Goal: Transaction & Acquisition: Purchase product/service

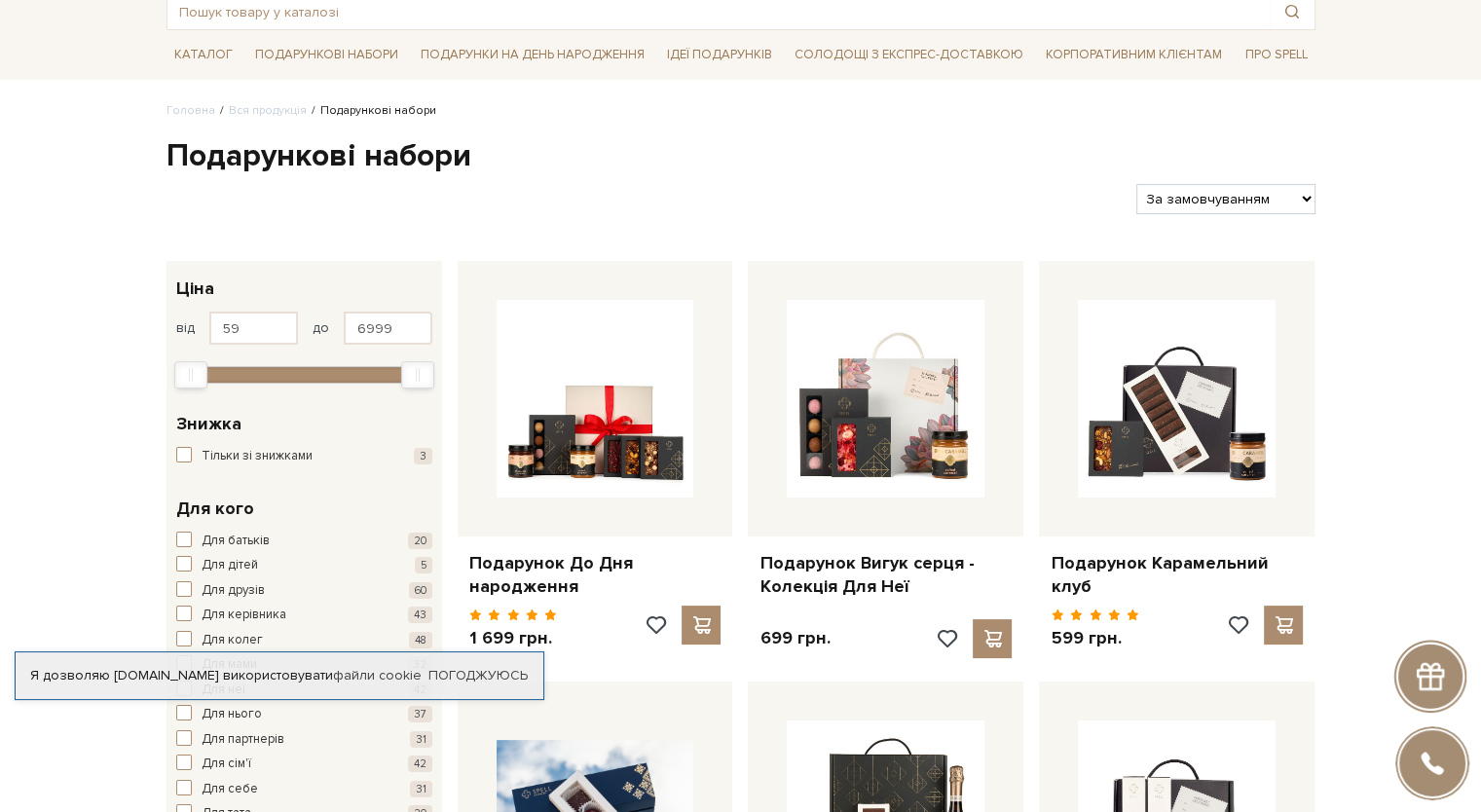
scroll to position [195, 0]
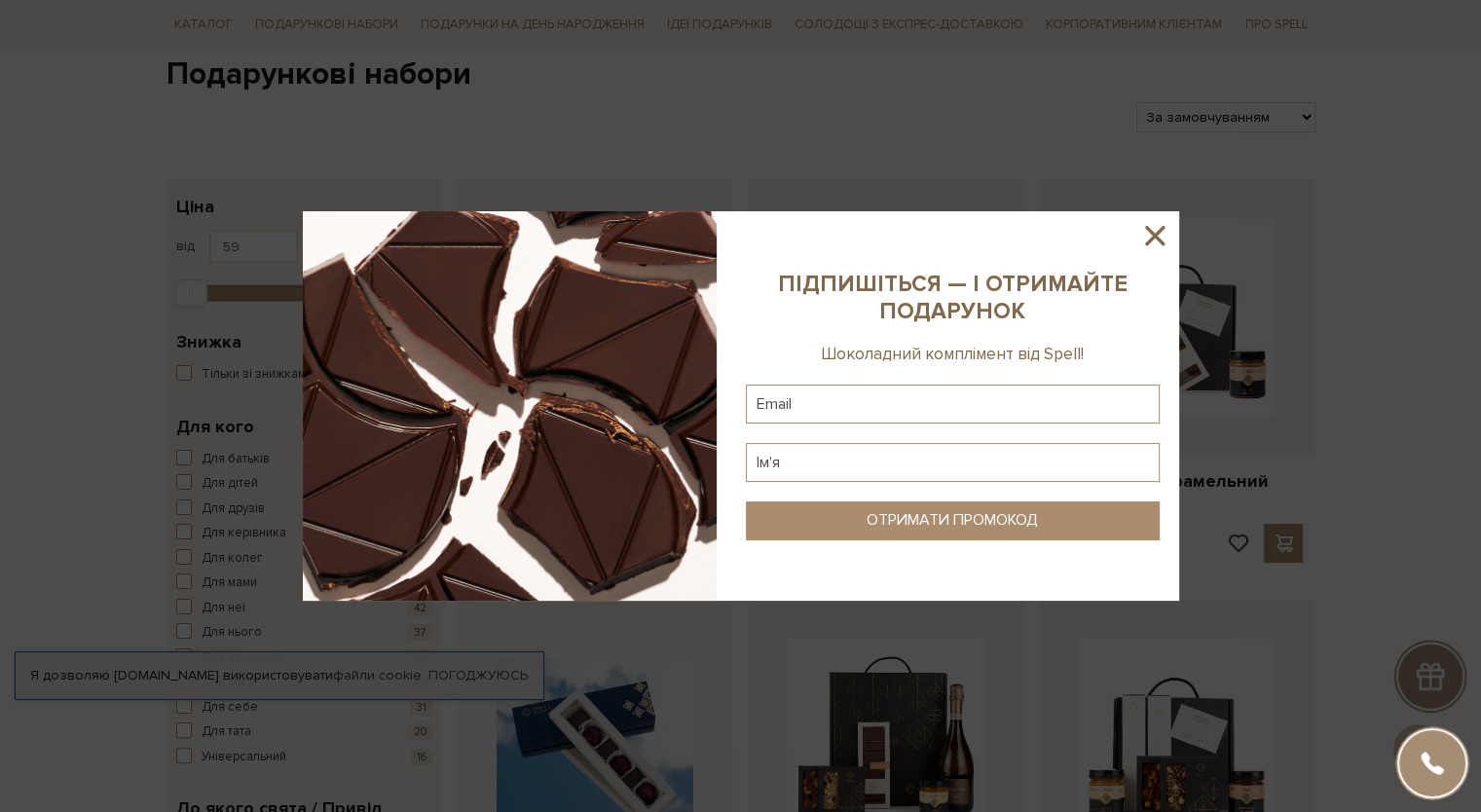
click at [1159, 241] on icon at bounding box center [1155, 236] width 20 height 20
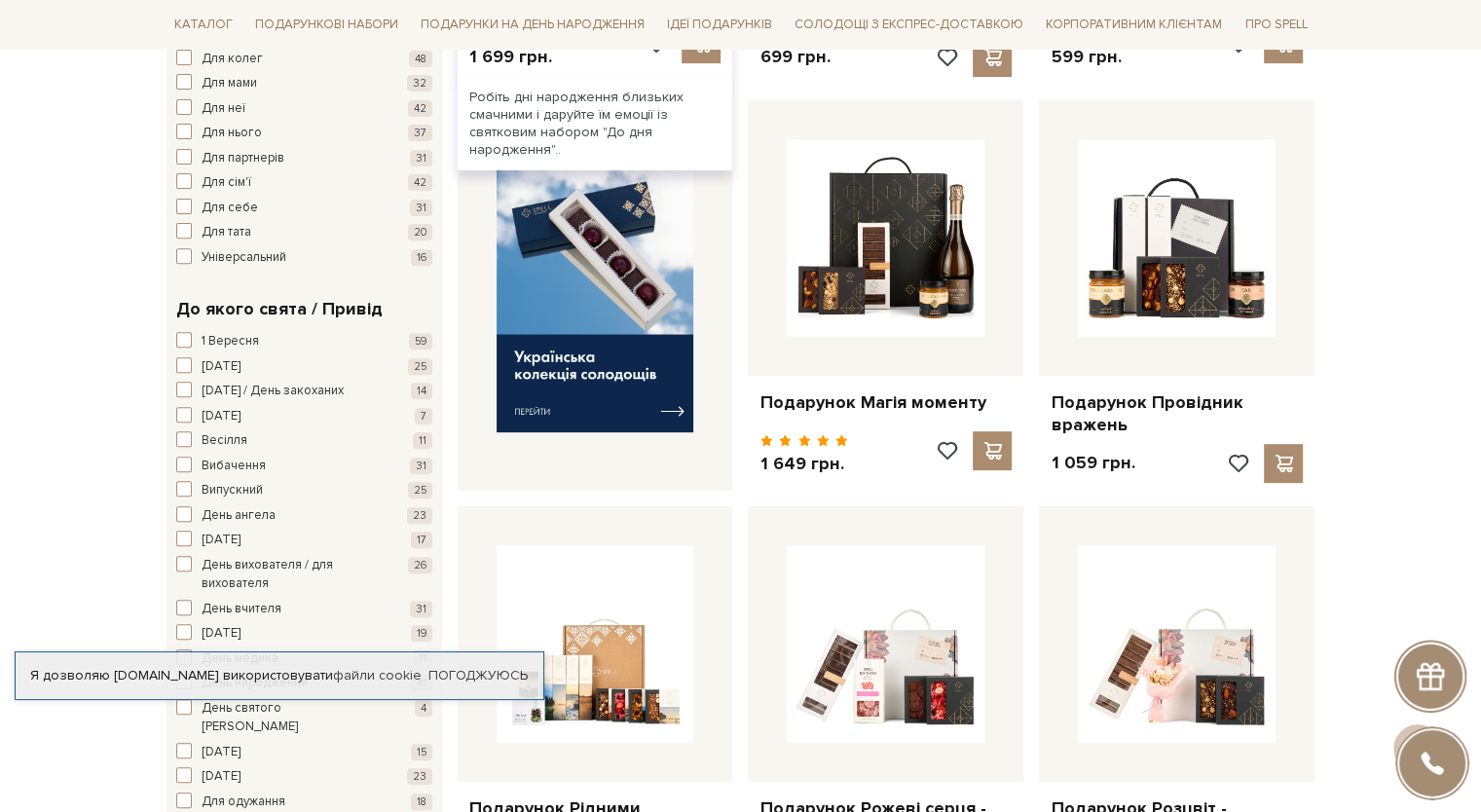
scroll to position [973, 0]
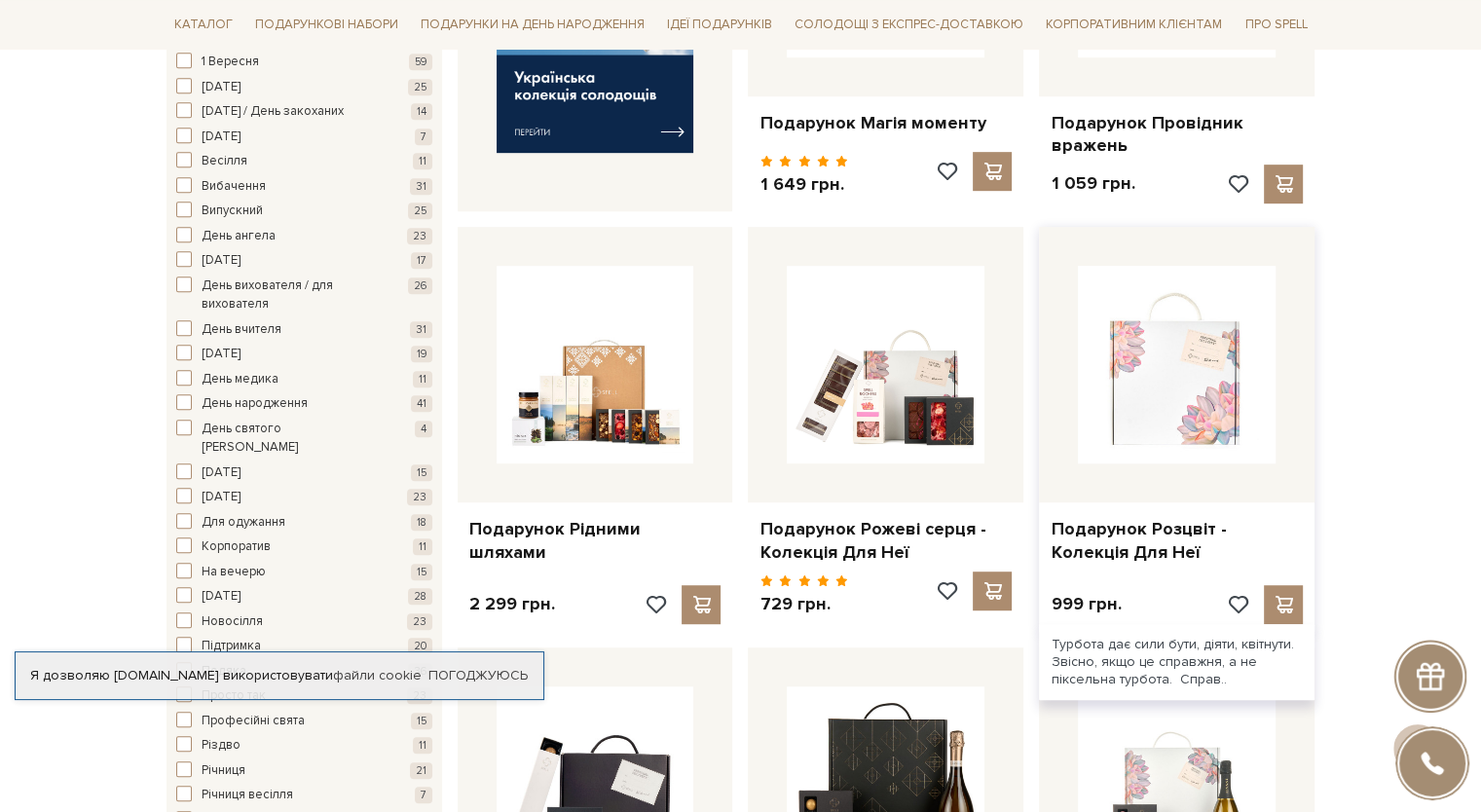
click at [1232, 450] on img at bounding box center [1177, 364] width 198 height 198
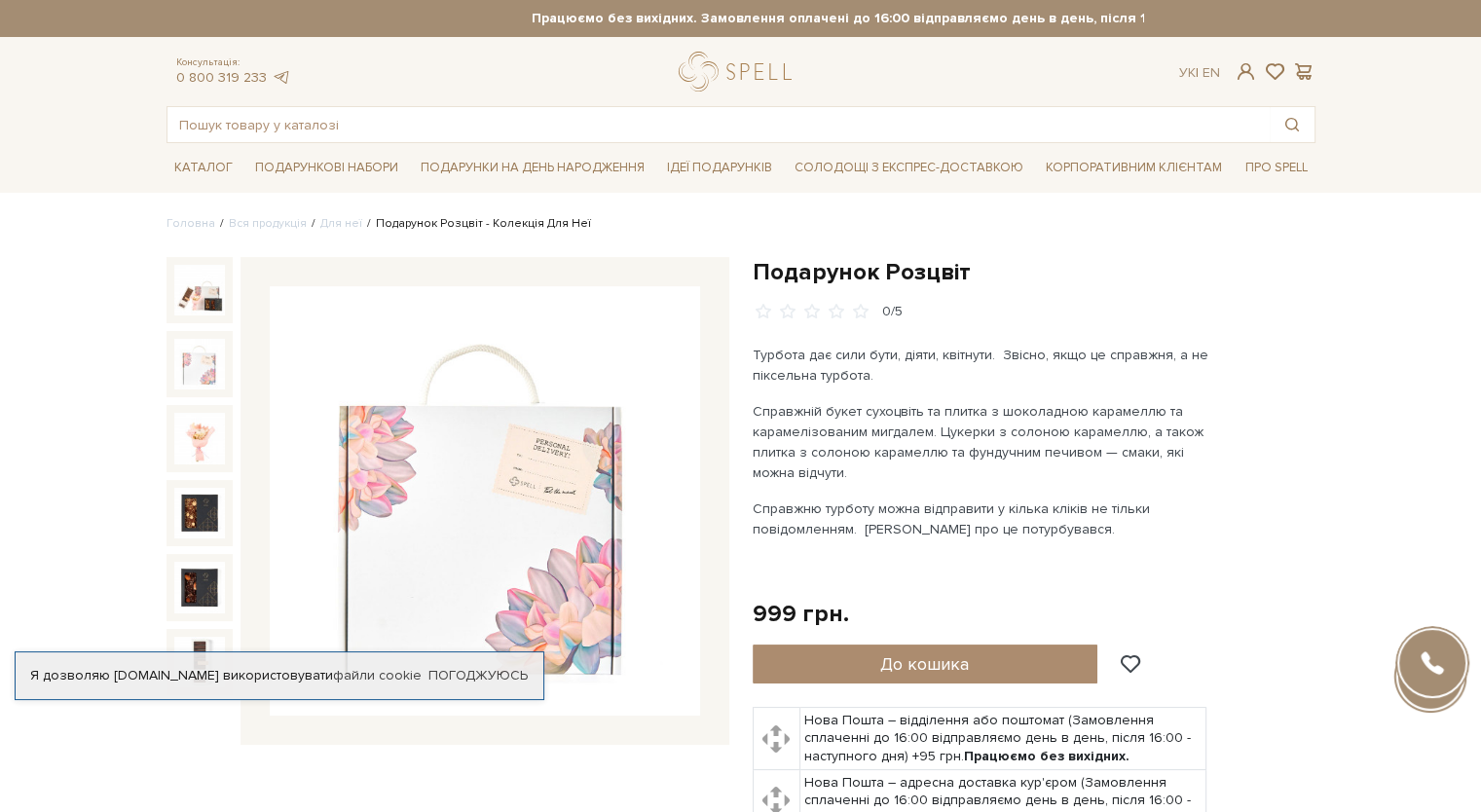
click at [200, 363] on img at bounding box center [199, 363] width 51 height 51
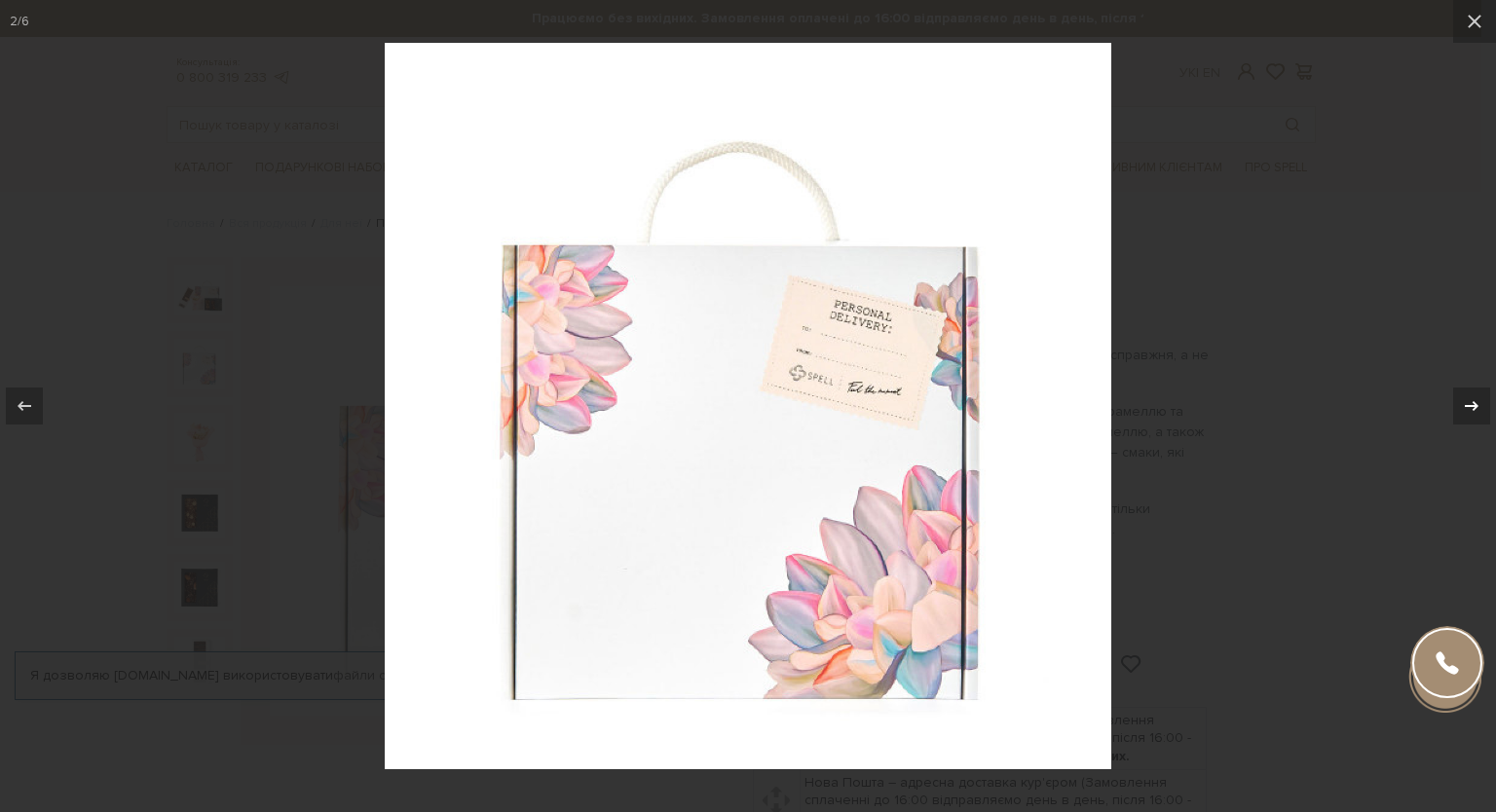
click at [1479, 406] on icon at bounding box center [1472, 406] width 24 height 24
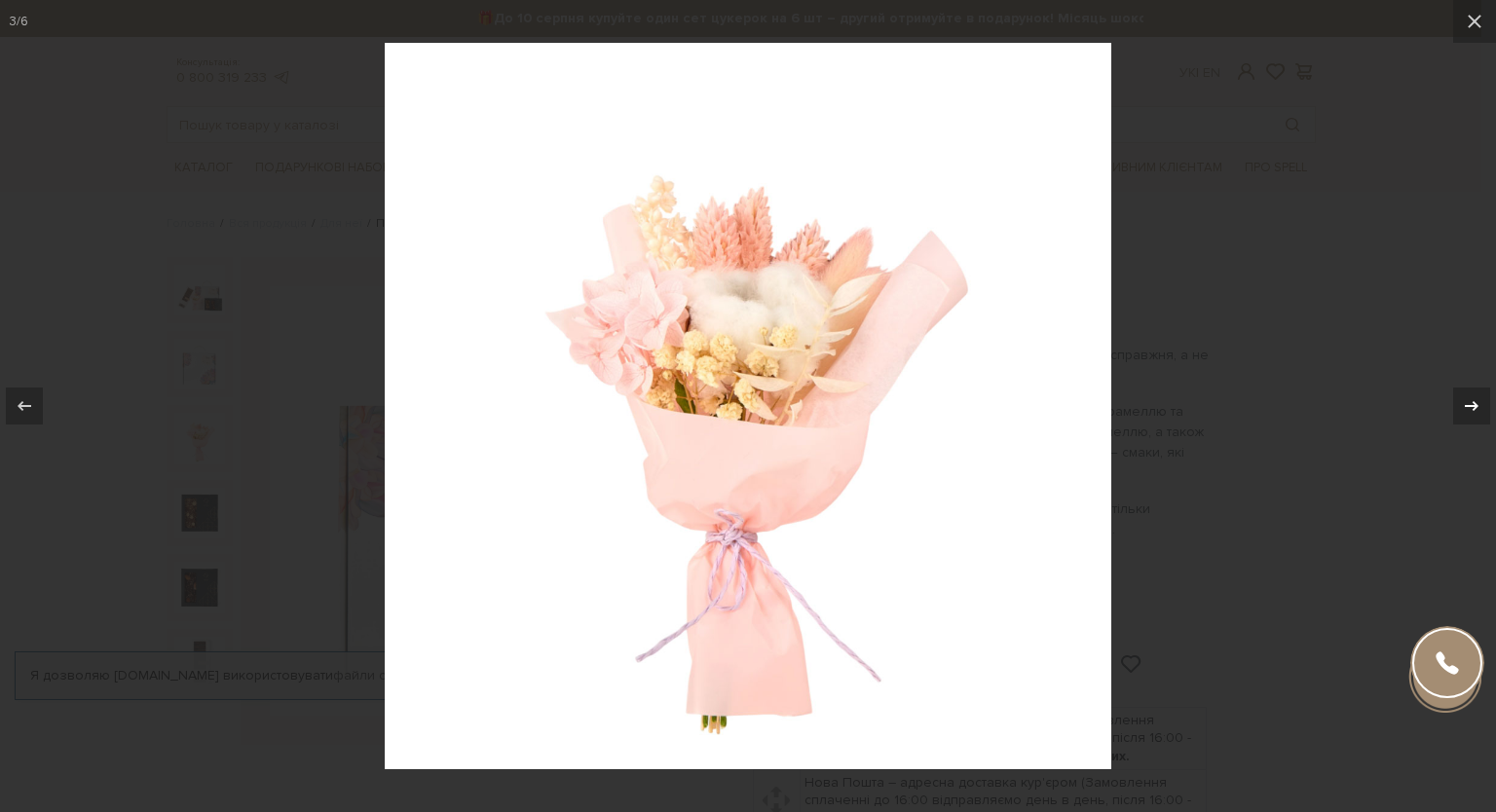
click at [1479, 406] on icon at bounding box center [1472, 406] width 24 height 24
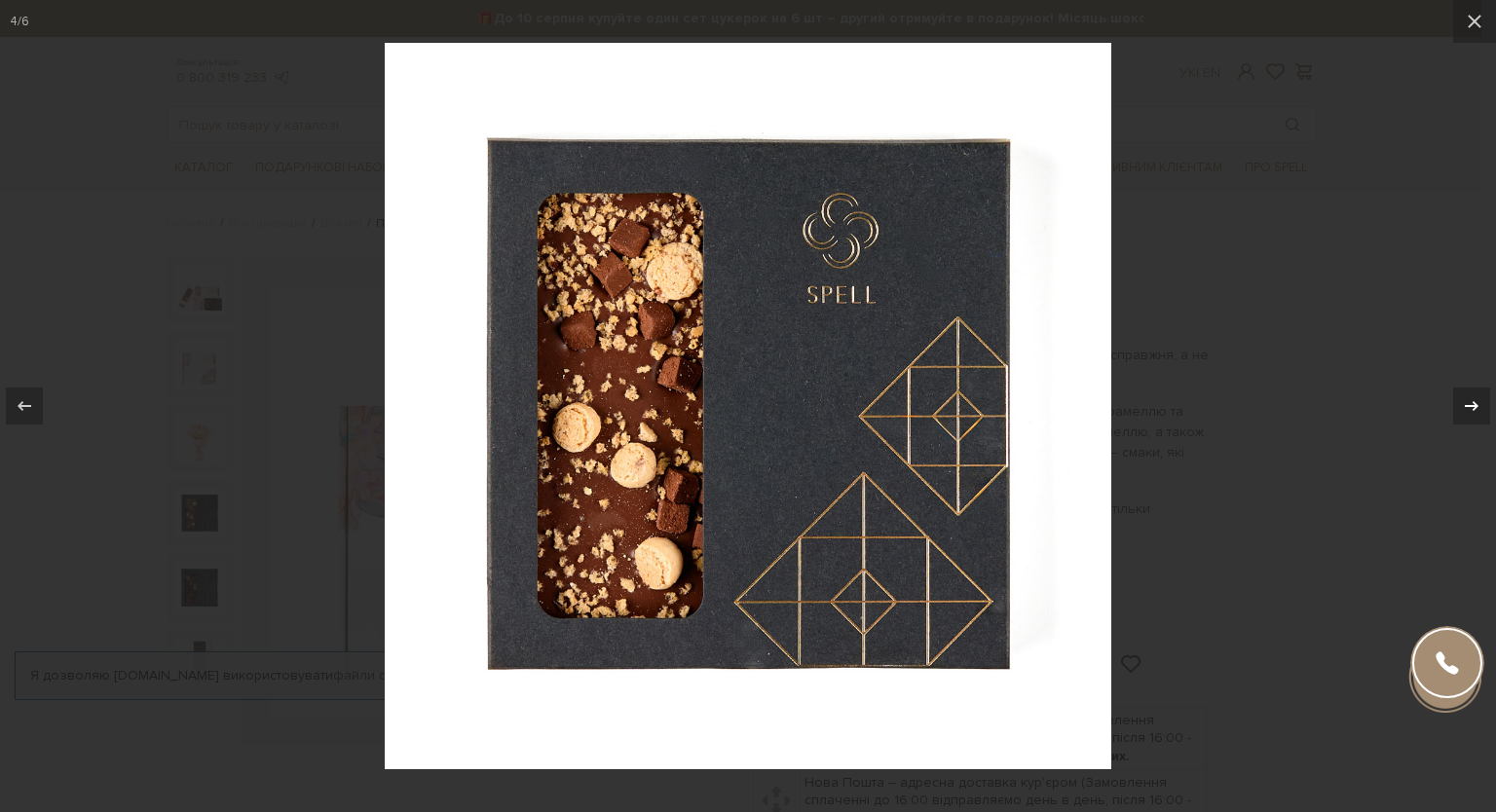
click at [1479, 406] on icon at bounding box center [1472, 406] width 24 height 24
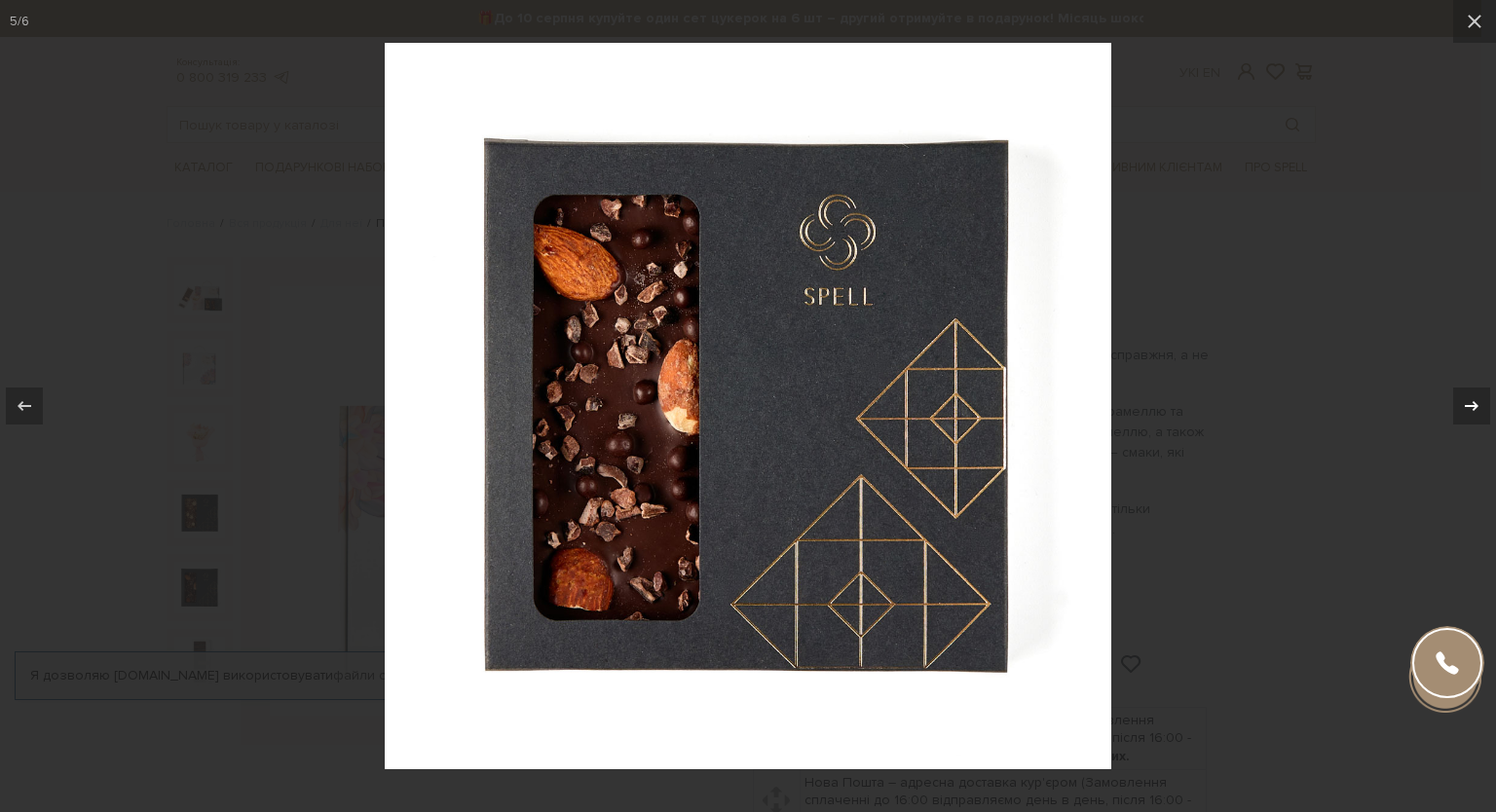
click at [1479, 406] on icon at bounding box center [1472, 406] width 24 height 24
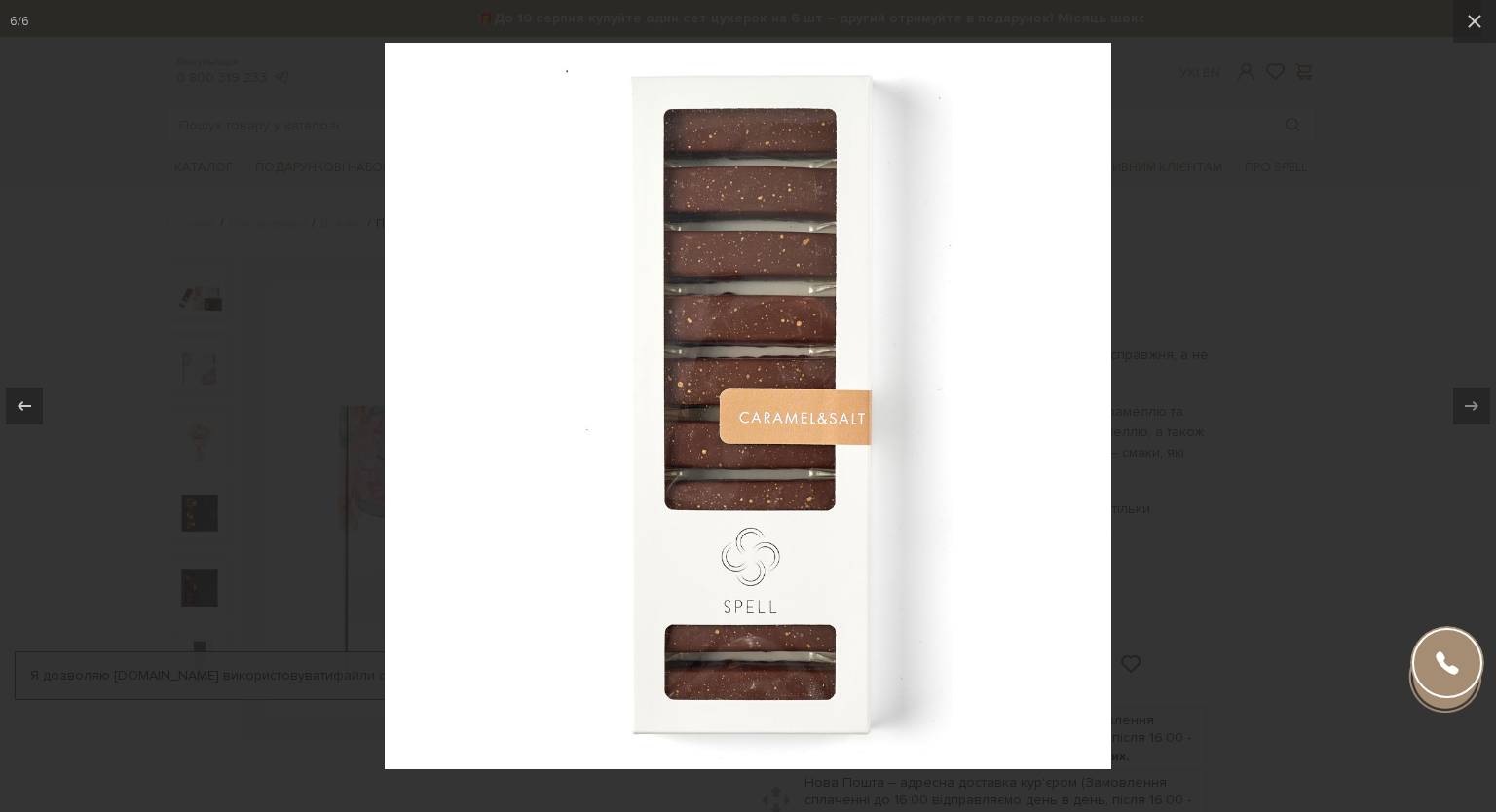
click at [1413, 261] on div at bounding box center [748, 406] width 1496 height 812
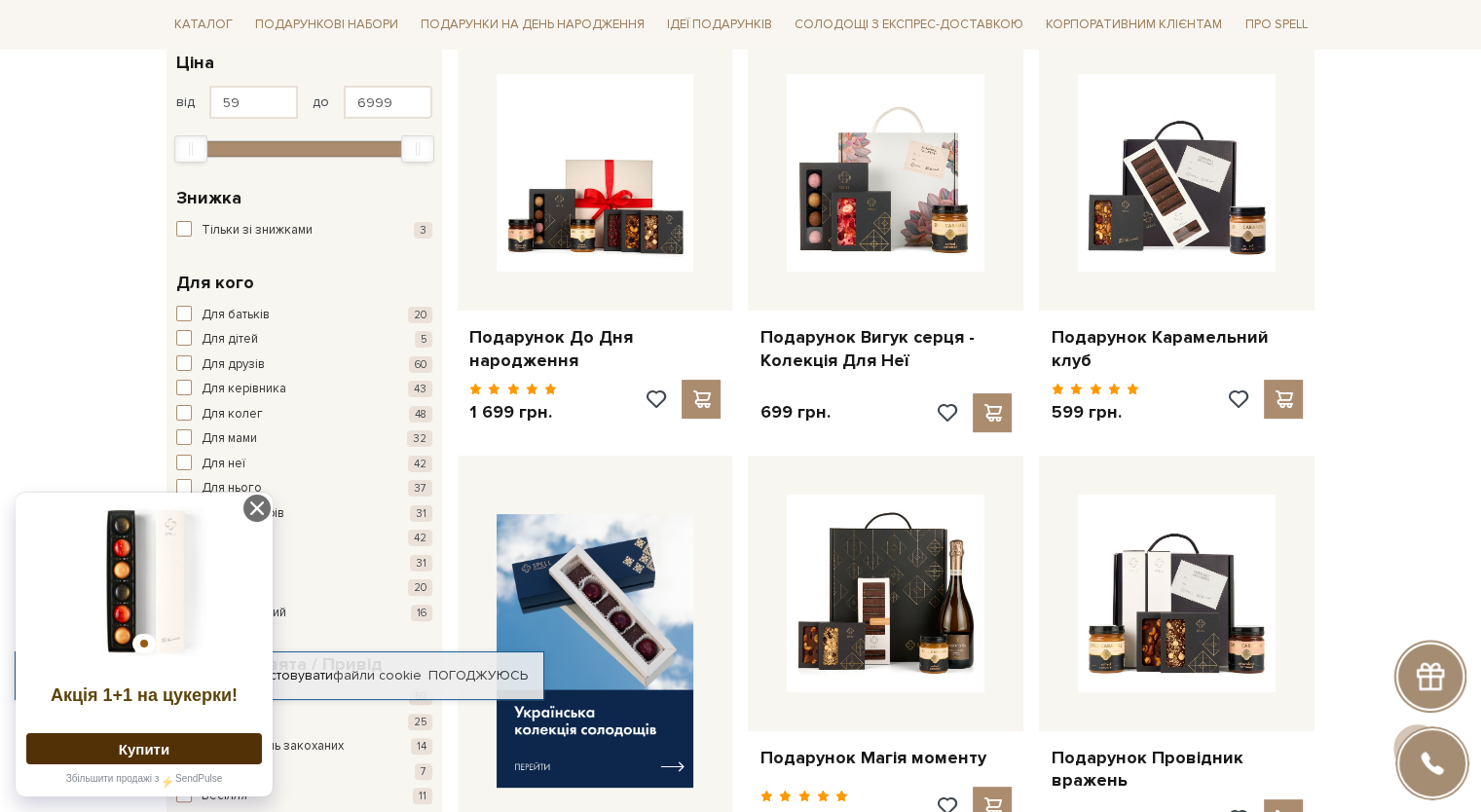
scroll to position [292, 0]
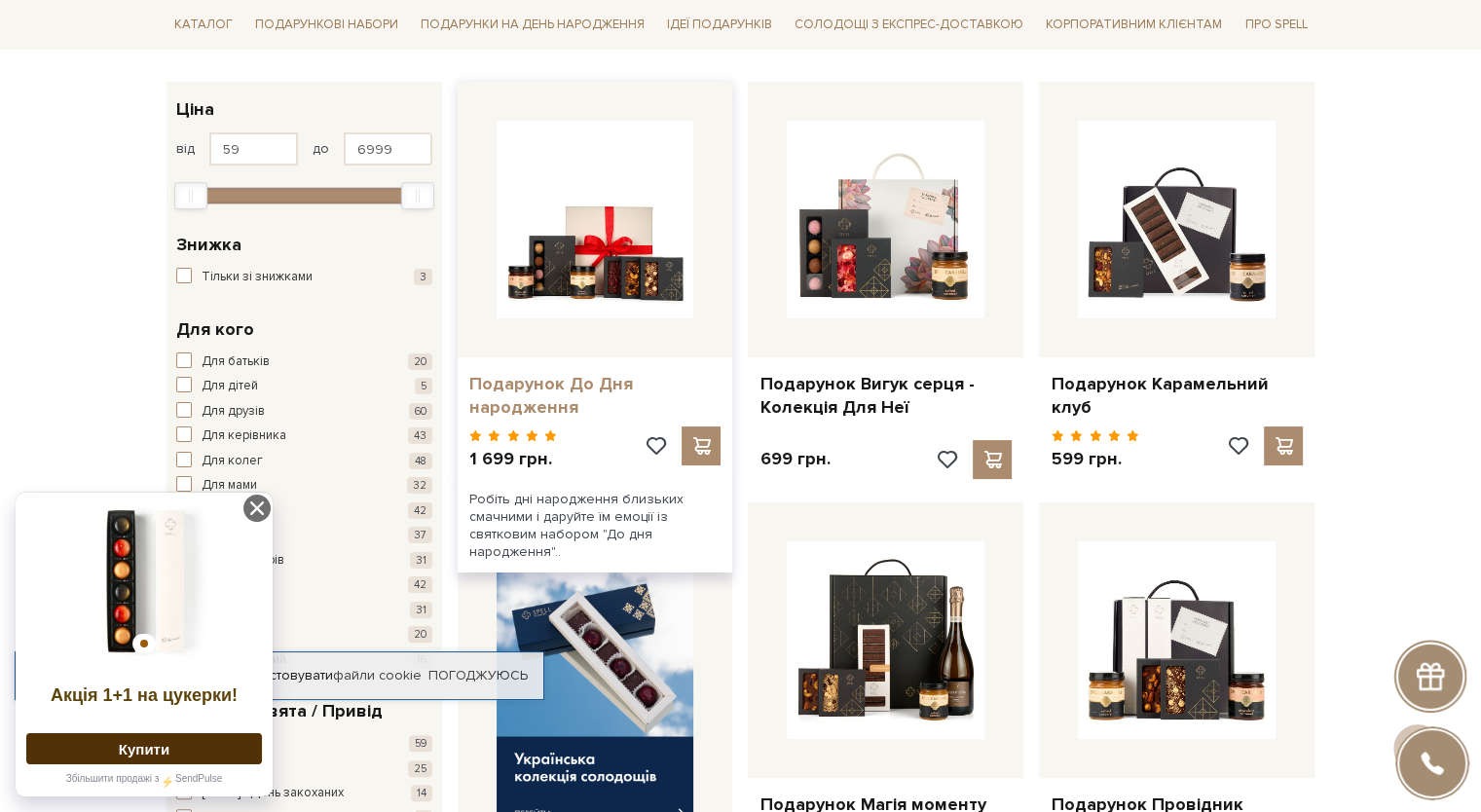
click at [556, 391] on link "Подарунок До Дня народження" at bounding box center [595, 396] width 253 height 46
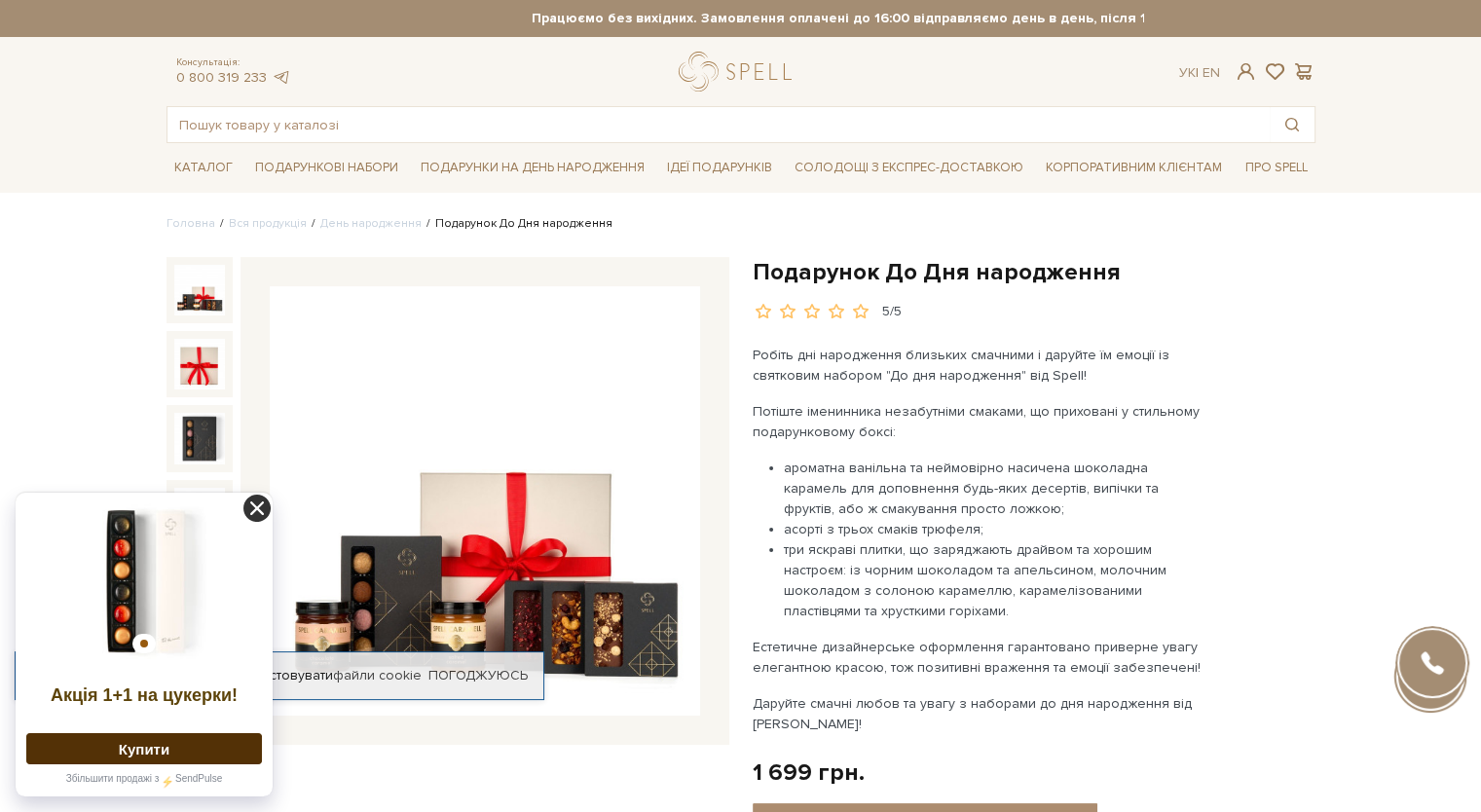
click at [260, 507] on icon at bounding box center [258, 508] width 28 height 28
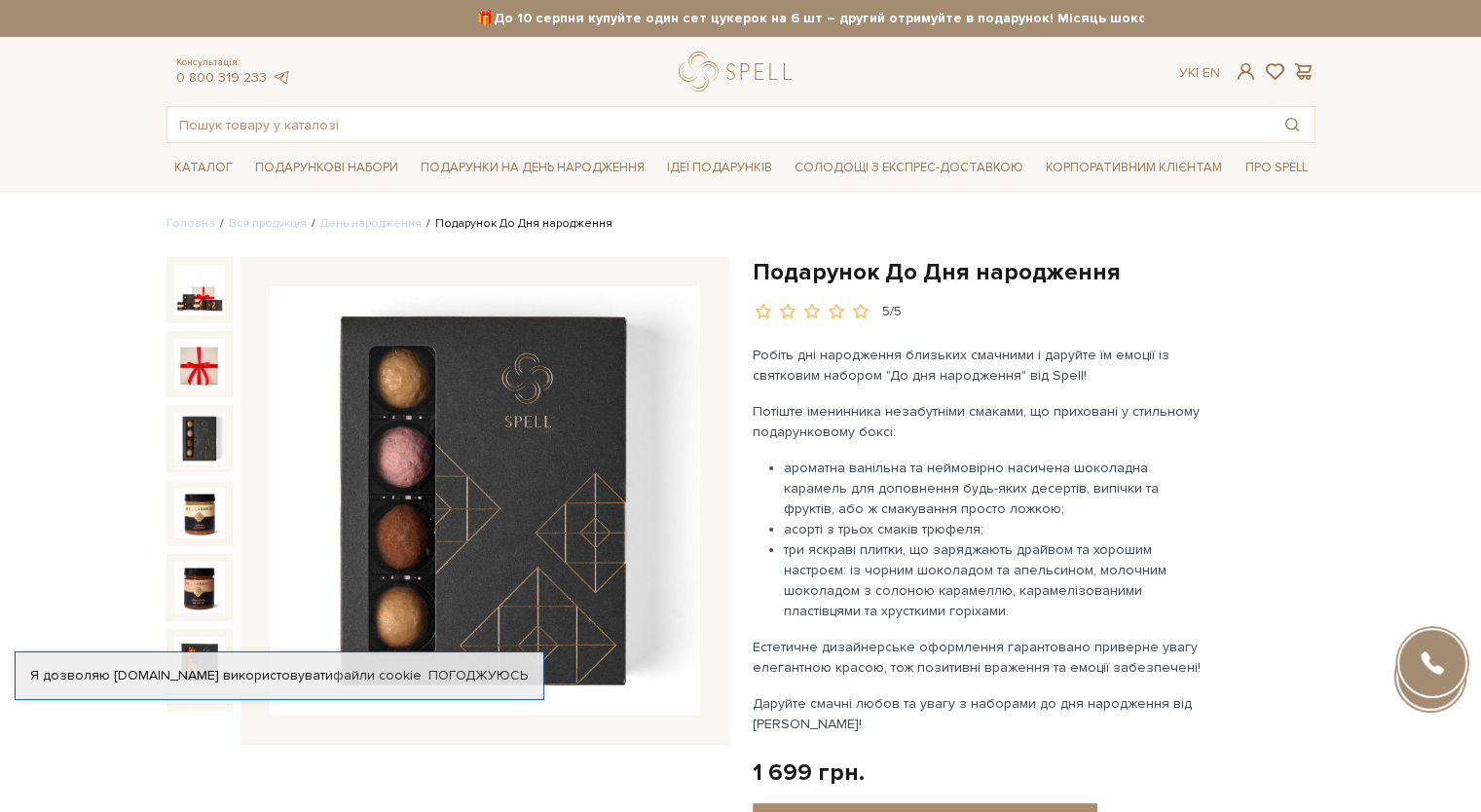
click at [201, 416] on img at bounding box center [199, 438] width 51 height 51
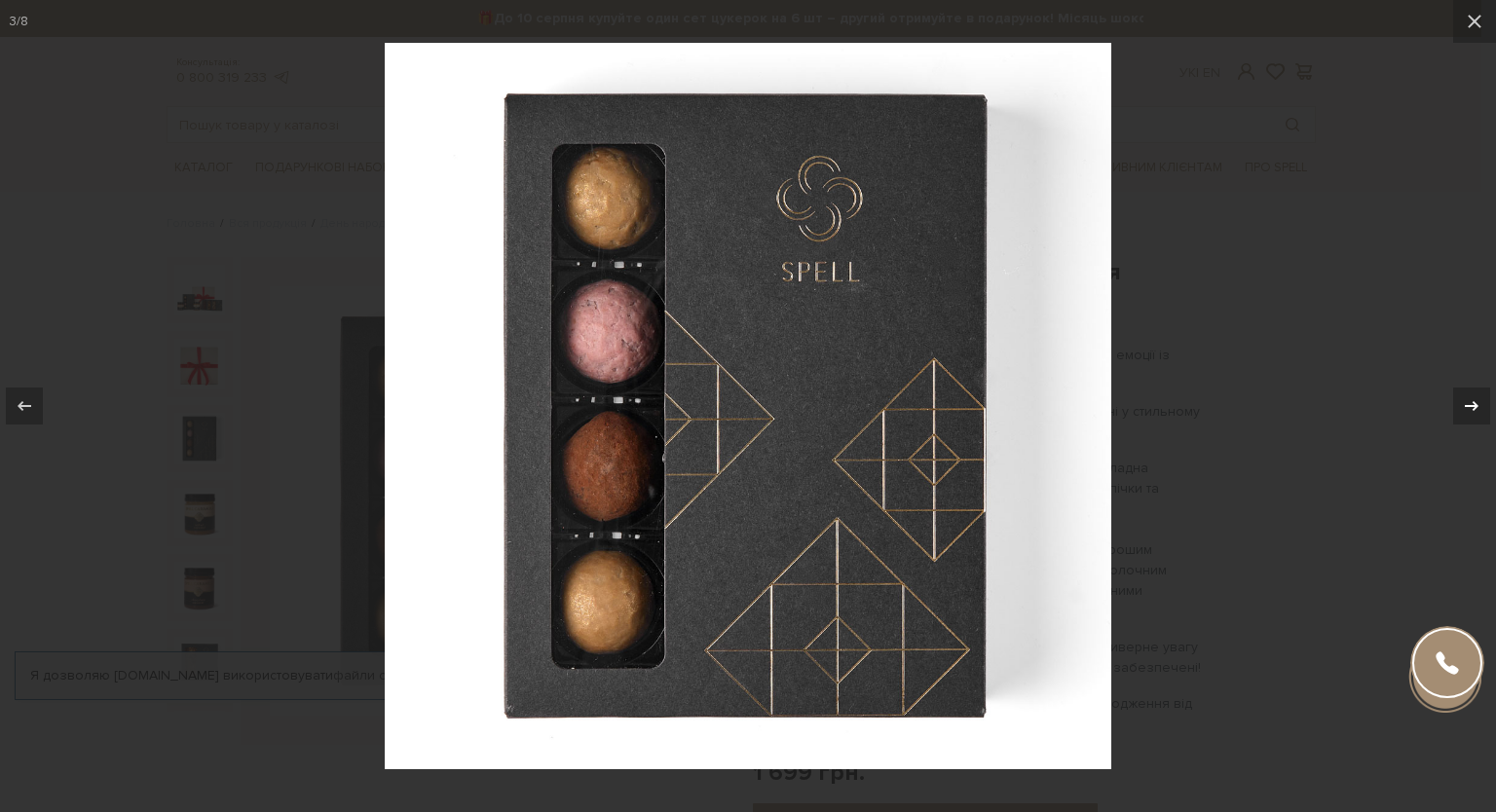
click at [1477, 403] on icon at bounding box center [1472, 406] width 24 height 24
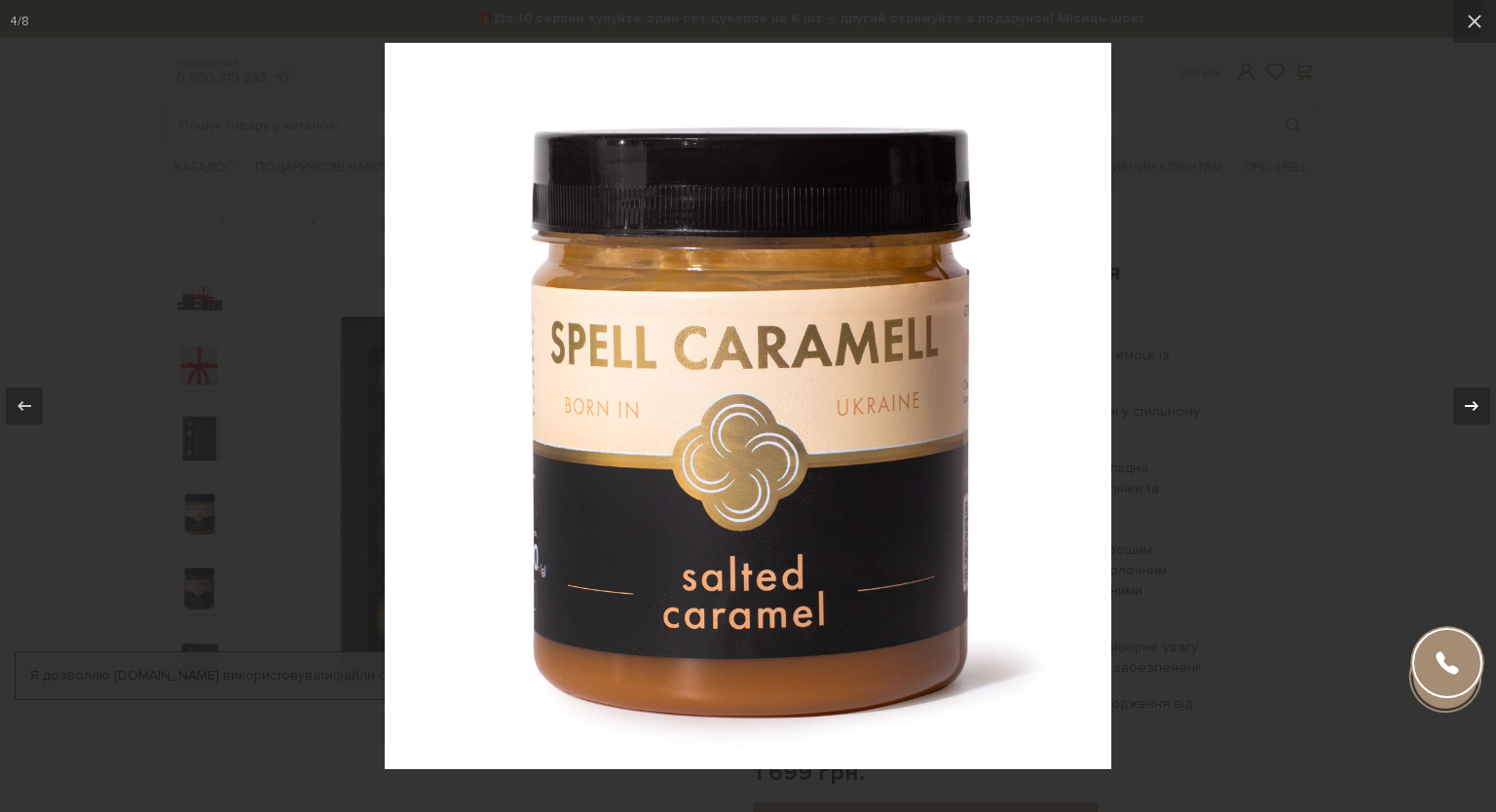
click at [1477, 403] on icon at bounding box center [1472, 406] width 24 height 24
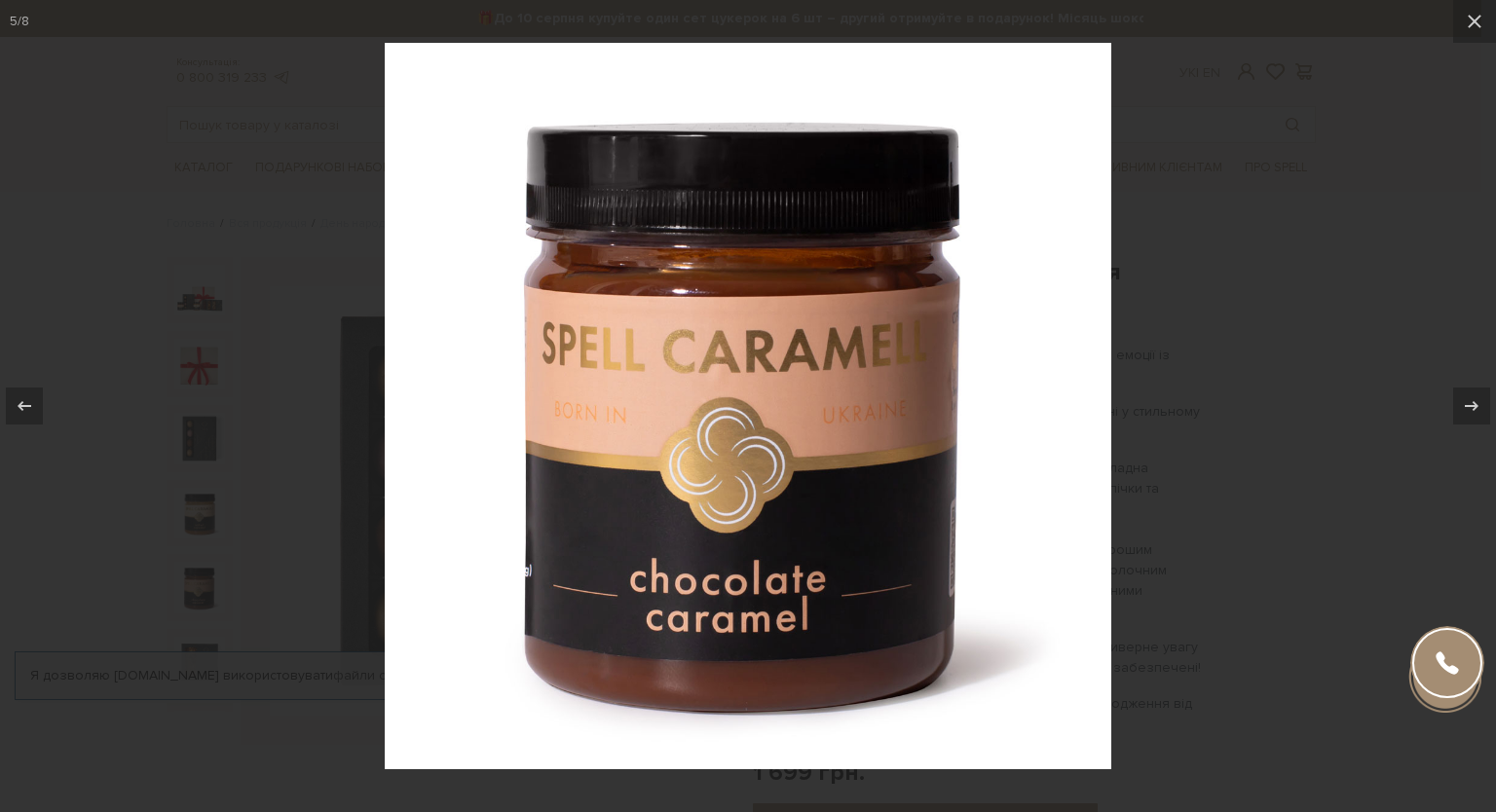
click at [1431, 161] on div at bounding box center [748, 406] width 1496 height 812
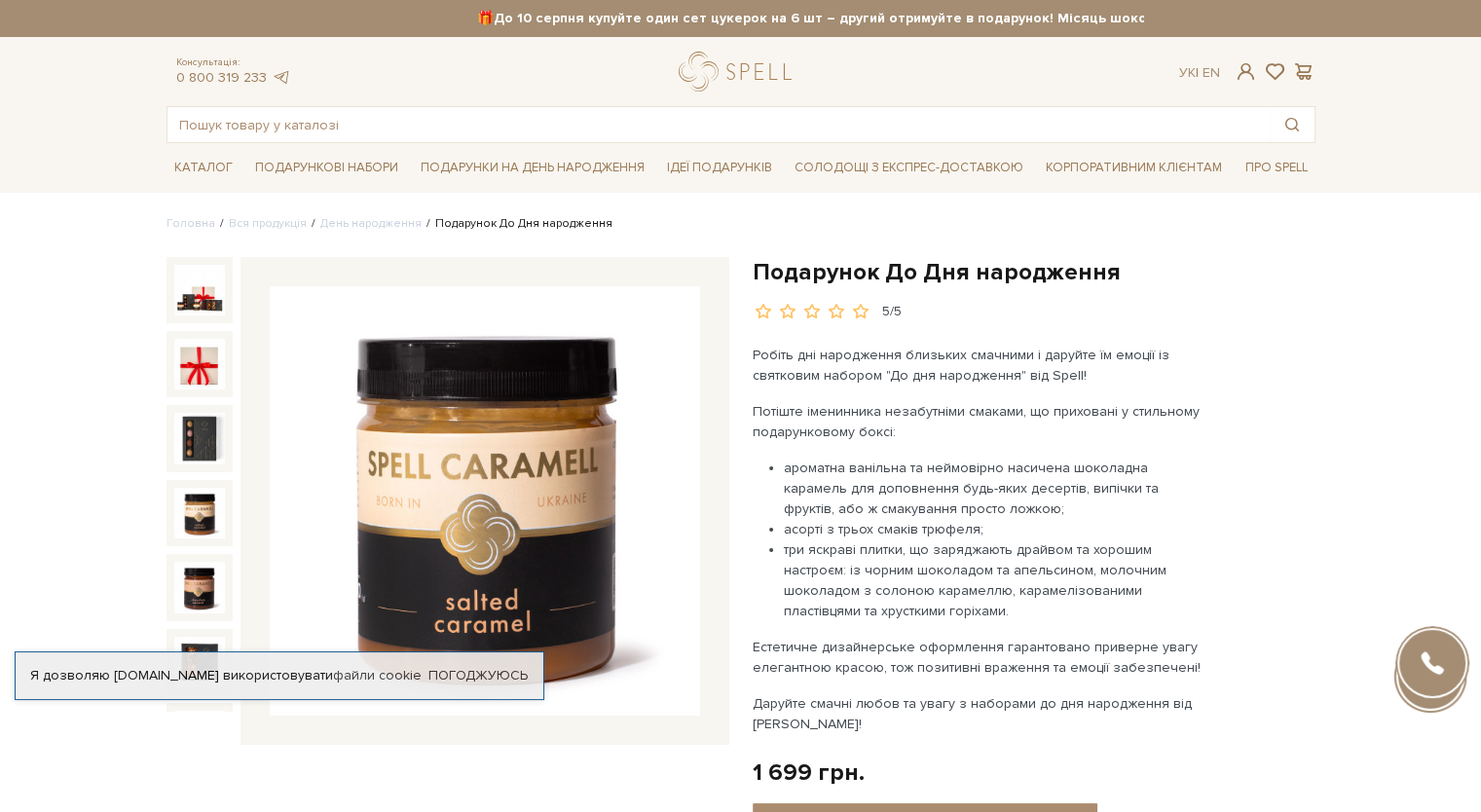
click at [182, 488] on img at bounding box center [199, 513] width 51 height 51
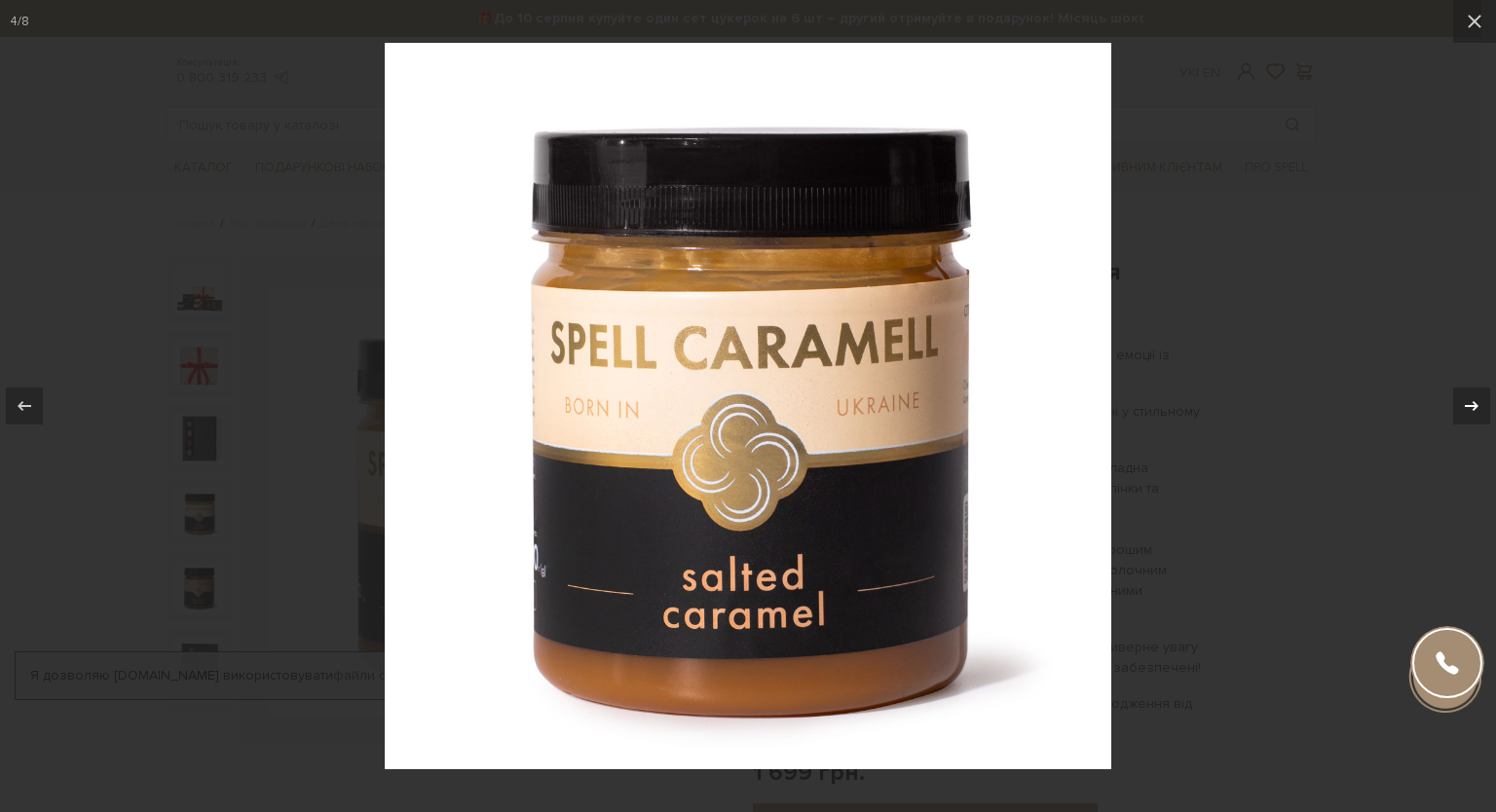
click at [1473, 410] on icon at bounding box center [1472, 406] width 24 height 24
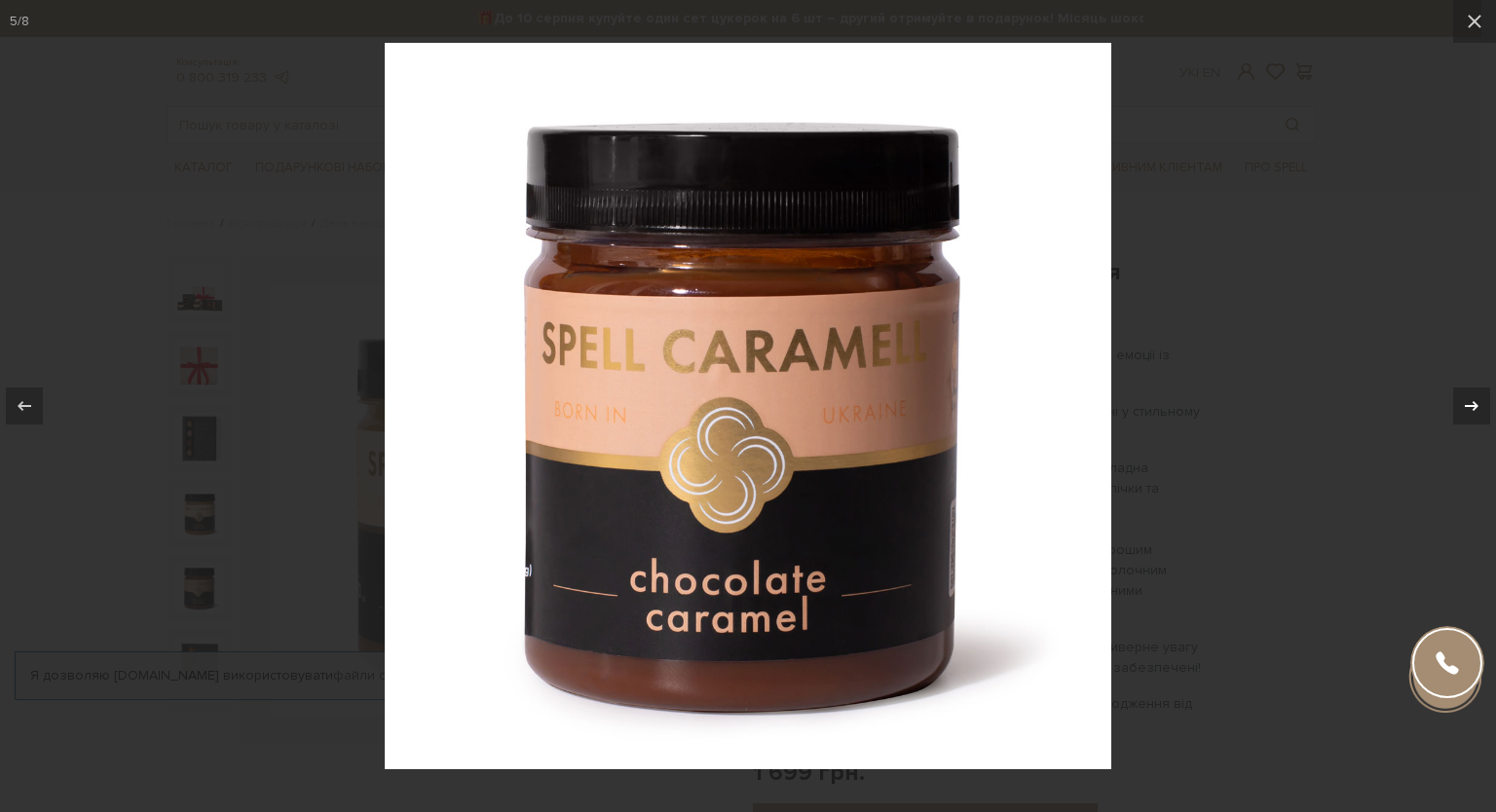
click at [1473, 410] on icon at bounding box center [1472, 406] width 24 height 24
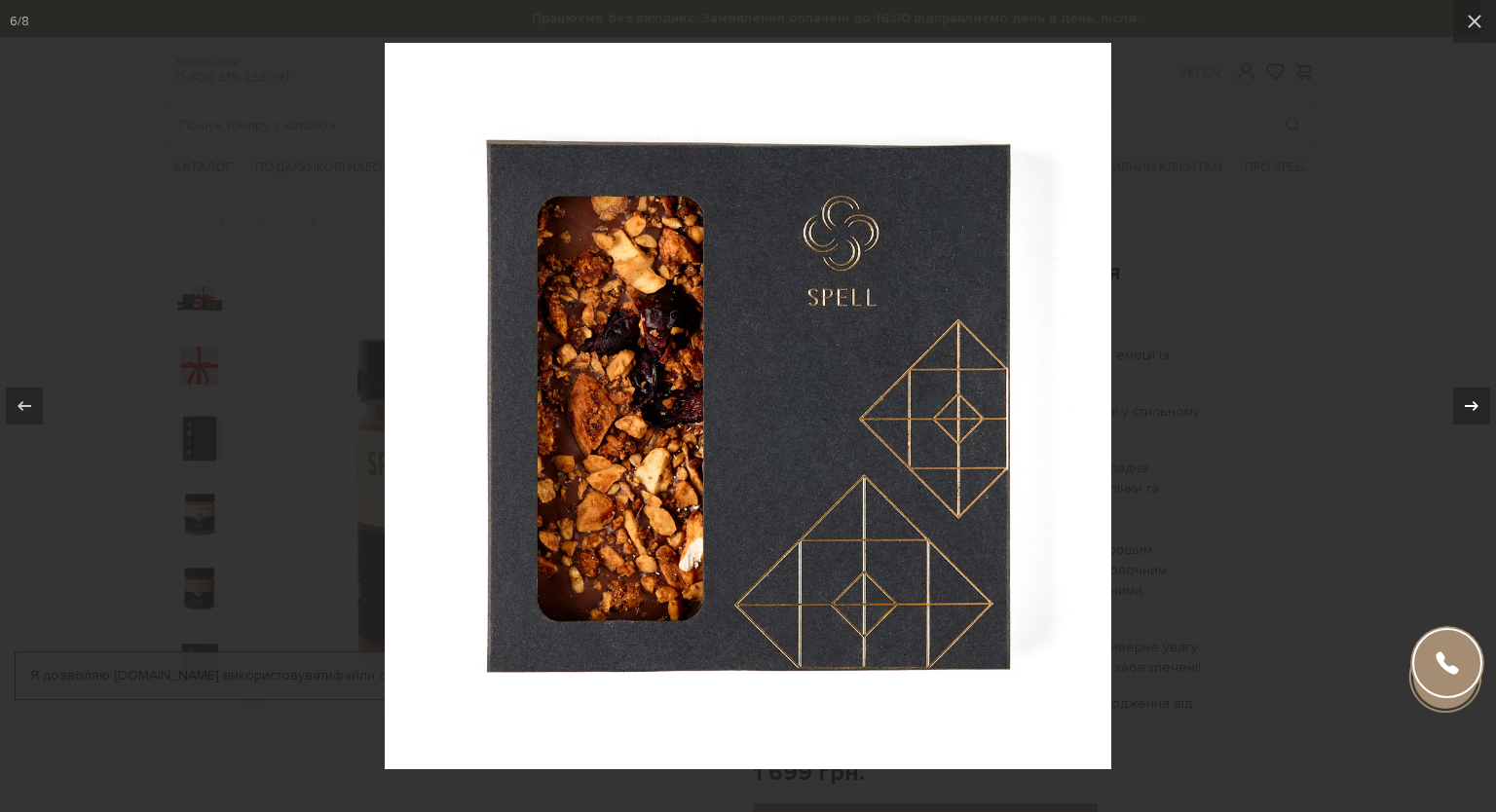
click at [1473, 410] on icon at bounding box center [1472, 406] width 24 height 24
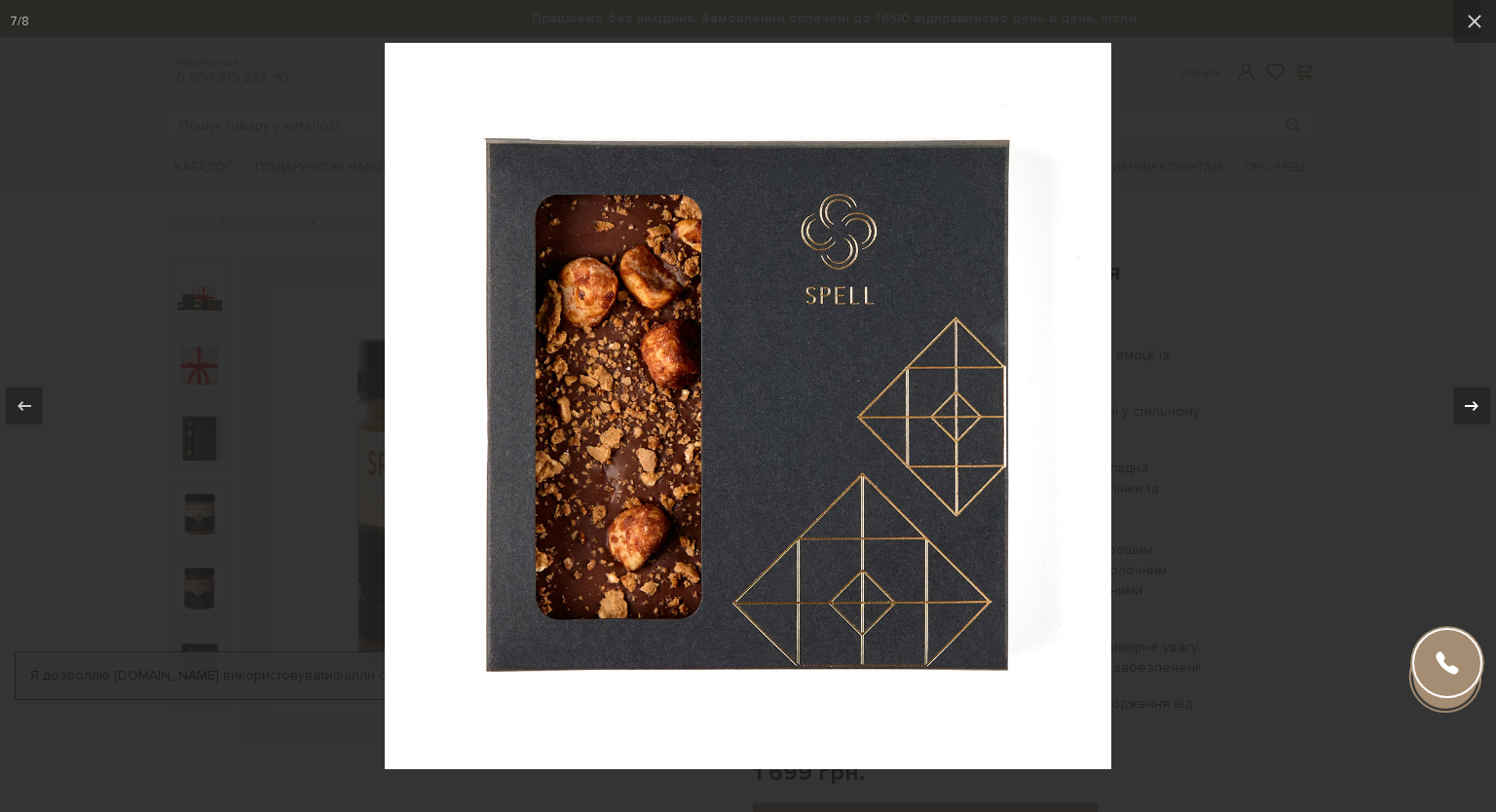
click at [1473, 410] on icon at bounding box center [1472, 406] width 24 height 24
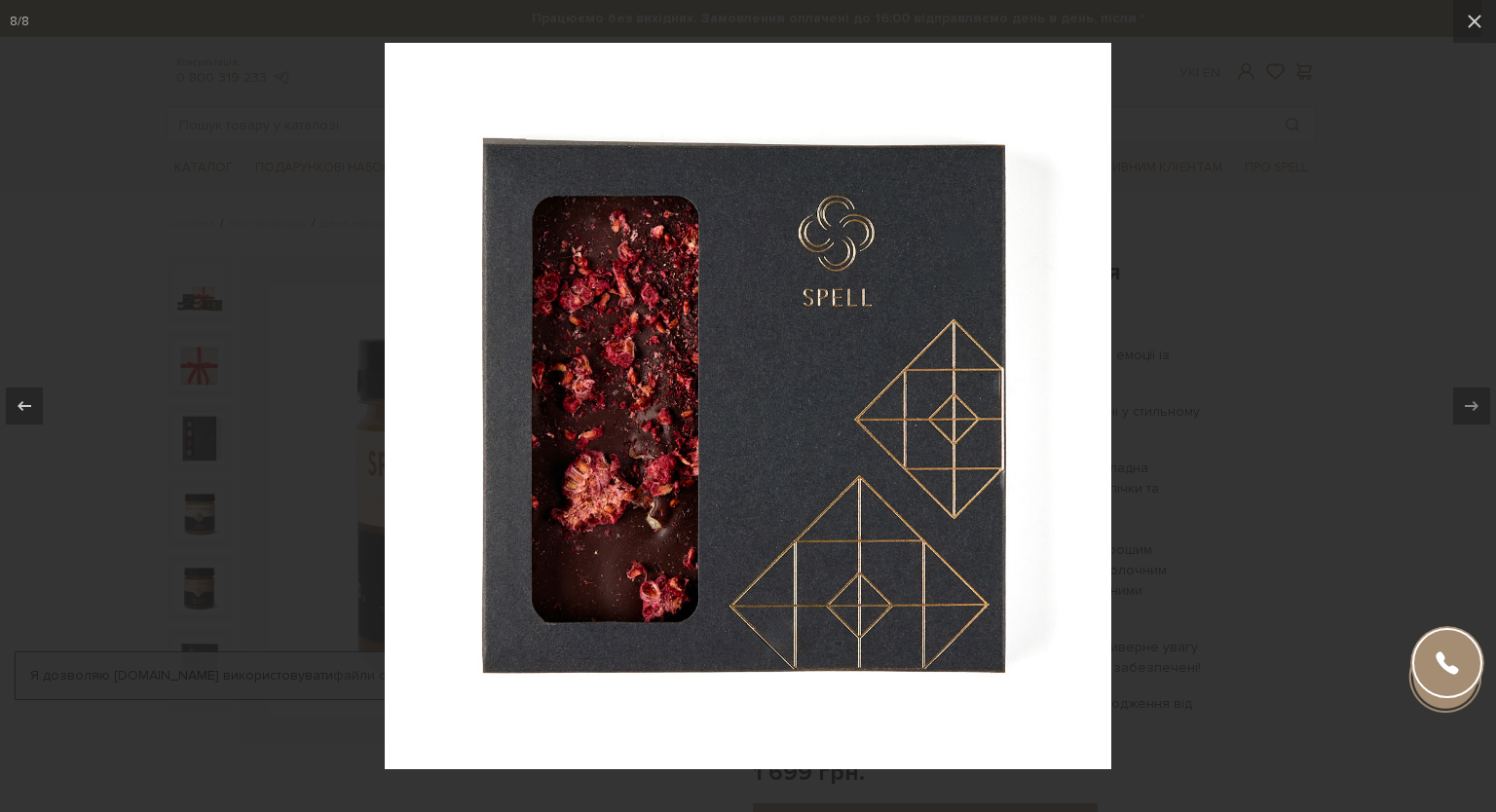
click at [1446, 225] on div at bounding box center [748, 406] width 1496 height 812
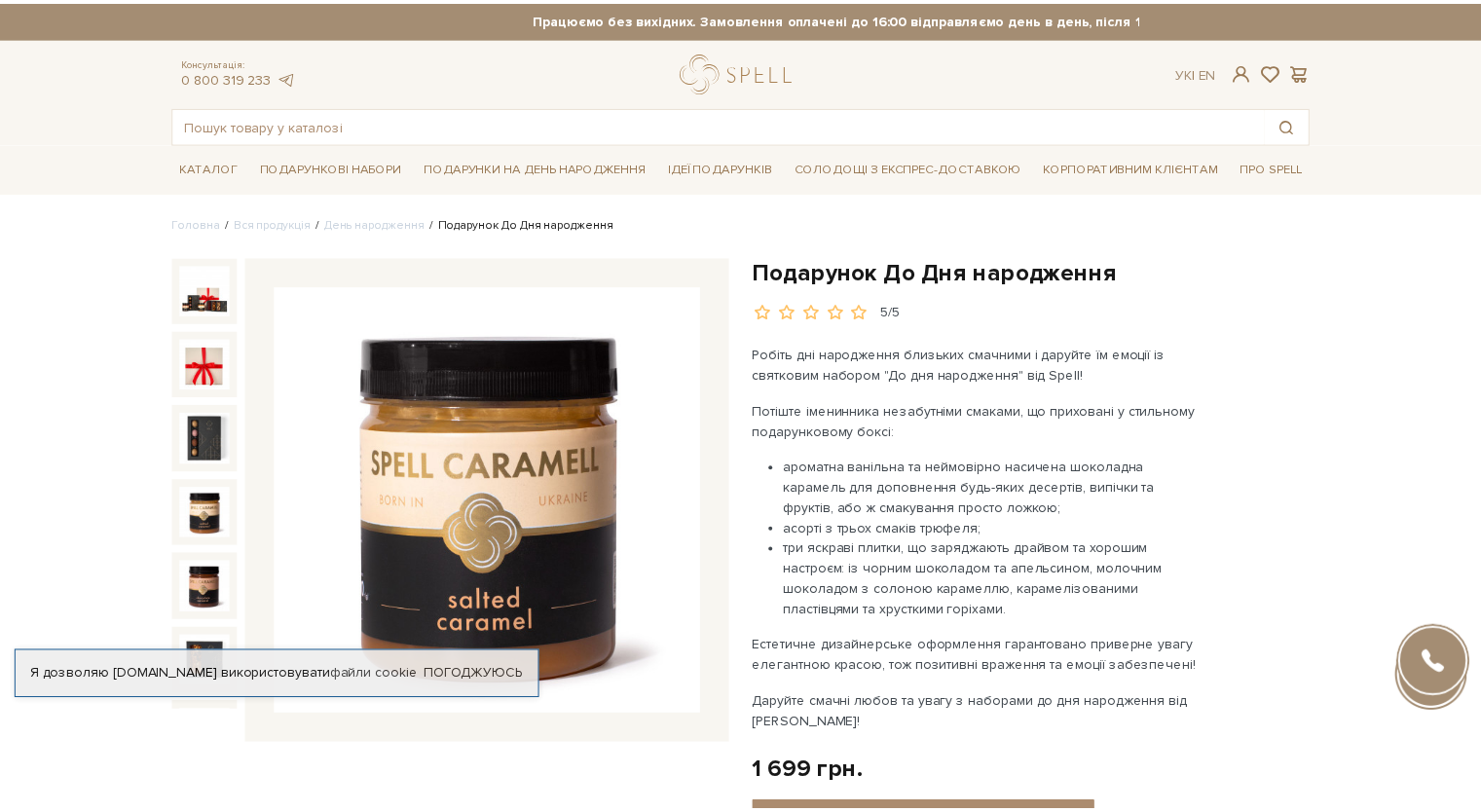
scroll to position [99, 0]
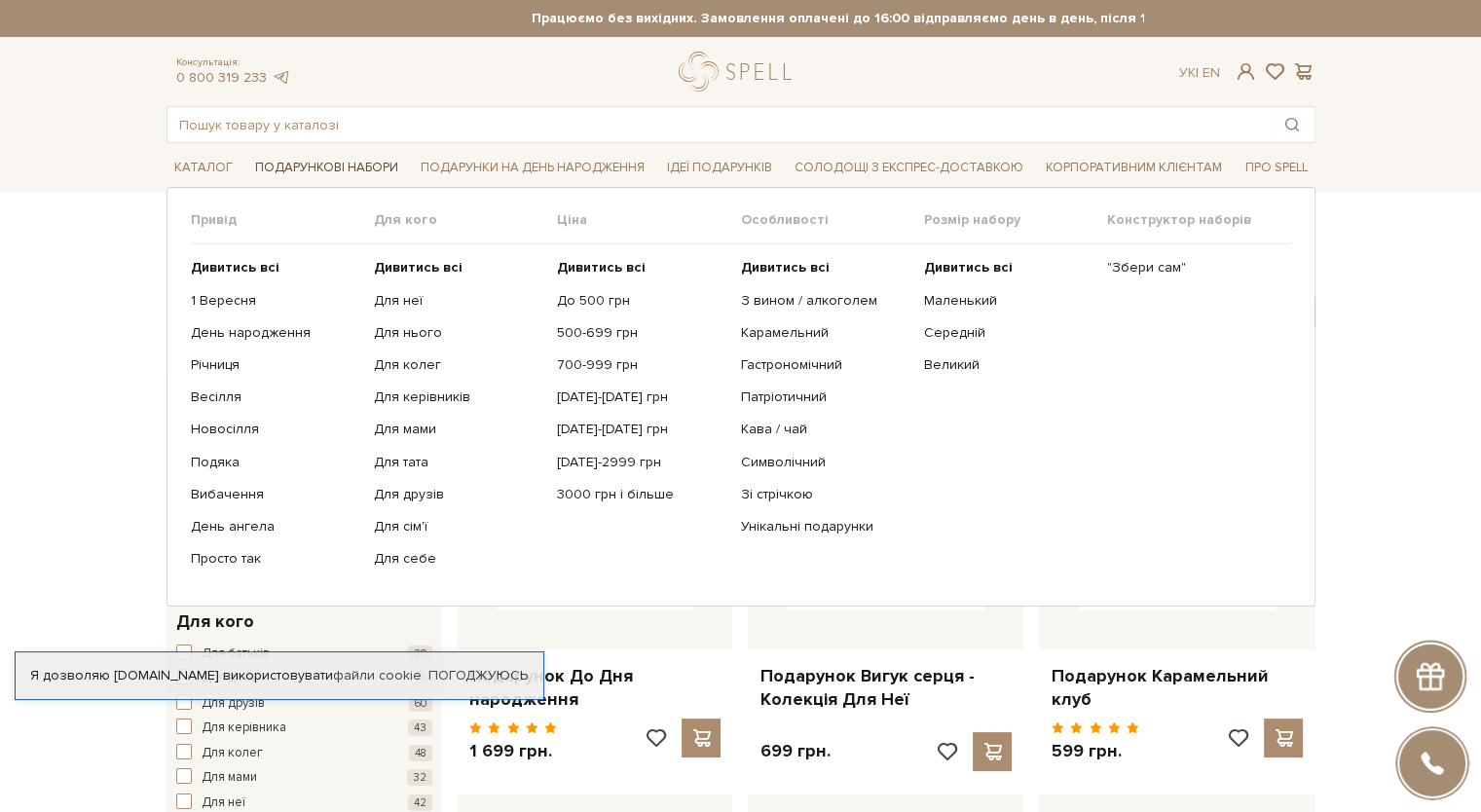
click at [292, 174] on span "Подарункові набори" at bounding box center [327, 167] width 159 height 30
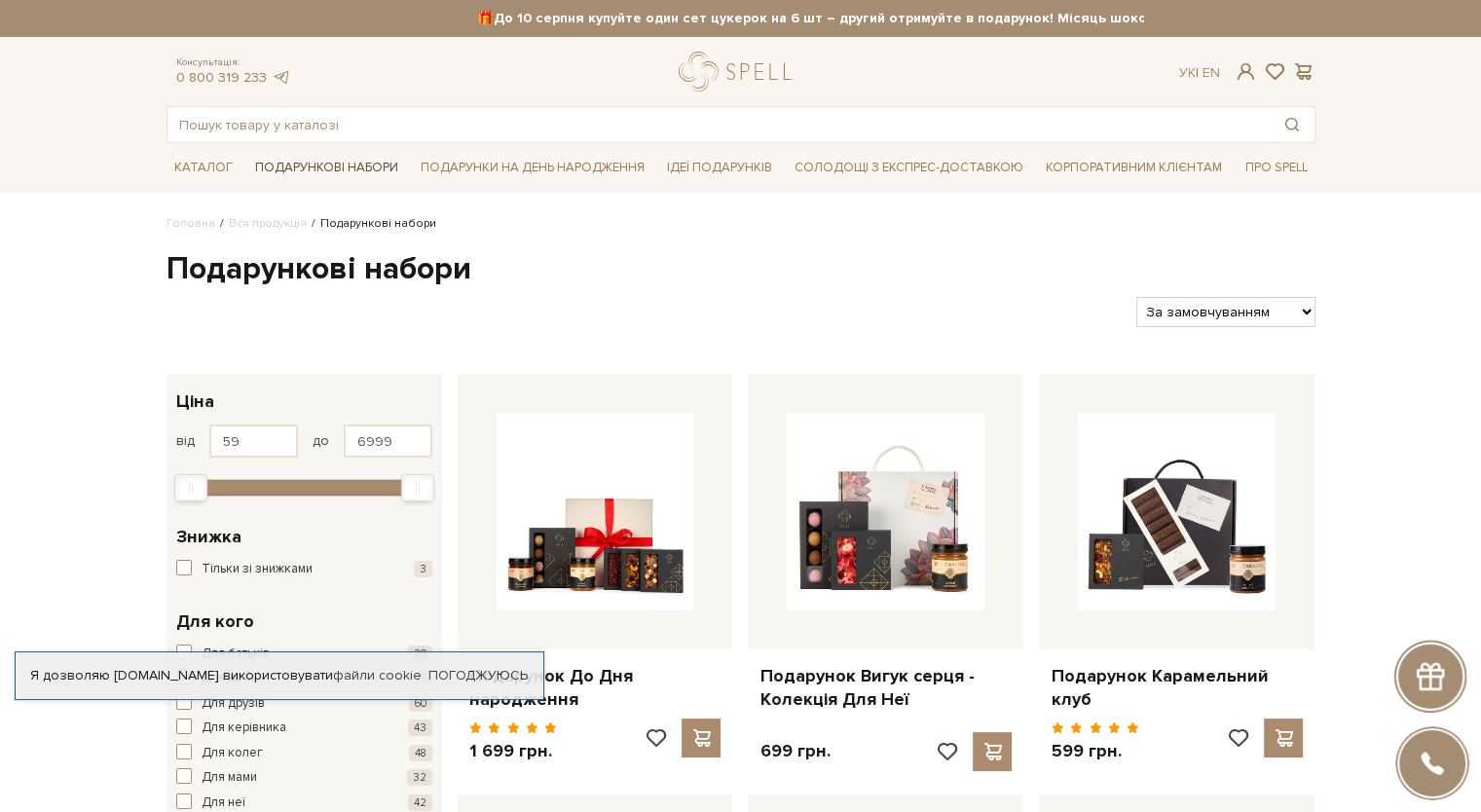
click at [349, 172] on span "Подарункові набори" at bounding box center [327, 167] width 159 height 30
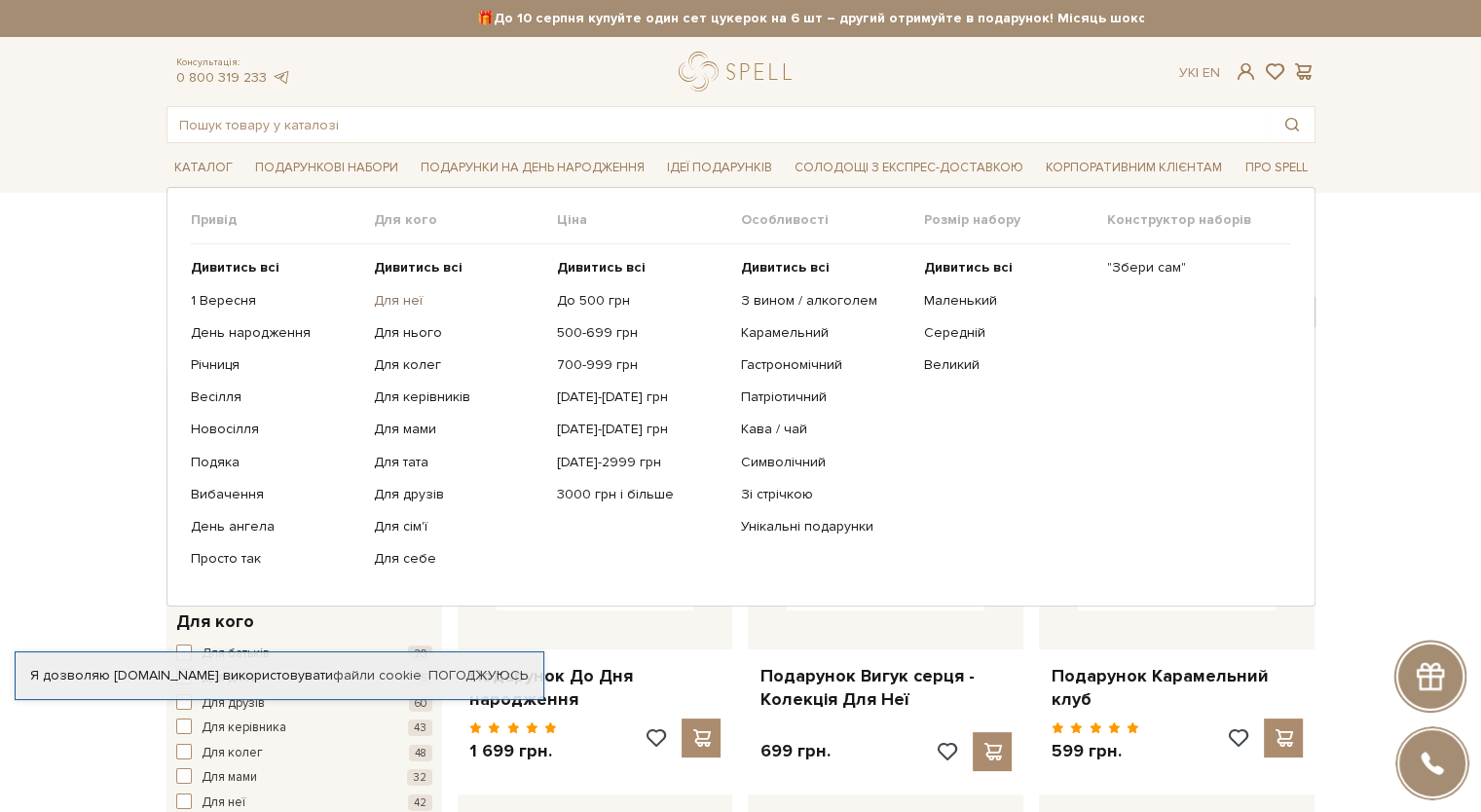
click at [406, 301] on link "Для неї" at bounding box center [459, 301] width 168 height 18
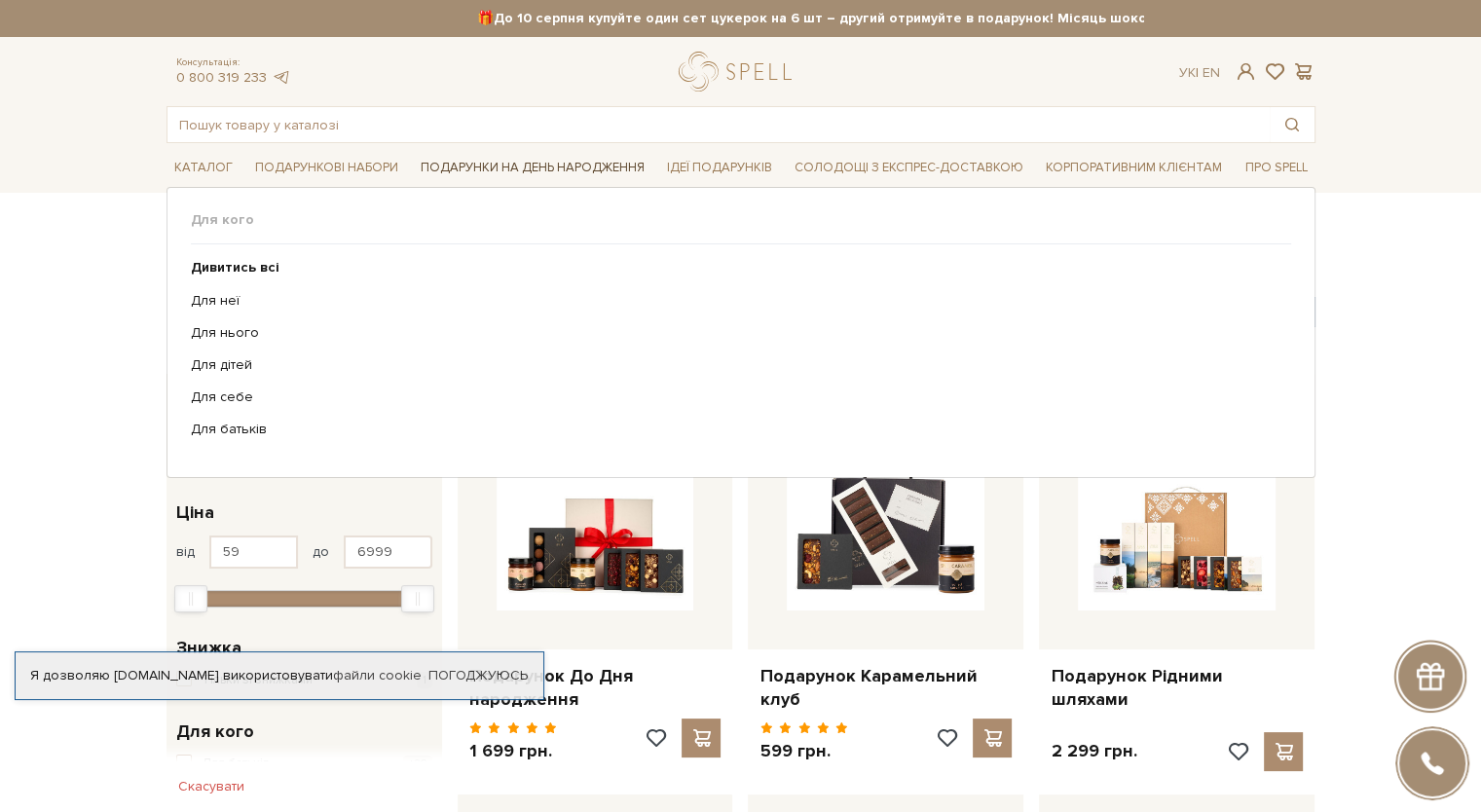
click at [520, 160] on span "Подарунки на День народження" at bounding box center [533, 167] width 240 height 30
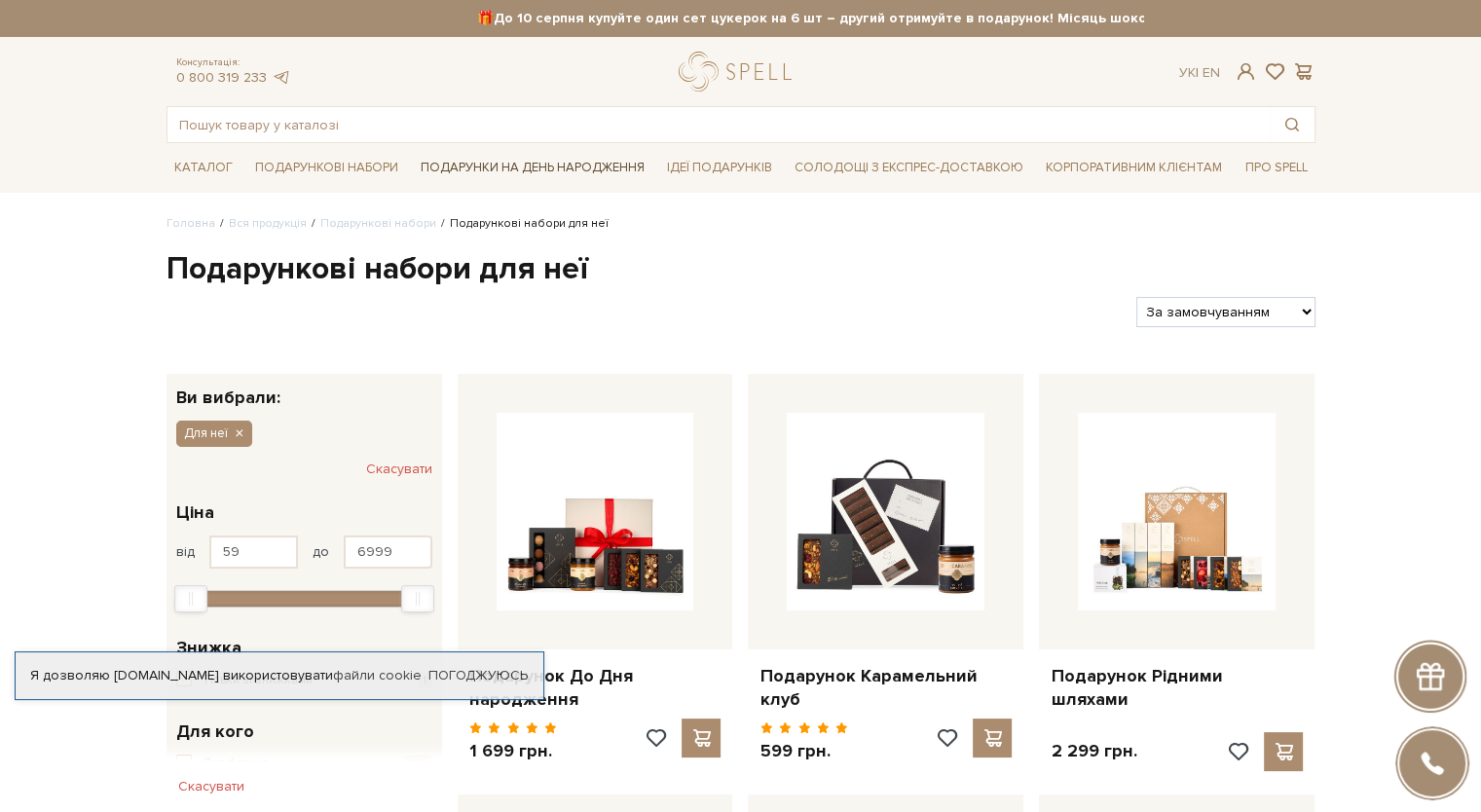
click at [561, 169] on span "Подарунки на День народження" at bounding box center [533, 167] width 240 height 30
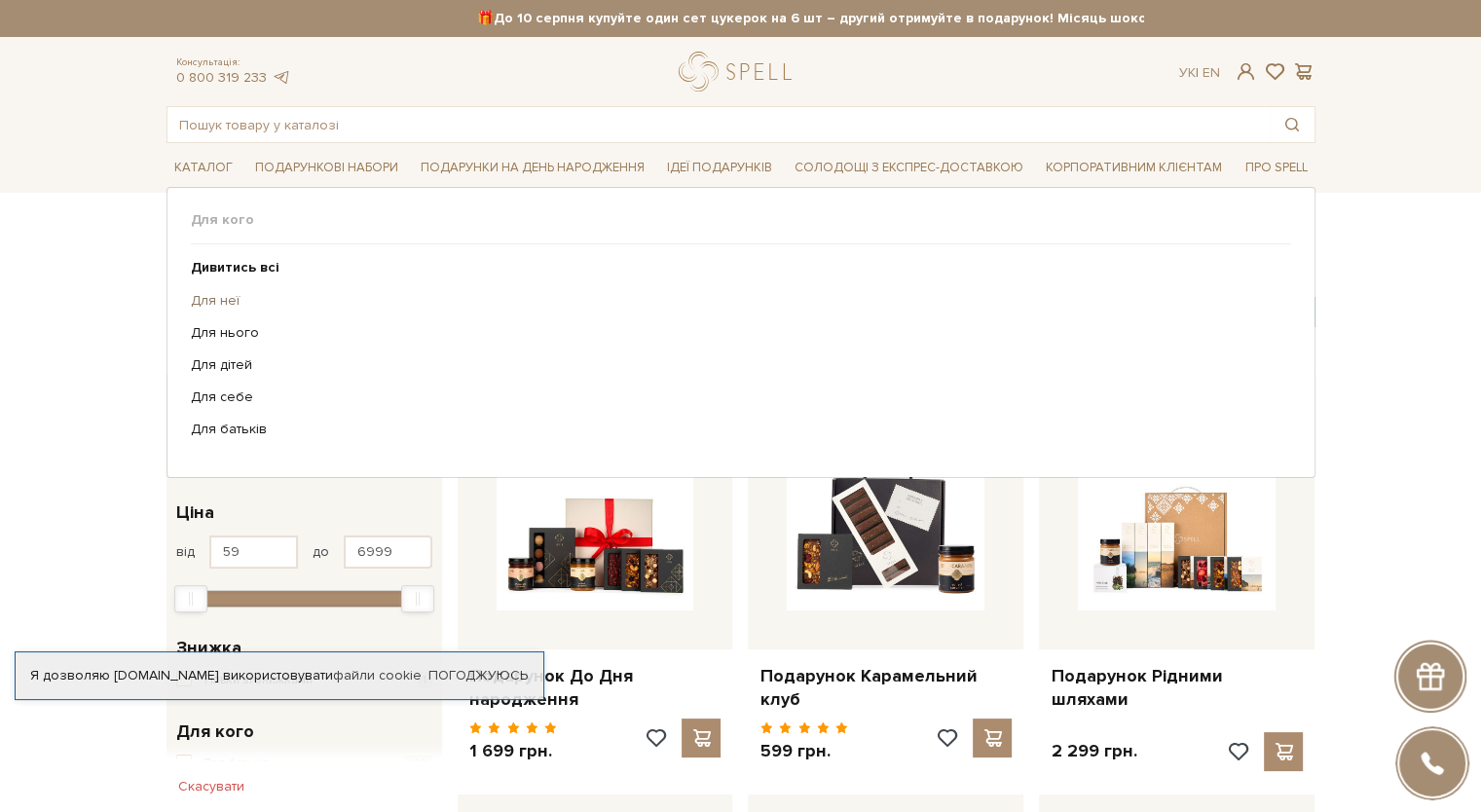
click at [199, 301] on link "Для неї" at bounding box center [734, 301] width 1086 height 18
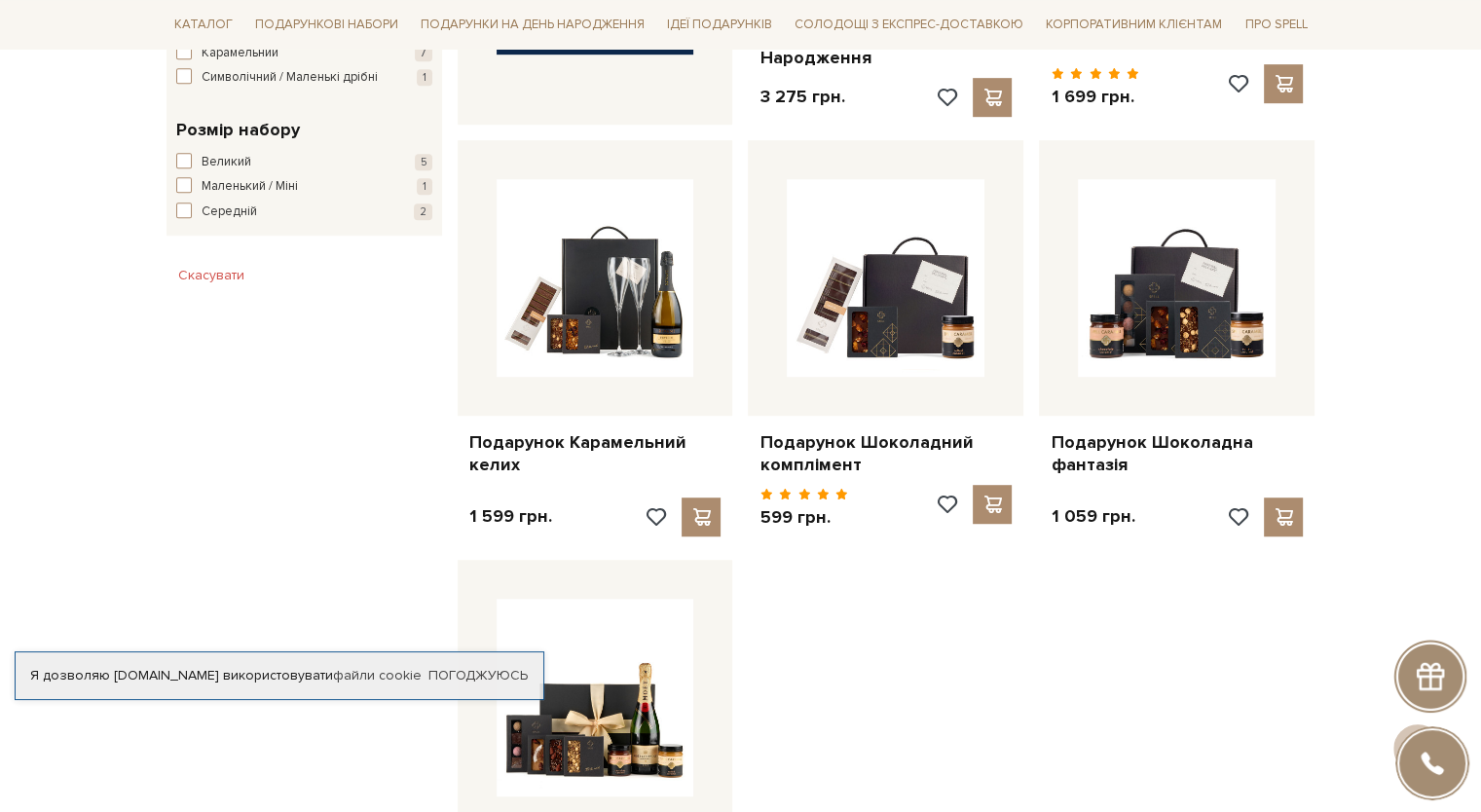
scroll to position [1071, 0]
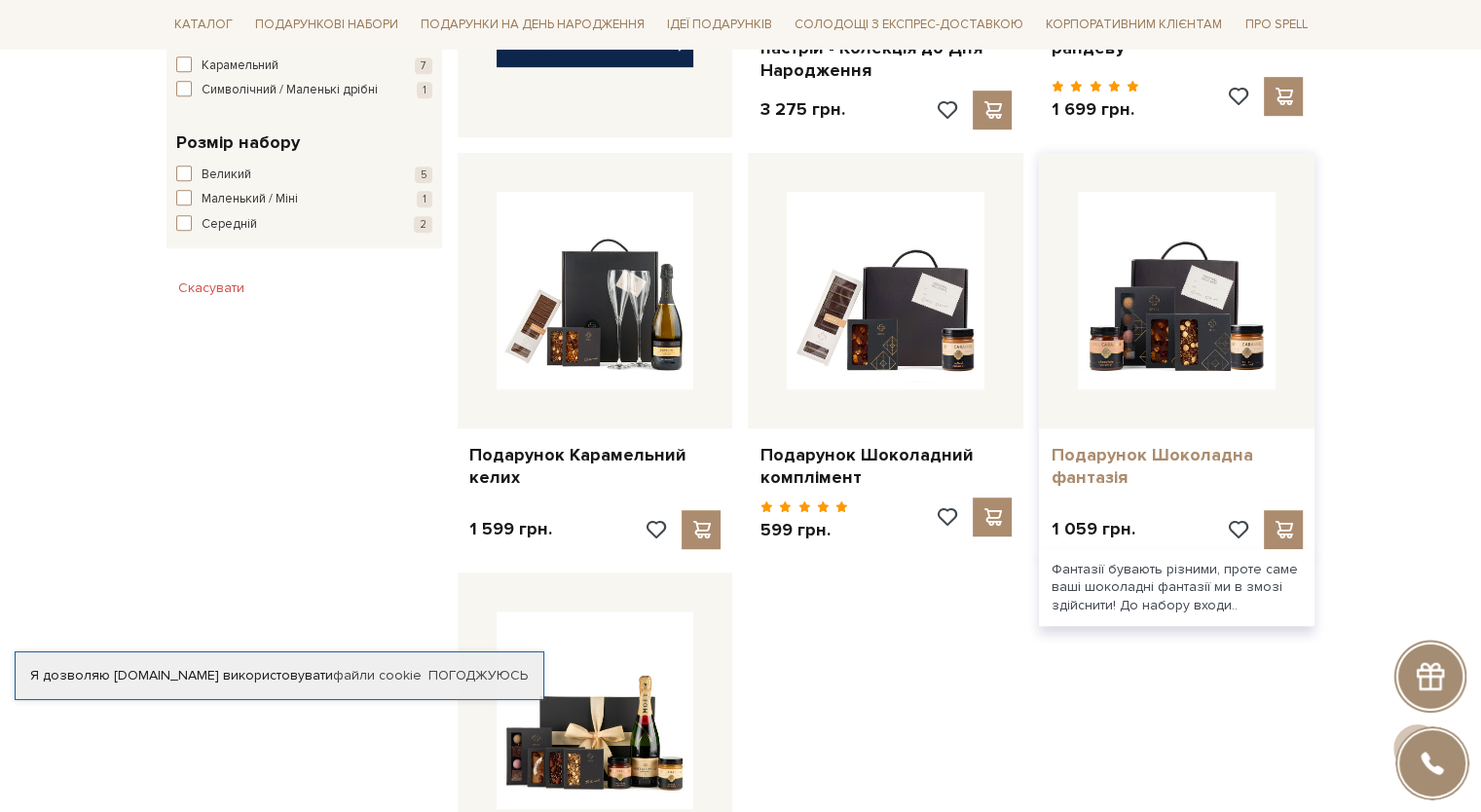
click at [1150, 467] on link "Подарунок Шоколадна фантазія" at bounding box center [1177, 466] width 253 height 46
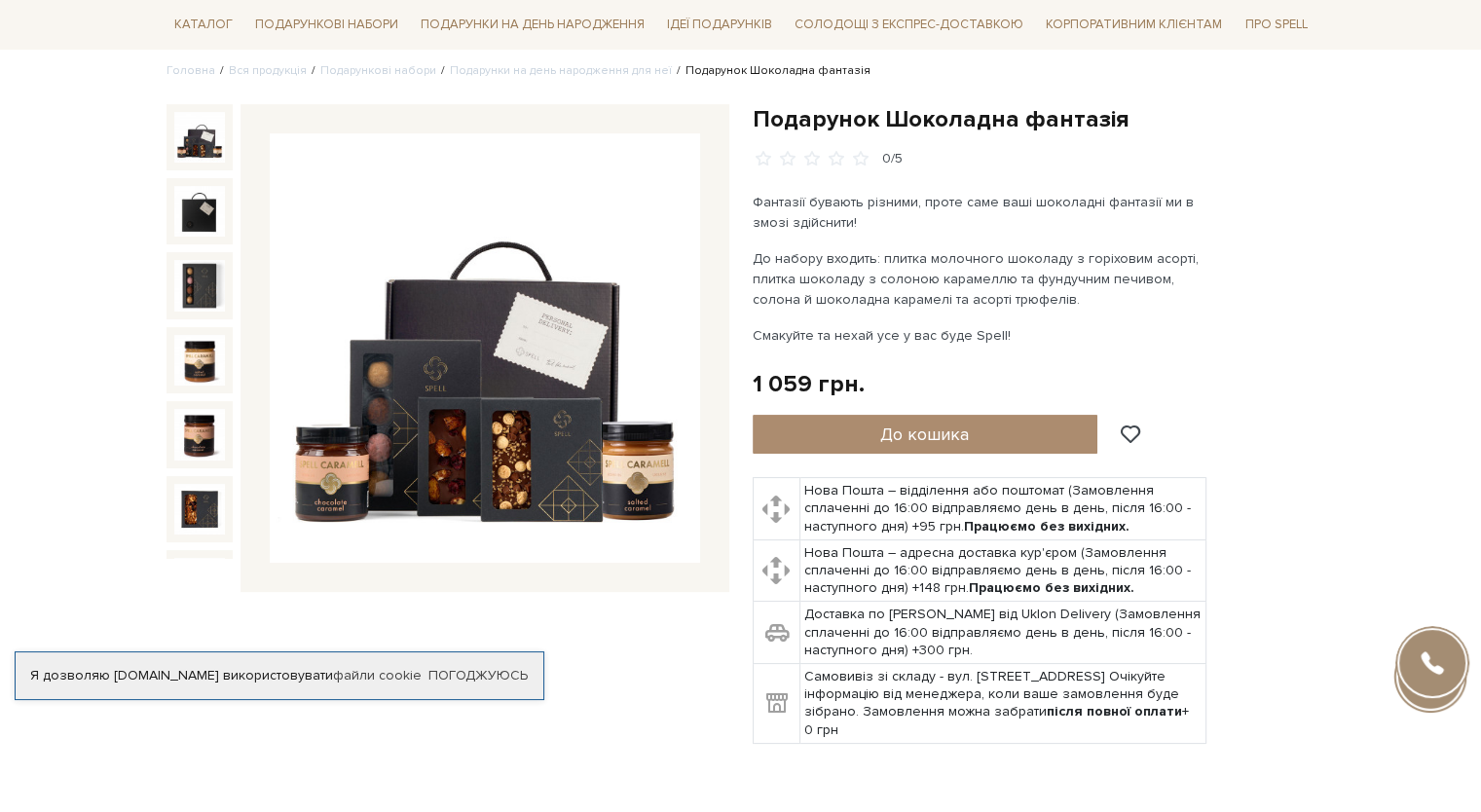
scroll to position [195, 0]
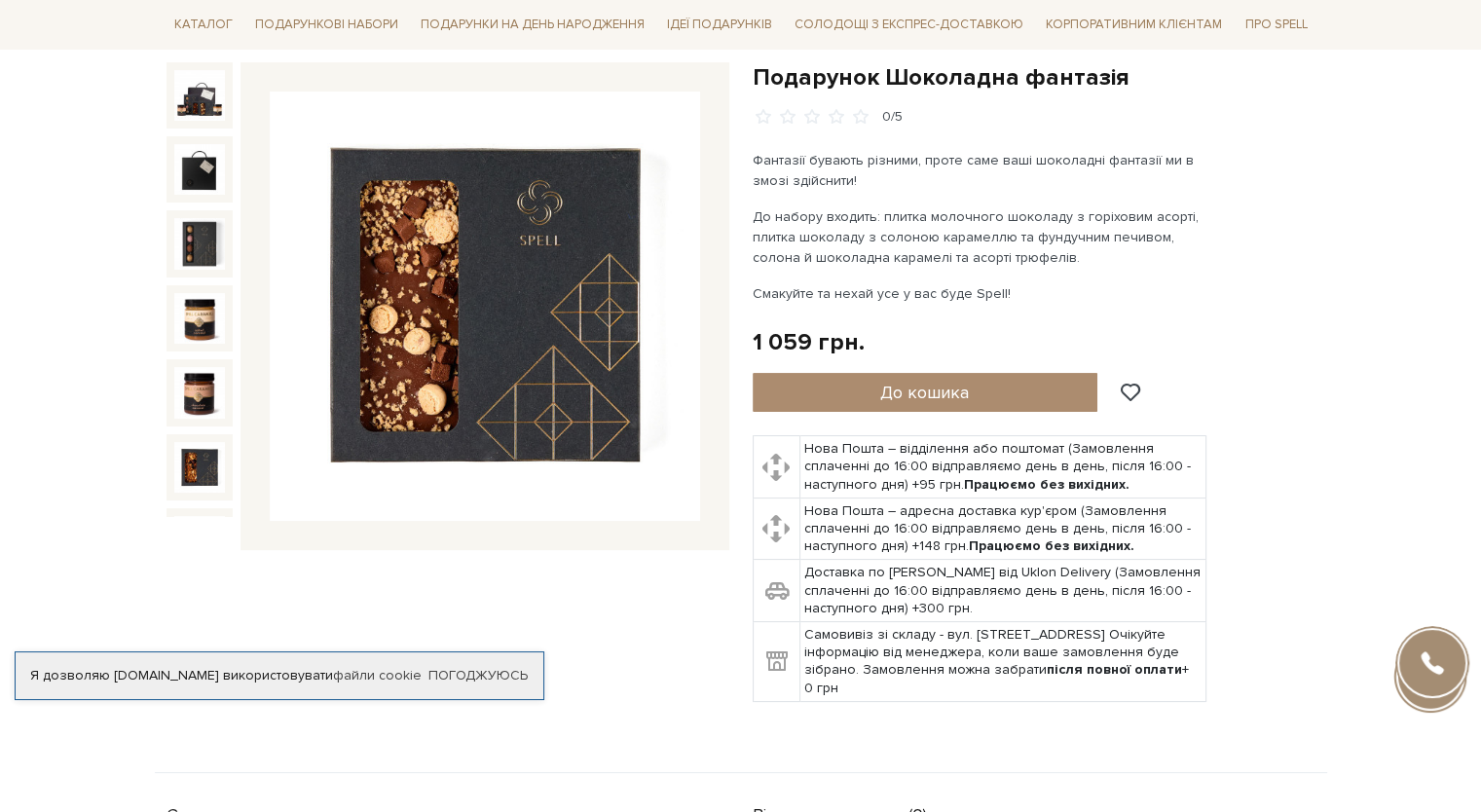
click at [245, 513] on div at bounding box center [448, 307] width 563 height 489
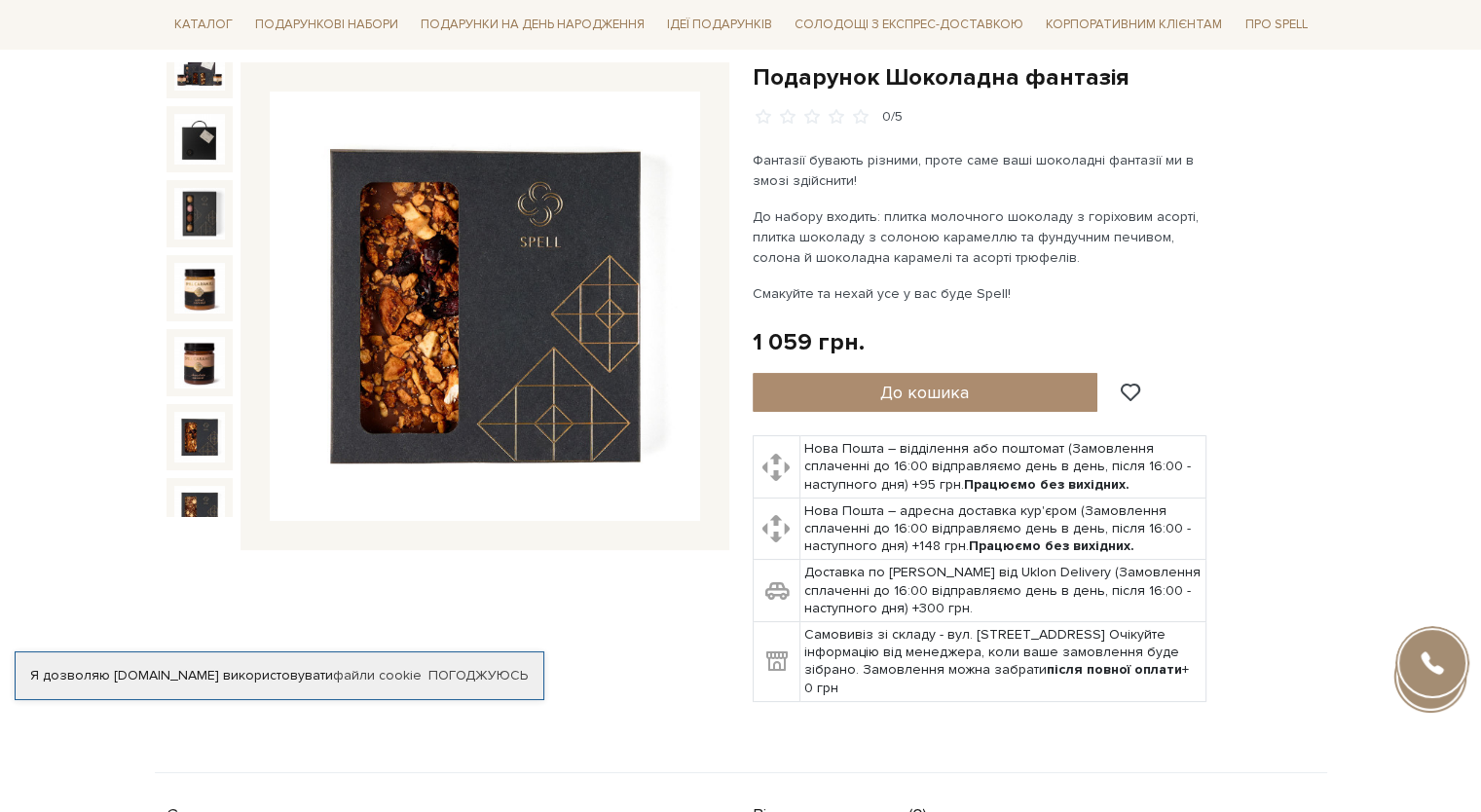
scroll to position [0, 0]
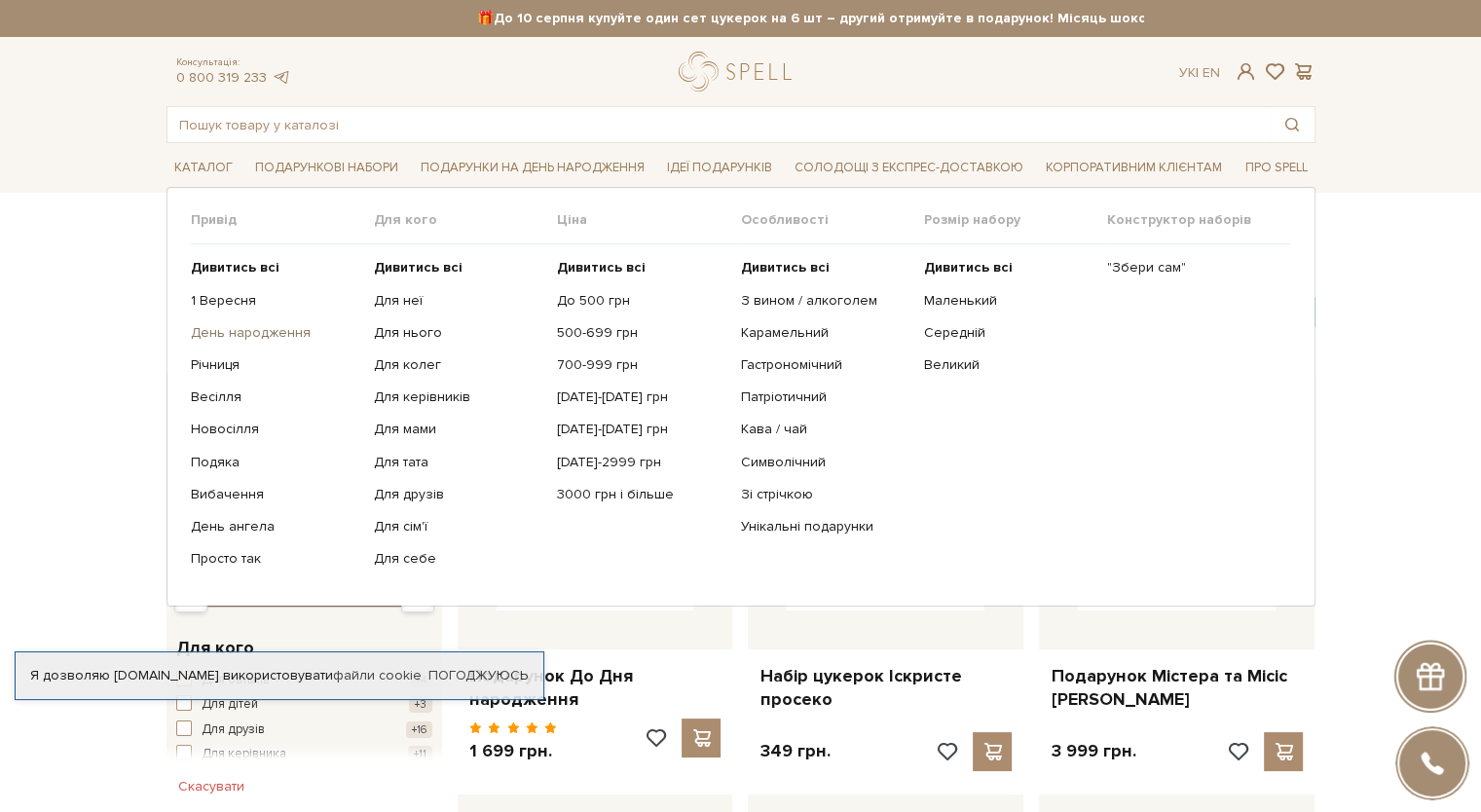
click at [296, 332] on link "День народження" at bounding box center [275, 333] width 168 height 18
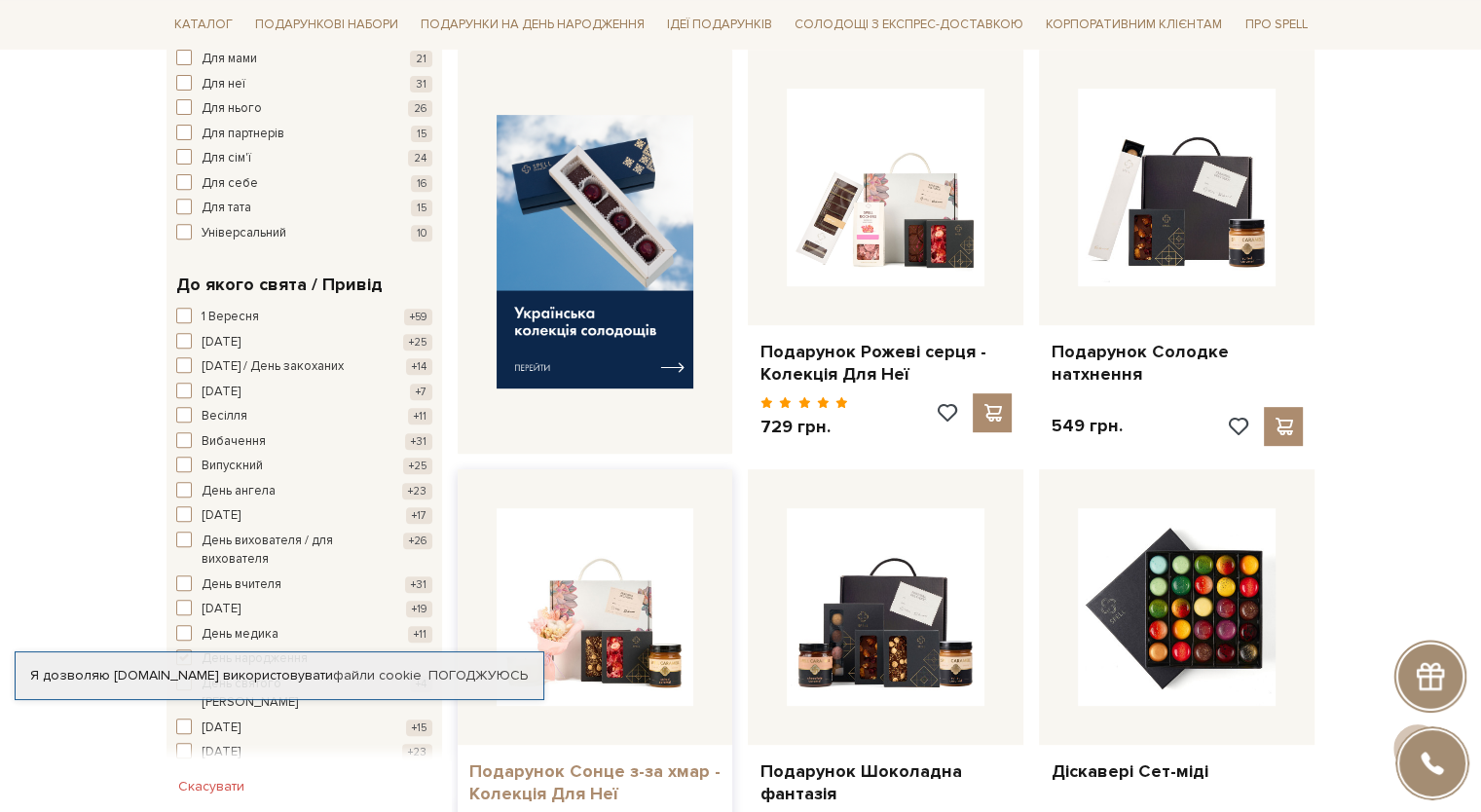
scroll to position [779, 0]
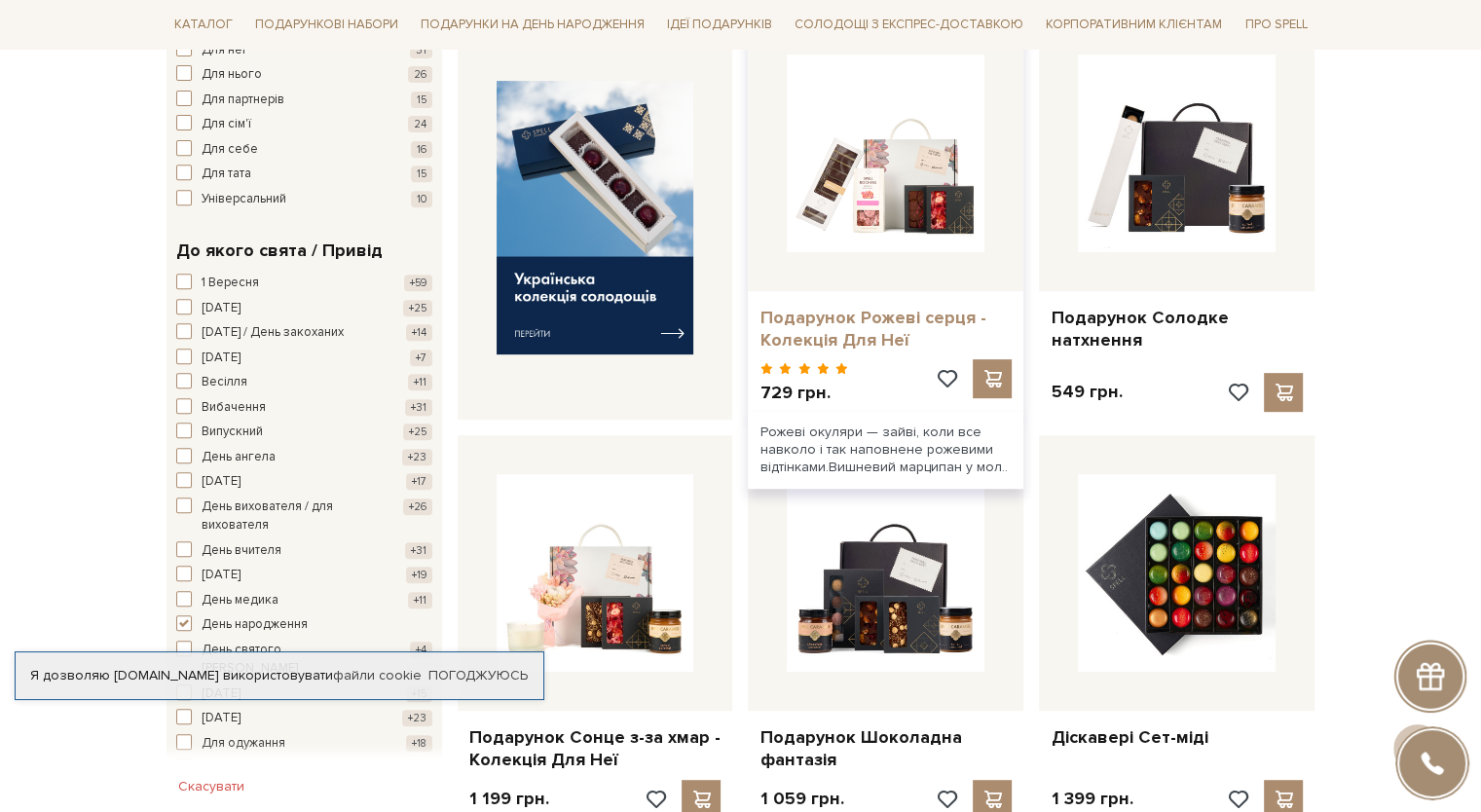
click at [885, 332] on link "Подарунок Рожеві серця - Колекція Для Неї" at bounding box center [886, 330] width 253 height 46
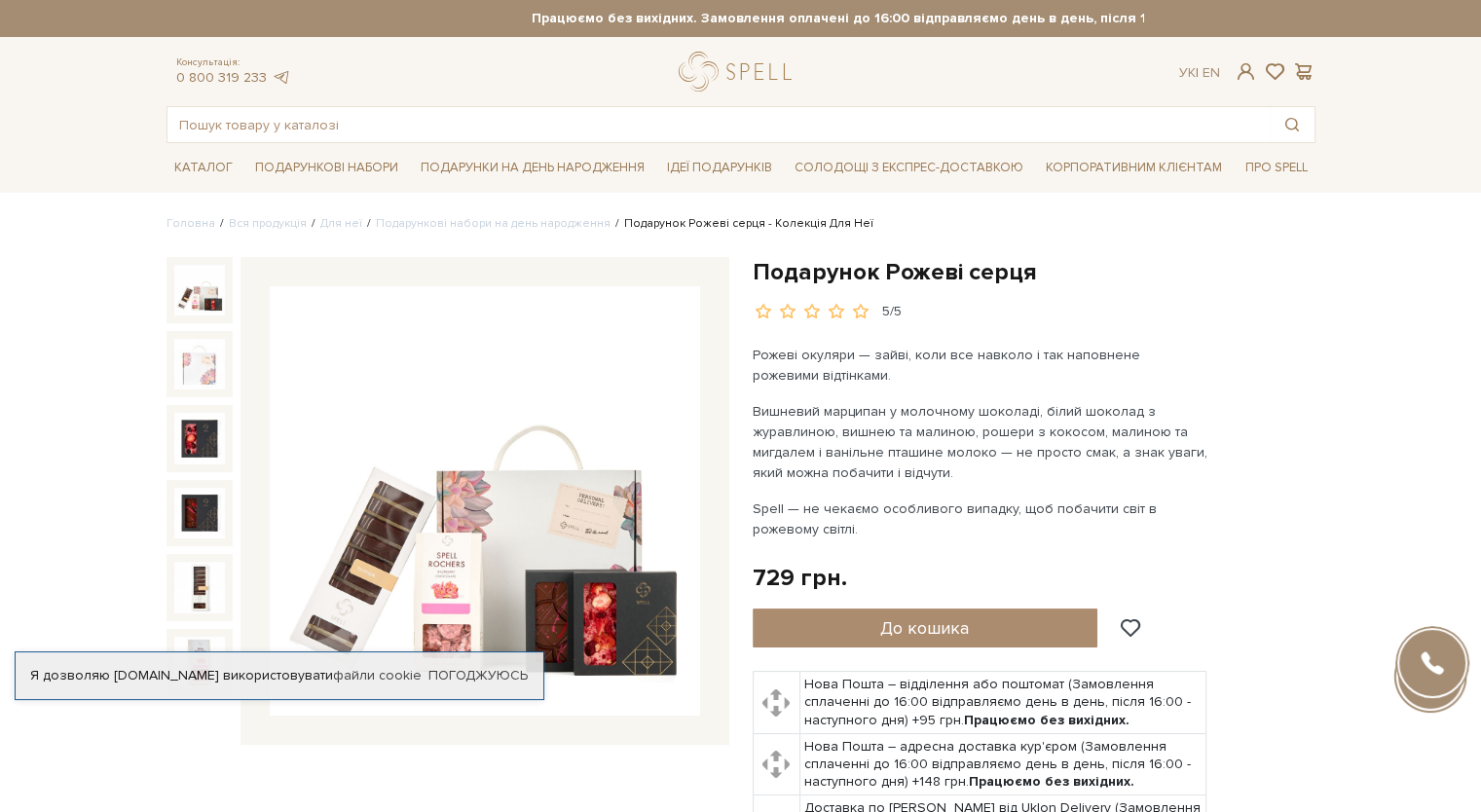
click at [479, 583] on img at bounding box center [484, 501] width 431 height 431
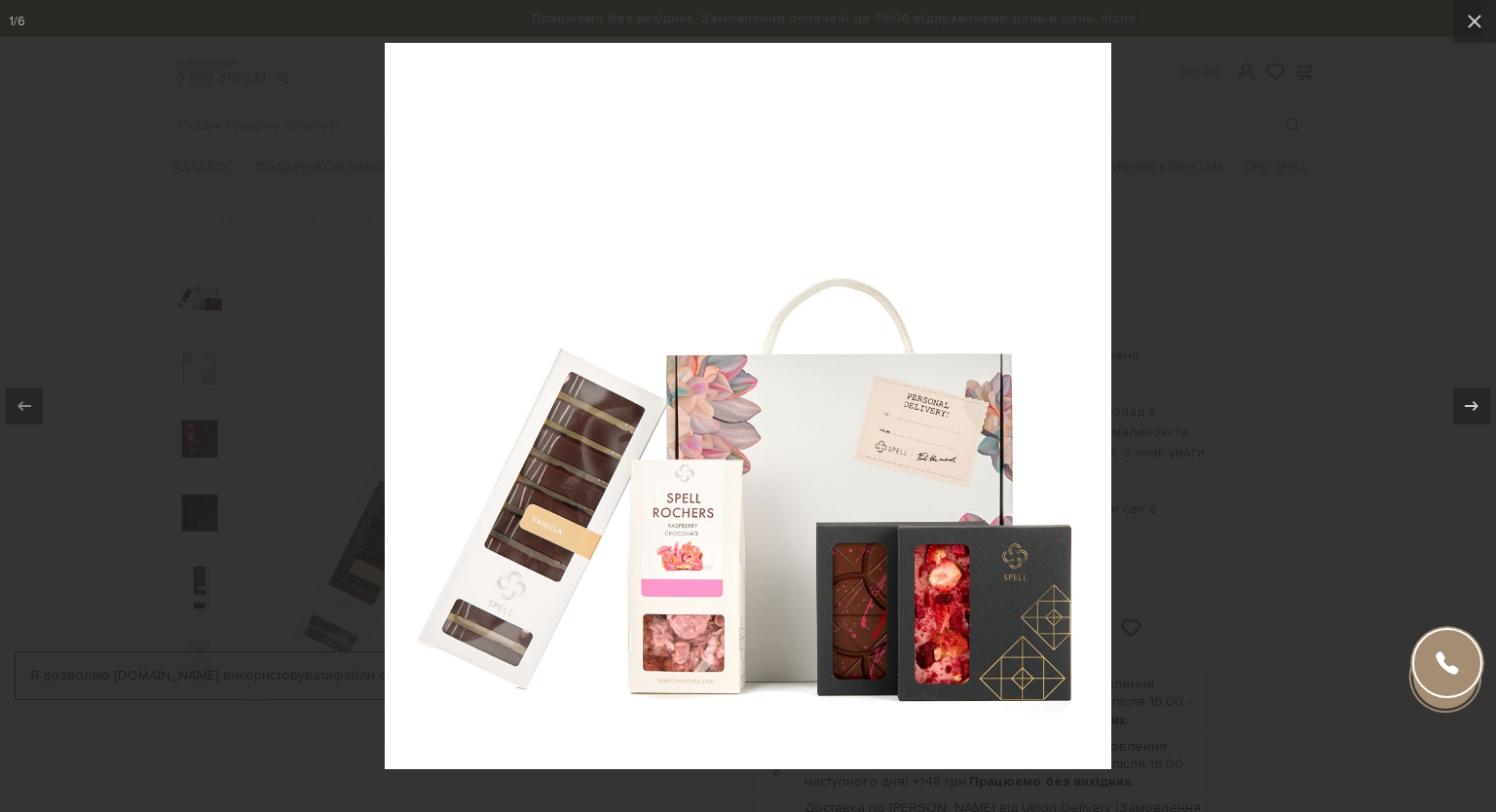
click at [193, 355] on div at bounding box center [748, 406] width 1496 height 812
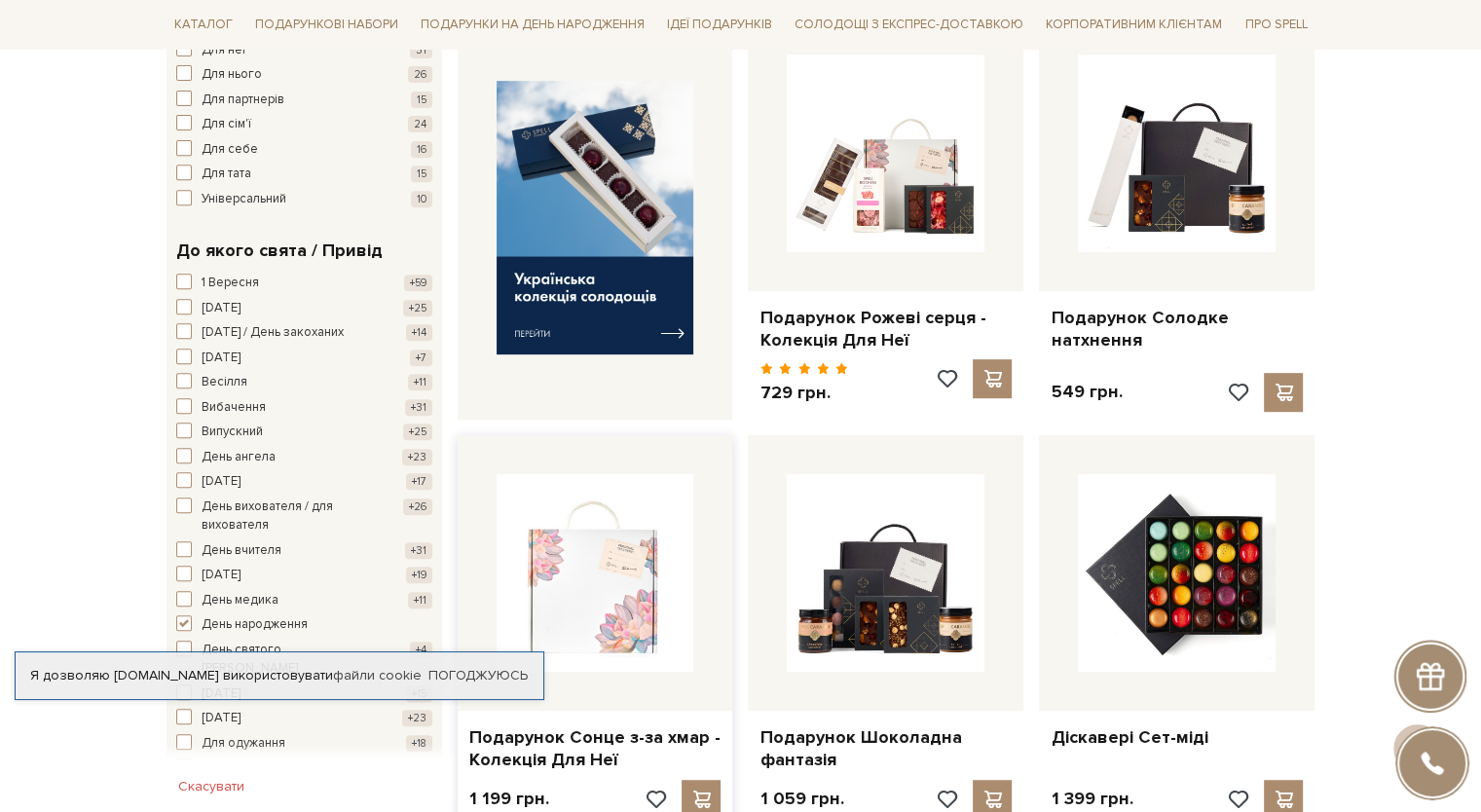
click at [593, 547] on img at bounding box center [595, 573] width 198 height 198
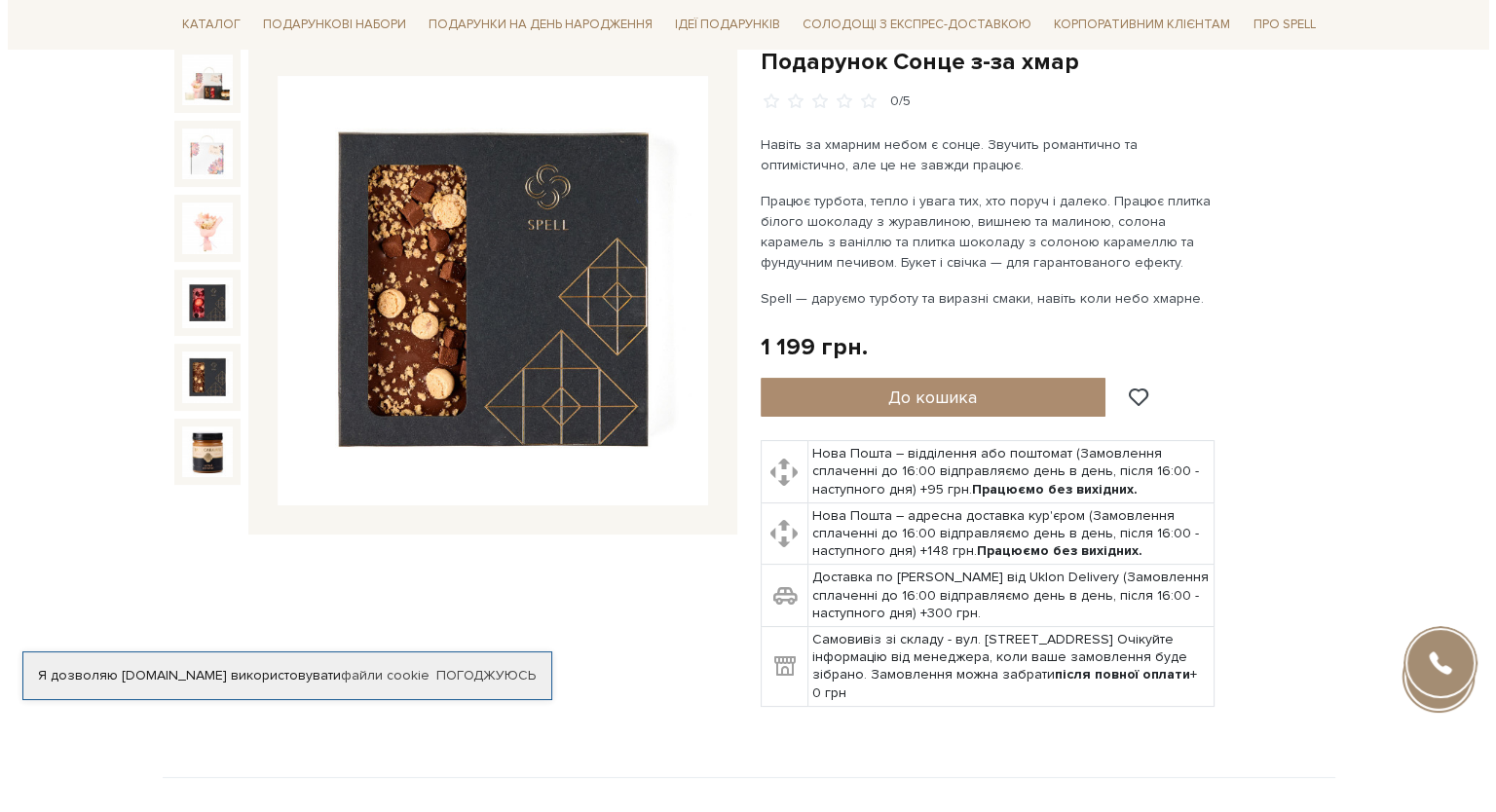
scroll to position [97, 0]
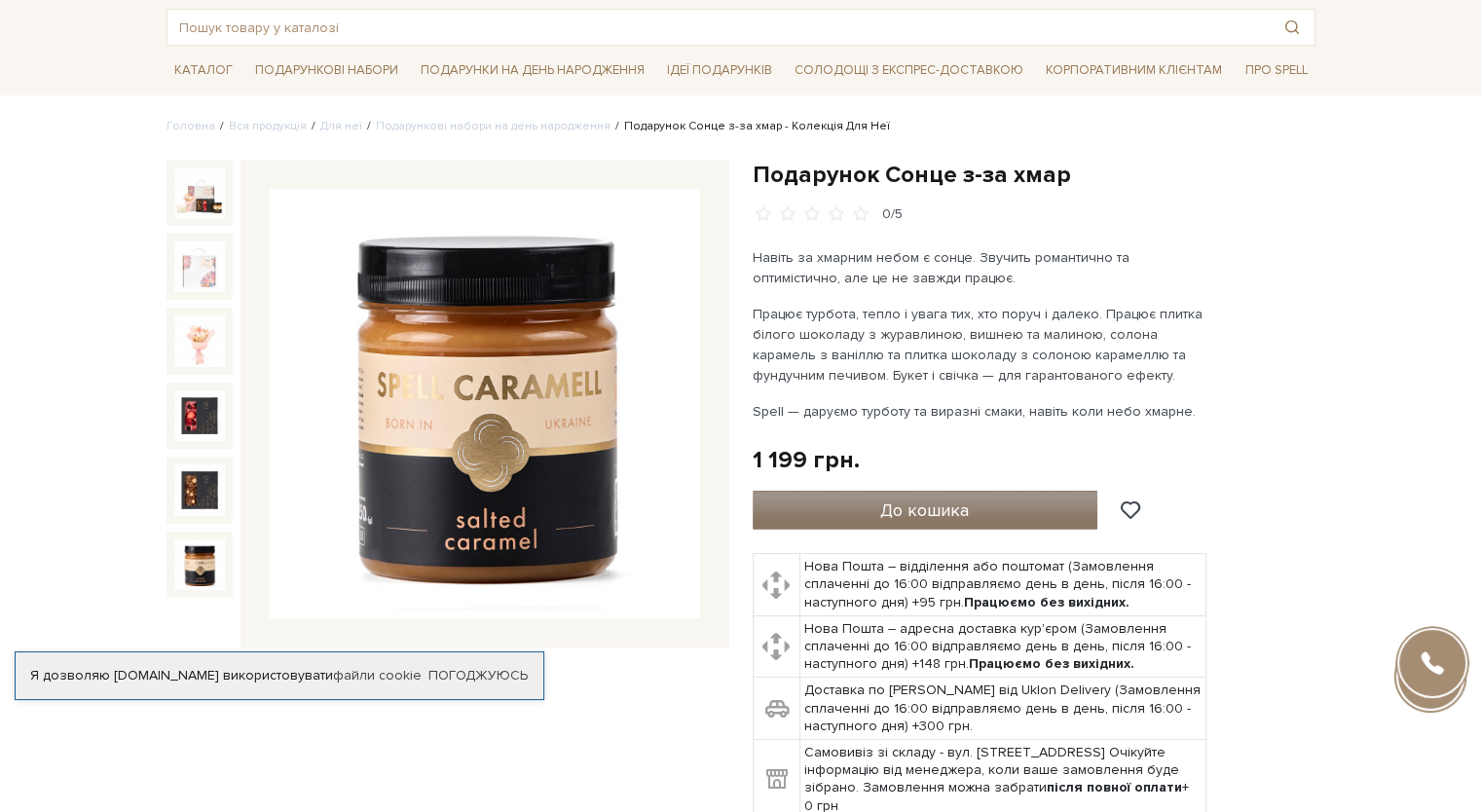
click at [899, 511] on span "До кошика" at bounding box center [924, 510] width 88 height 22
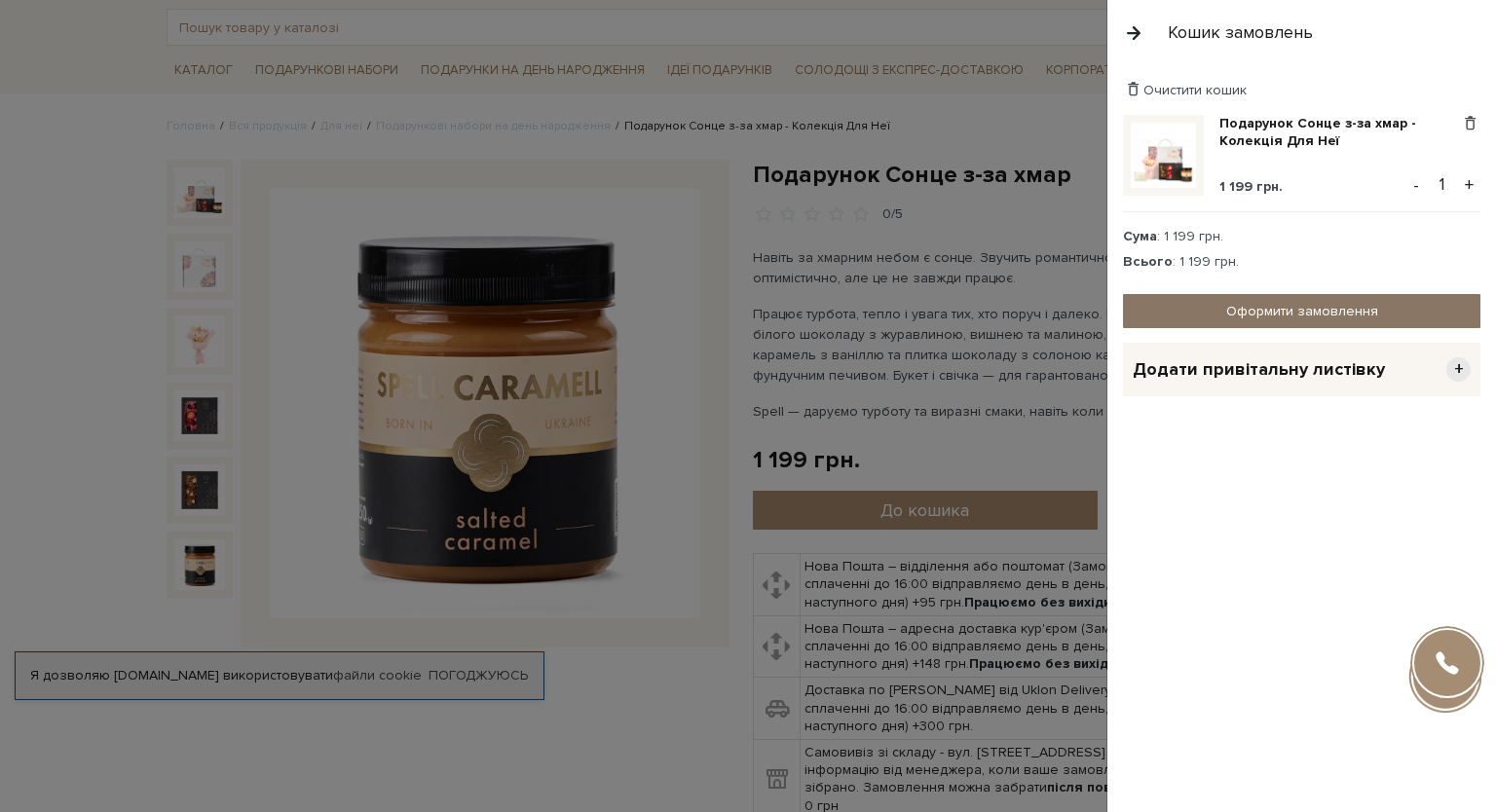
click at [1247, 313] on link "Оформити замовлення" at bounding box center [1302, 311] width 358 height 34
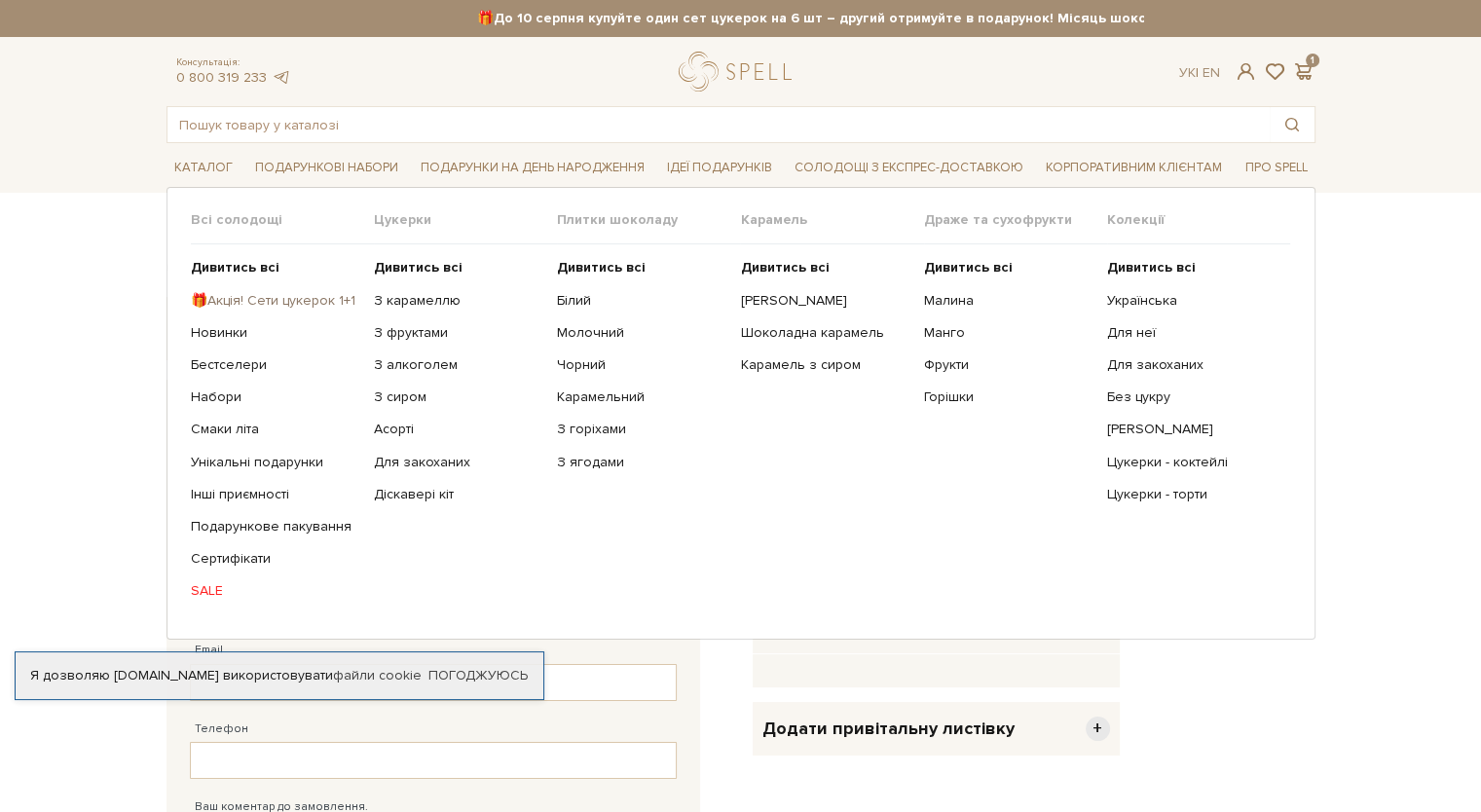
click at [246, 296] on link "🎁Акція! Сети цукерок 1+1" at bounding box center [275, 301] width 168 height 18
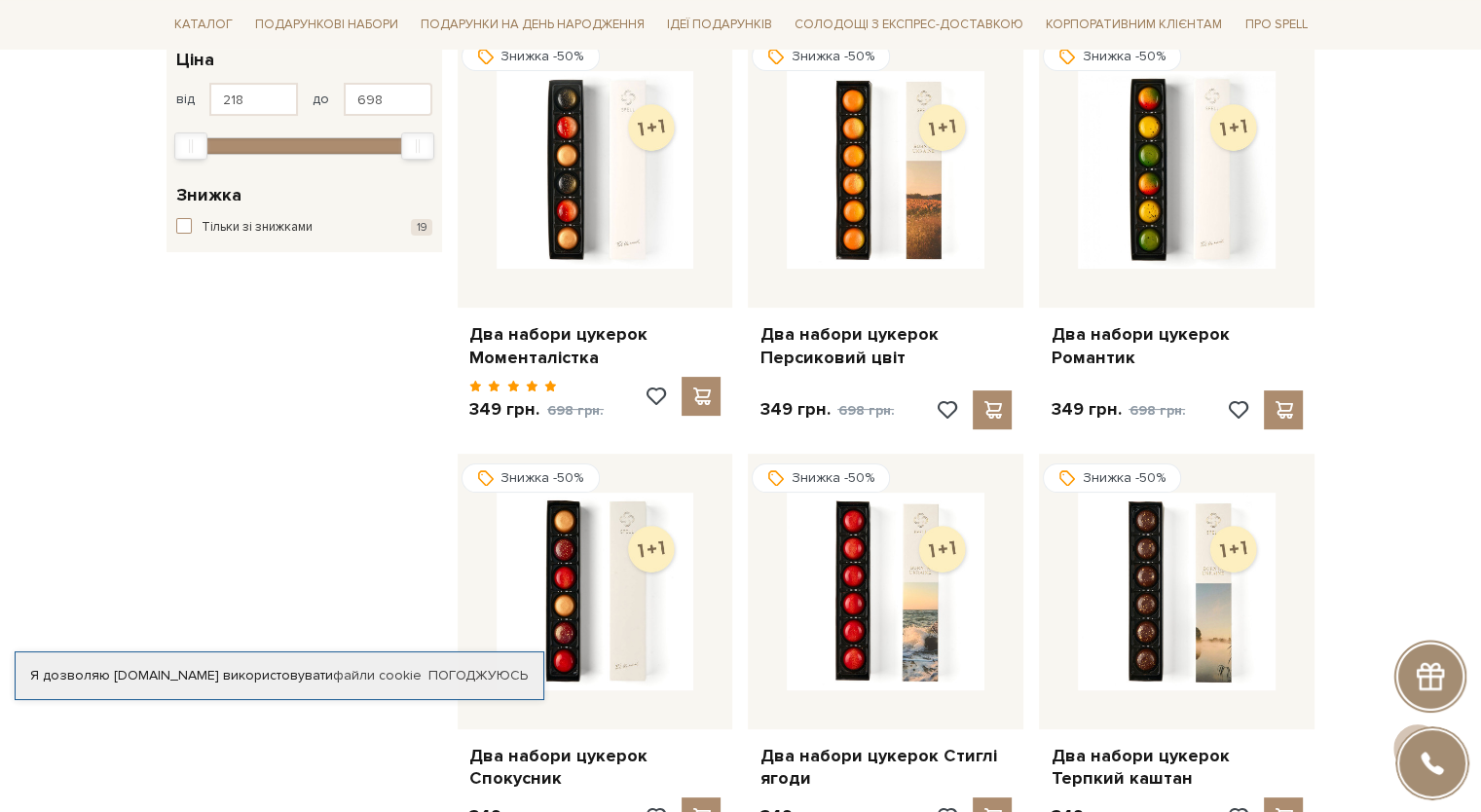
scroll to position [97, 0]
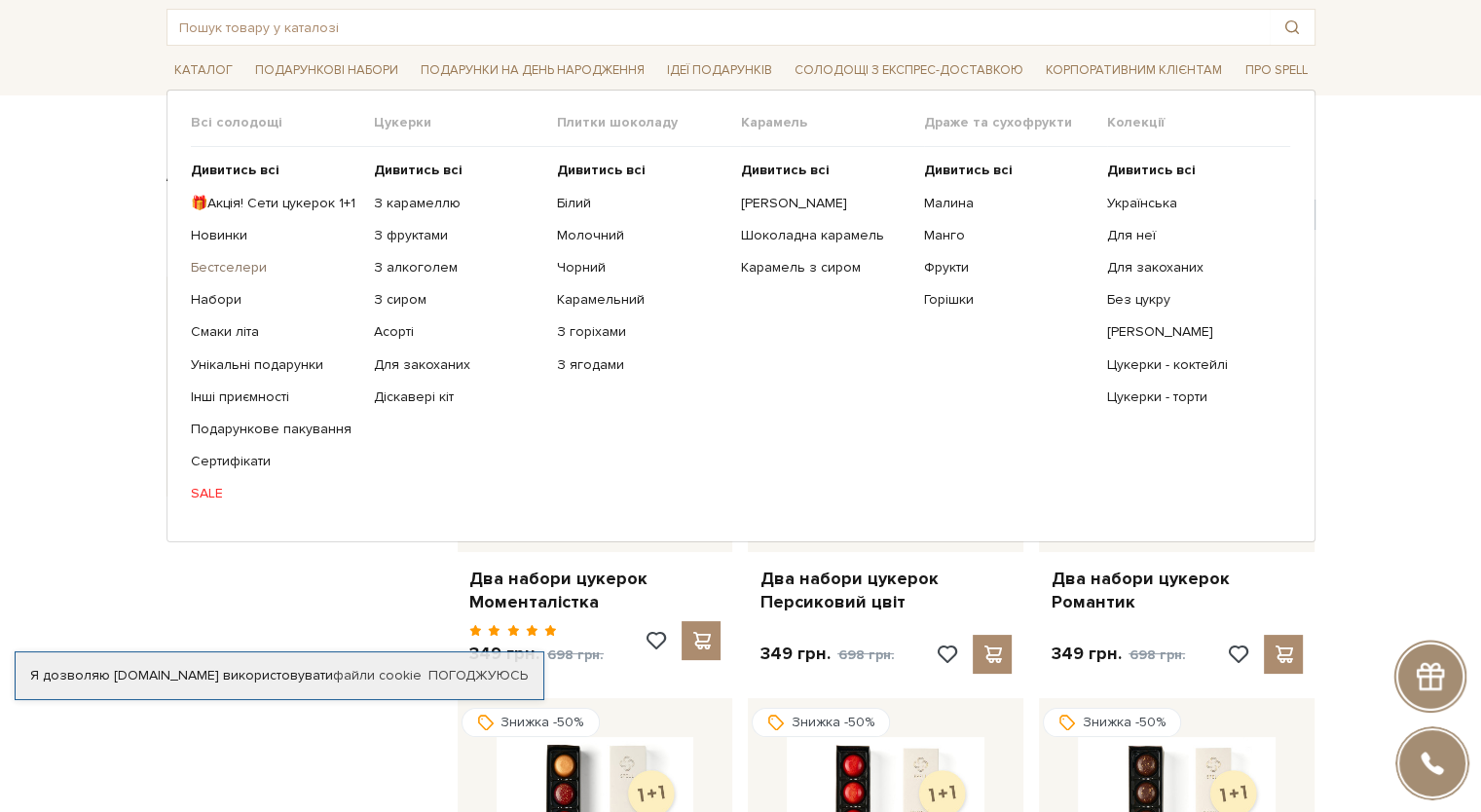
click at [231, 266] on link "Бестселери" at bounding box center [275, 268] width 168 height 18
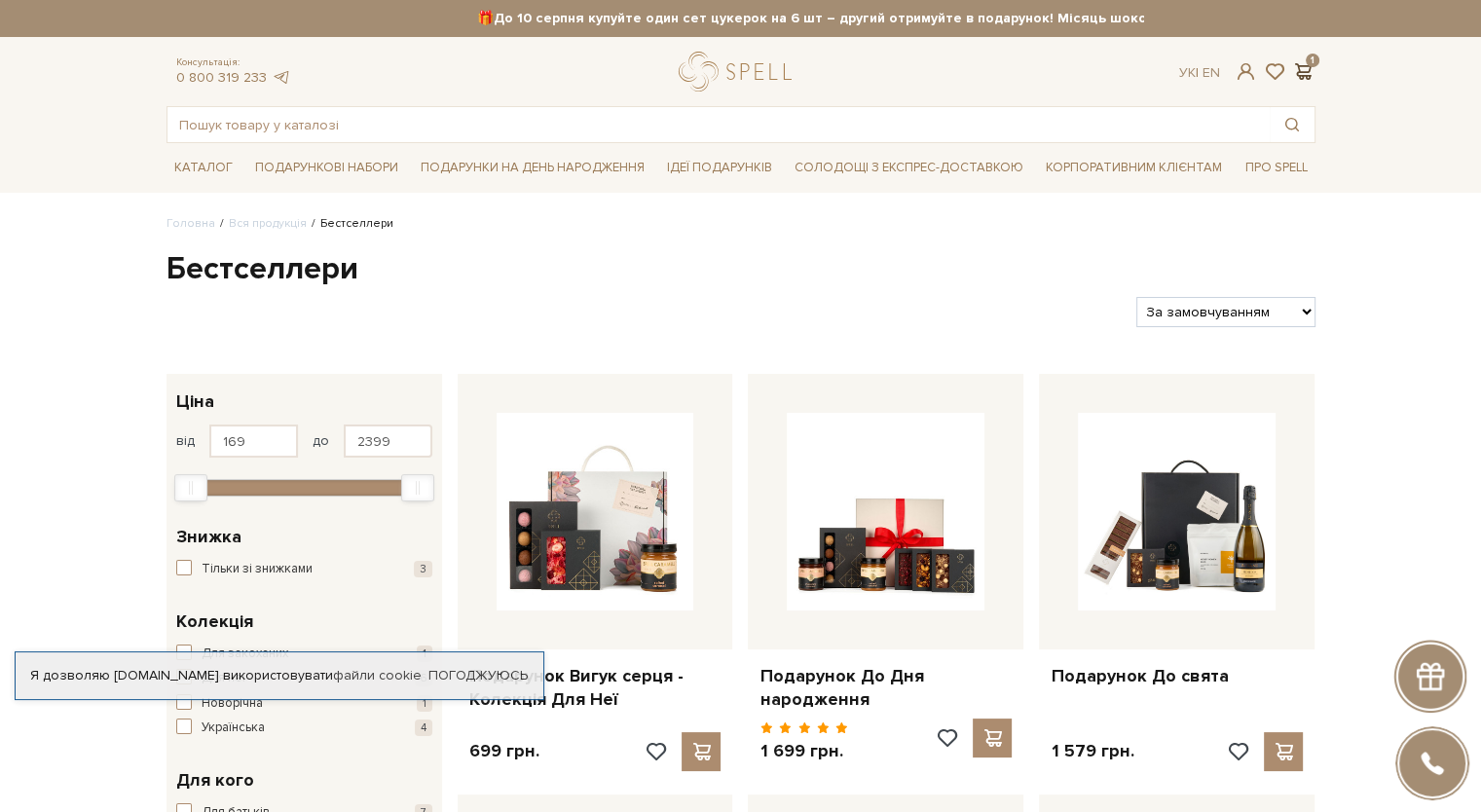
click at [1311, 64] on span at bounding box center [1305, 71] width 24 height 21
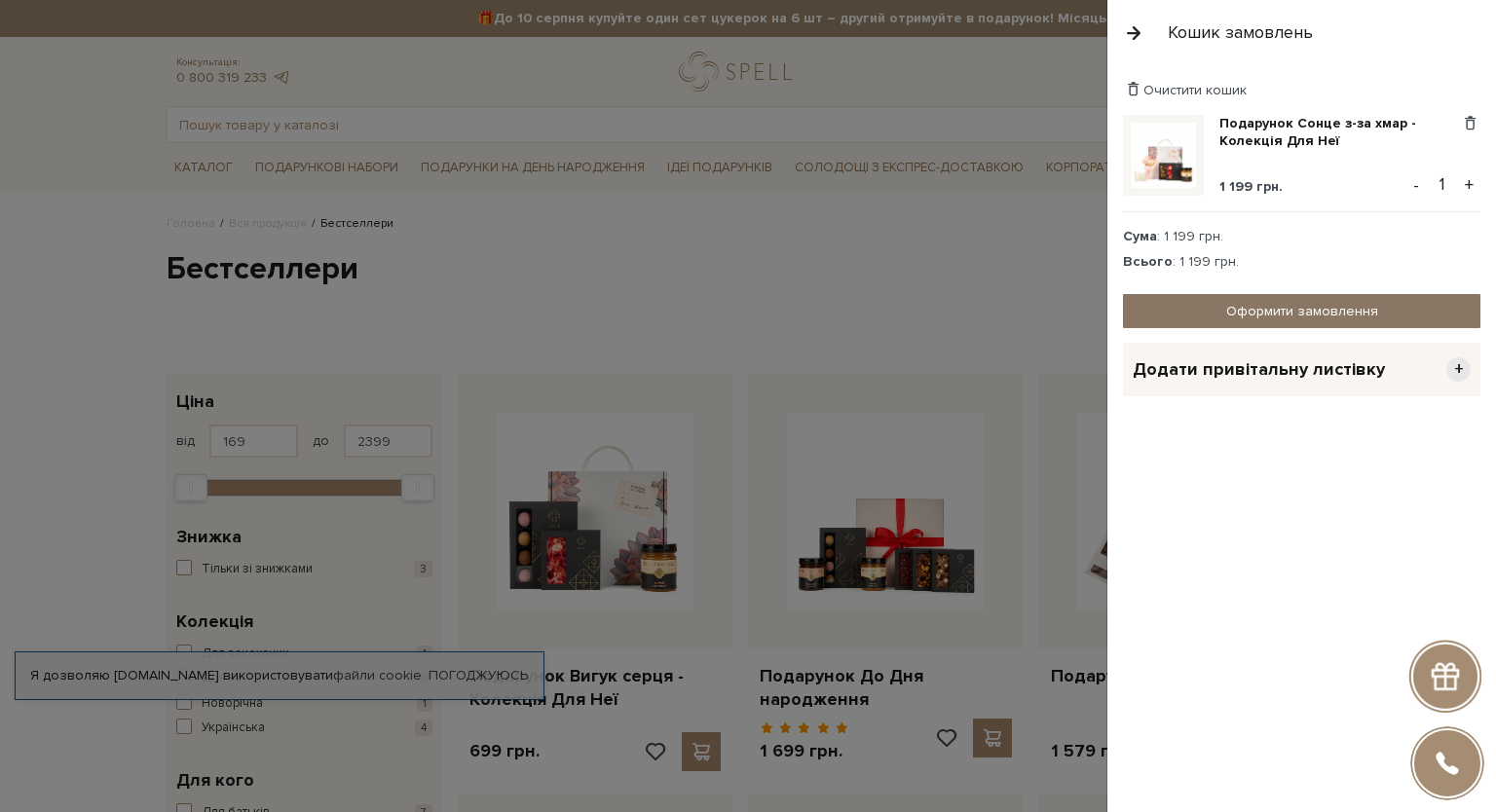
click at [1250, 308] on link "Оформити замовлення" at bounding box center [1302, 311] width 358 height 34
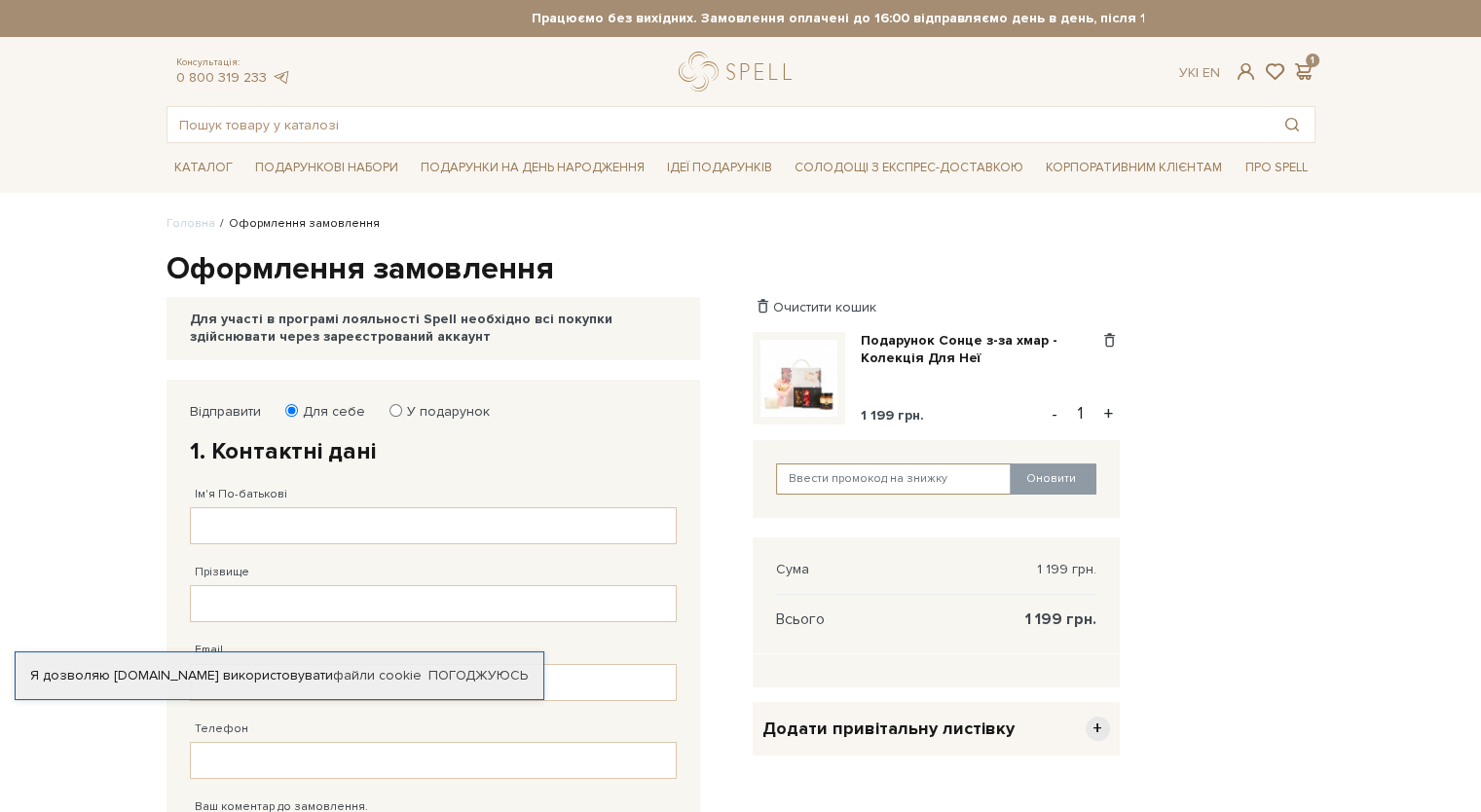
click at [784, 480] on input "text" at bounding box center [895, 478] width 236 height 31
type input "uk25eyeY"
click at [1070, 488] on button "Оновити" at bounding box center [1054, 478] width 87 height 31
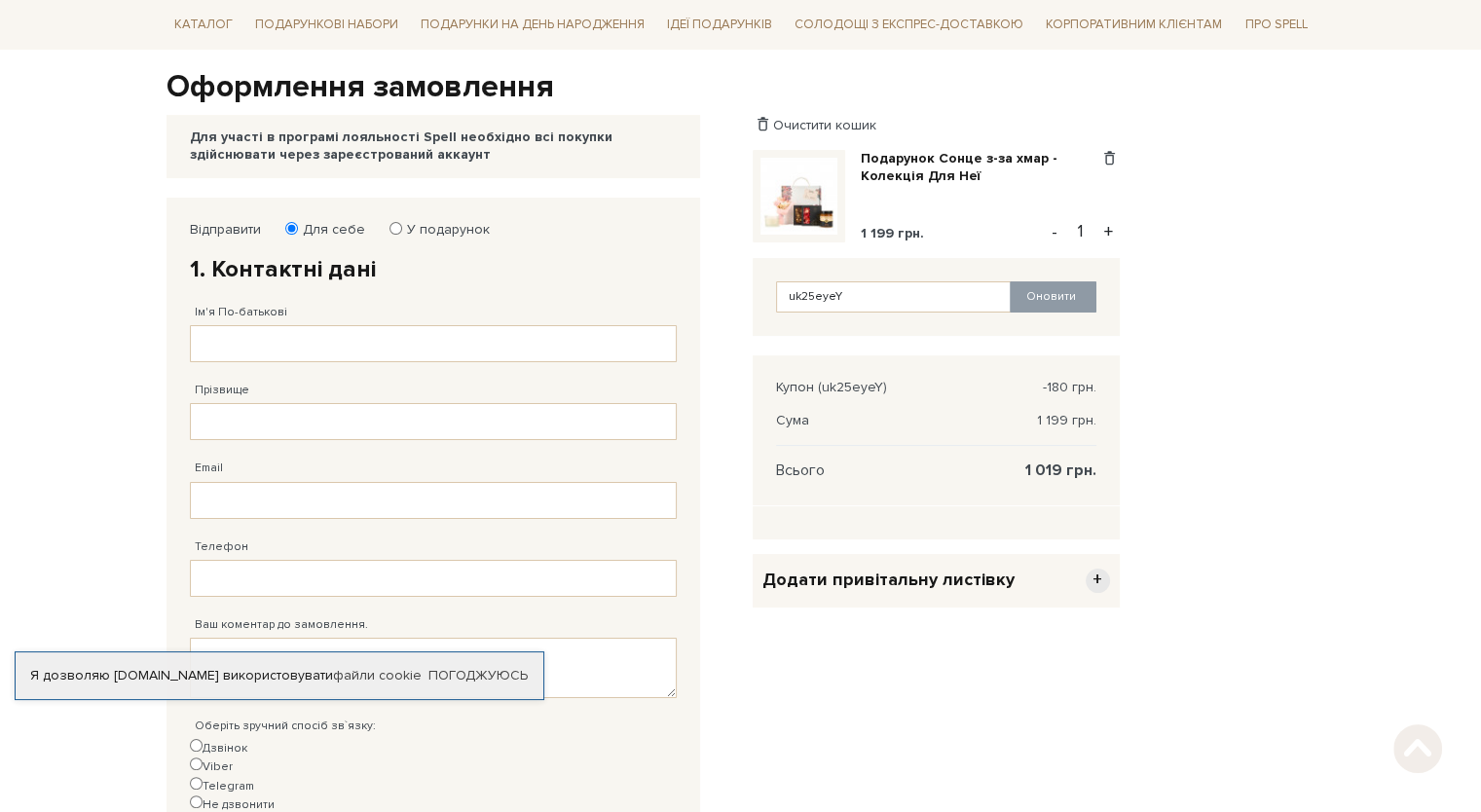
scroll to position [195, 0]
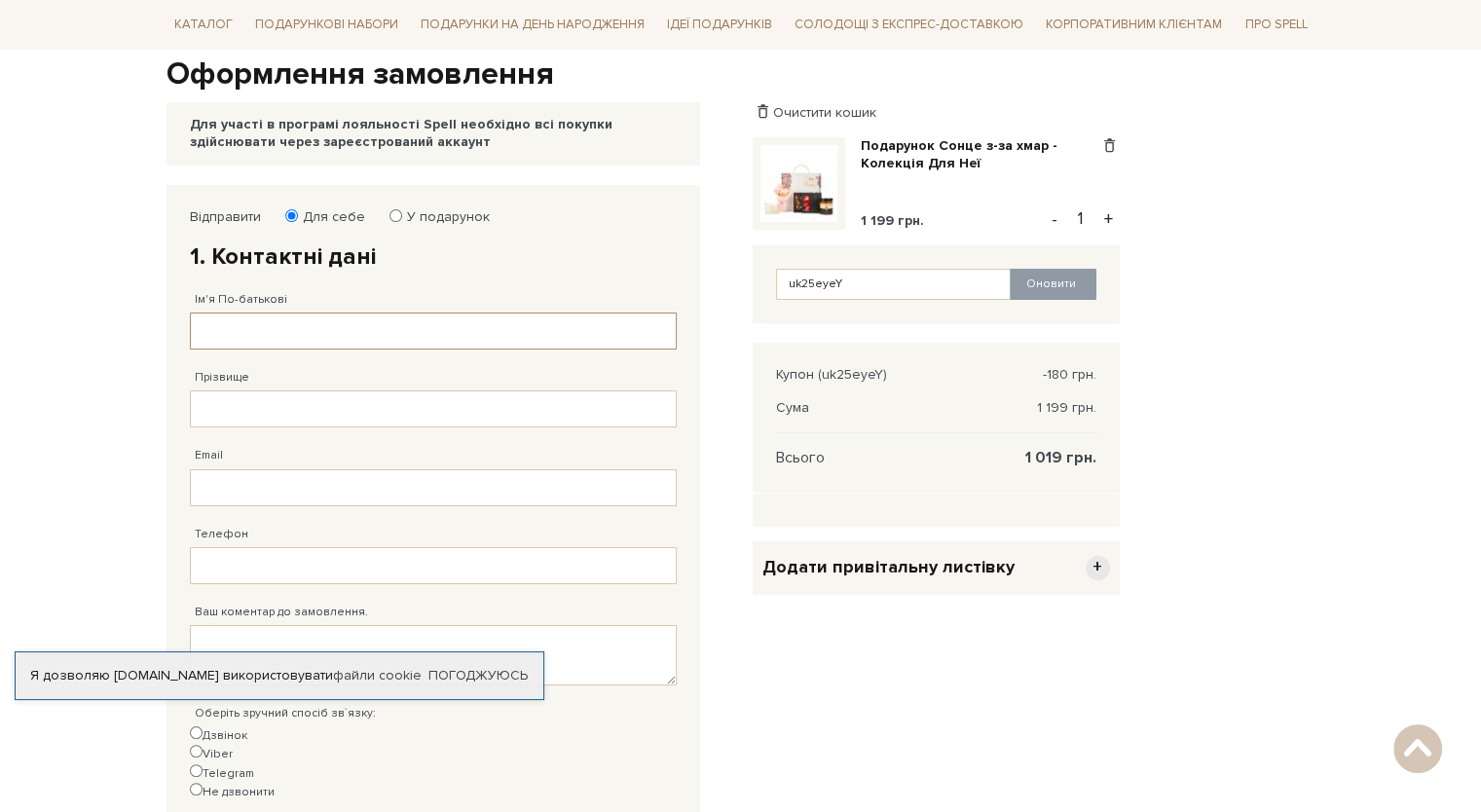
click at [591, 325] on input "Ім'я По-батькові" at bounding box center [434, 331] width 487 height 37
click at [389, 217] on input "У подарунок" at bounding box center [395, 215] width 13 height 13
radio input "true"
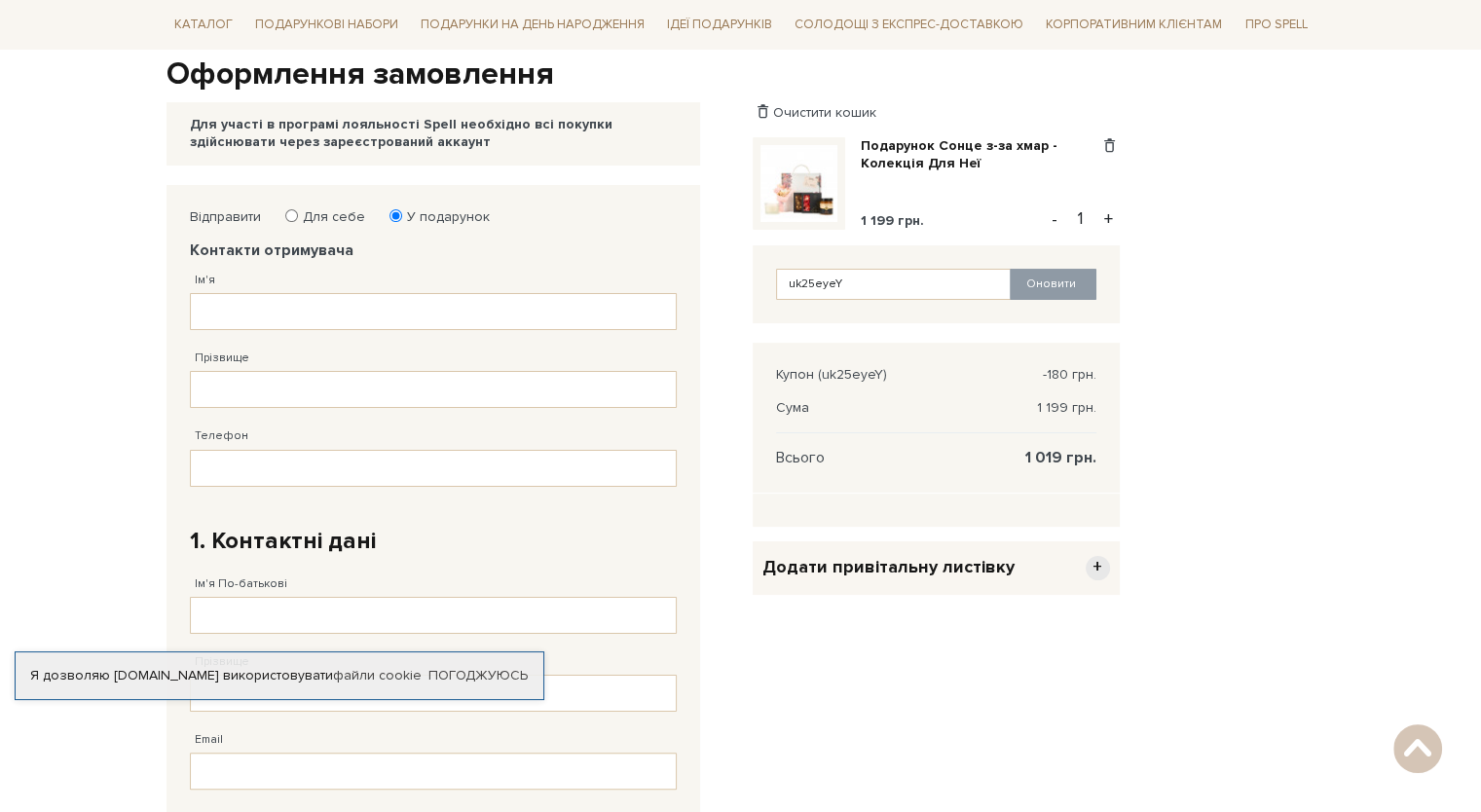
click at [298, 211] on label "Для себе" at bounding box center [328, 217] width 75 height 18
click at [298, 211] on input "Для себе" at bounding box center [291, 215] width 13 height 13
radio input "true"
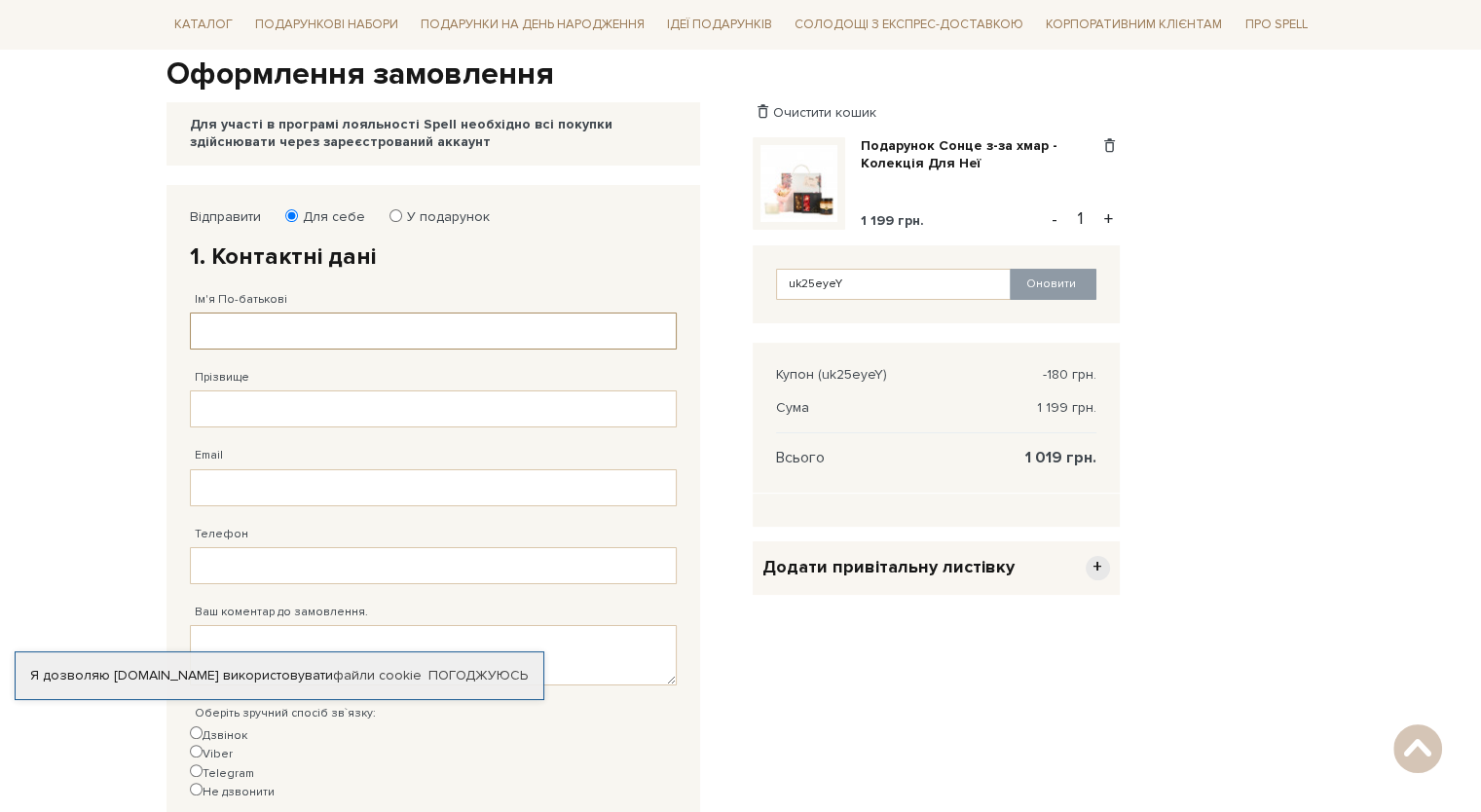
click at [310, 334] on input "Ім'я По-батькові" at bounding box center [434, 331] width 487 height 37
click at [295, 346] on input "Ім'я По-батькові" at bounding box center [434, 331] width 487 height 37
type input "Яна"
click at [281, 391] on input "Прізвище" at bounding box center [434, 408] width 487 height 37
type input "Гаркуша"
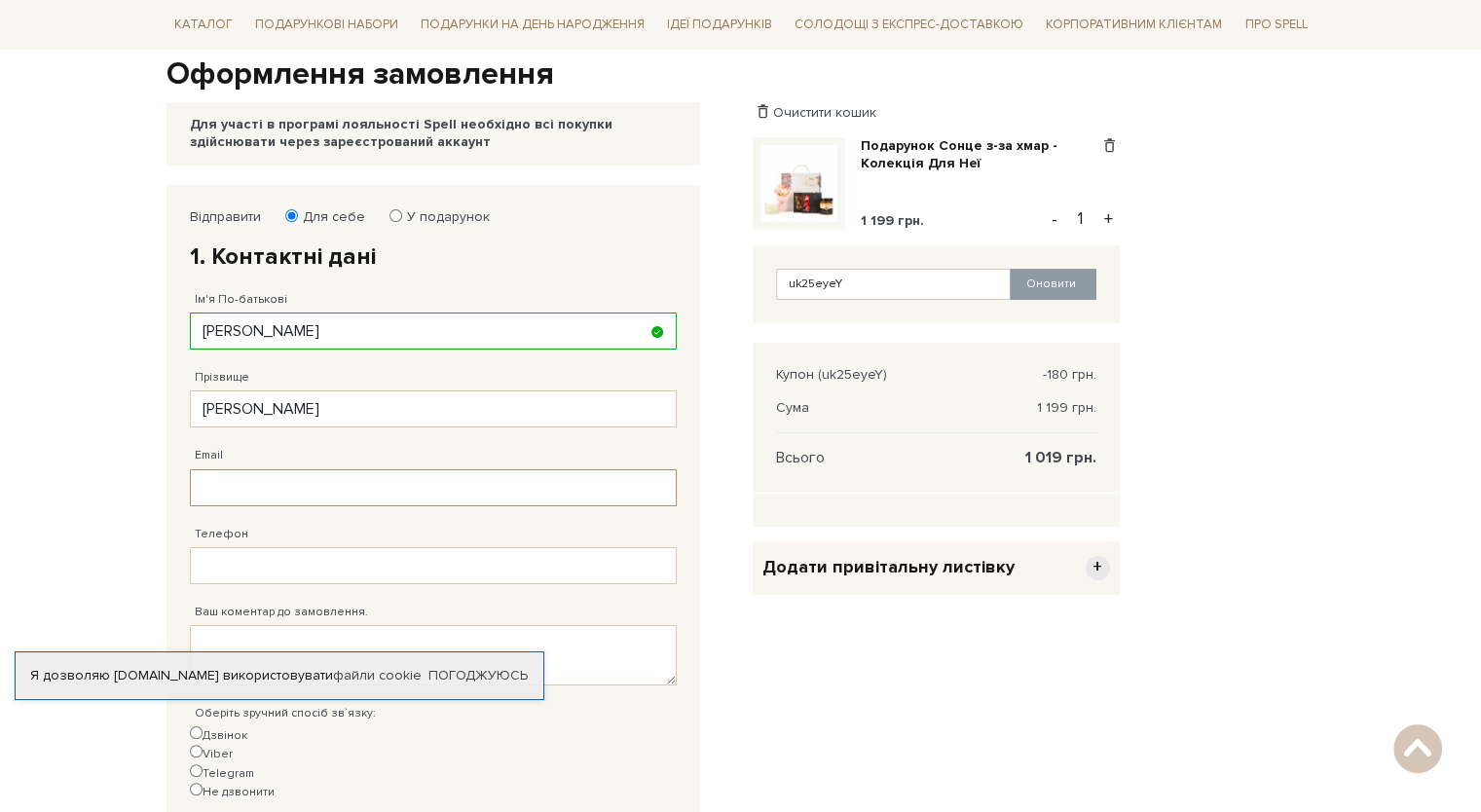
click at [292, 487] on input "Email" at bounding box center [434, 487] width 487 height 37
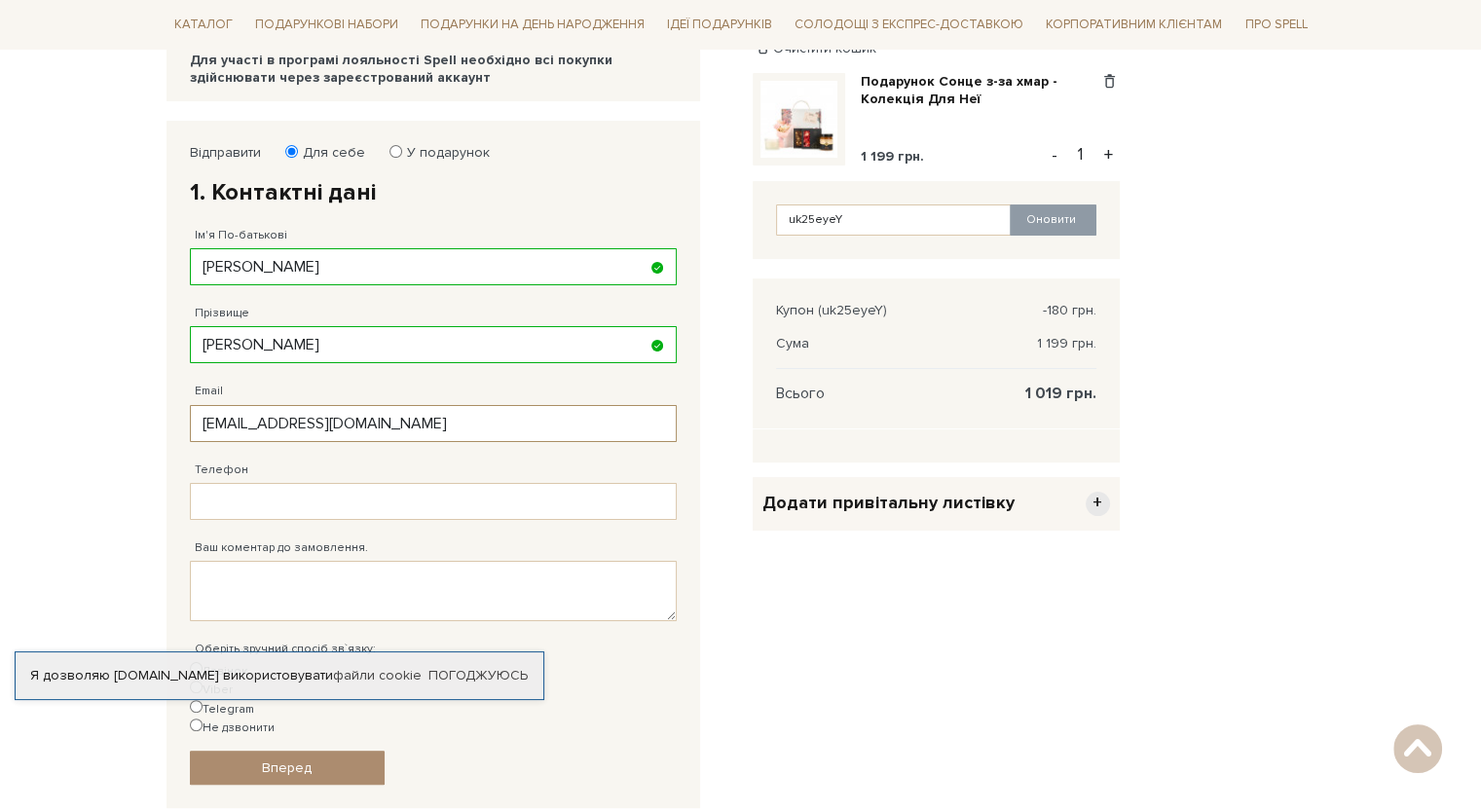
scroll to position [389, 0]
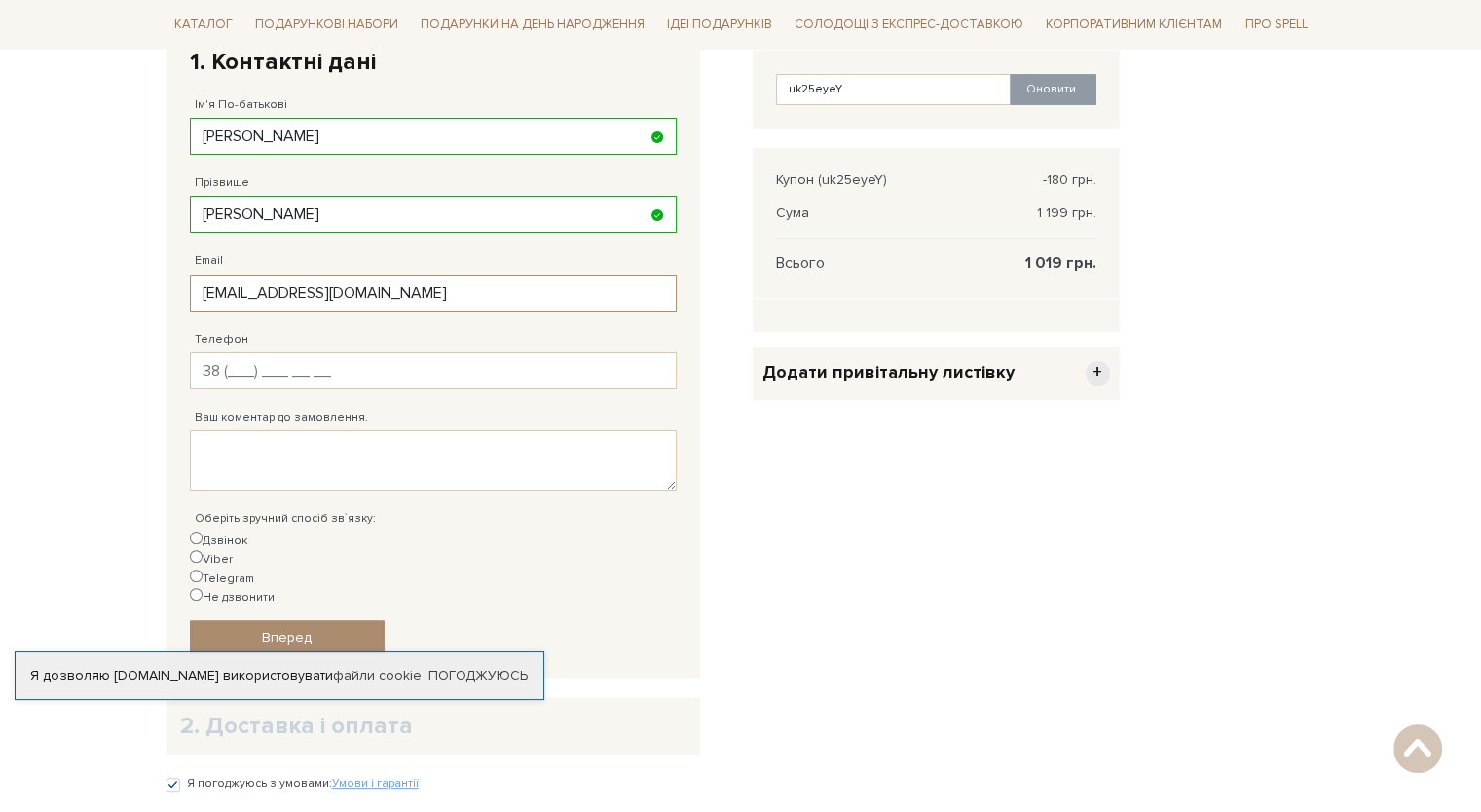
type input "iana.garkuscha@gmail.com"
click at [374, 374] on input "Телефон" at bounding box center [434, 370] width 487 height 37
type input "38 (067) 535 34 50"
click at [203, 588] on input "Не дзвонити" at bounding box center [196, 594] width 13 height 13
radio input "true"
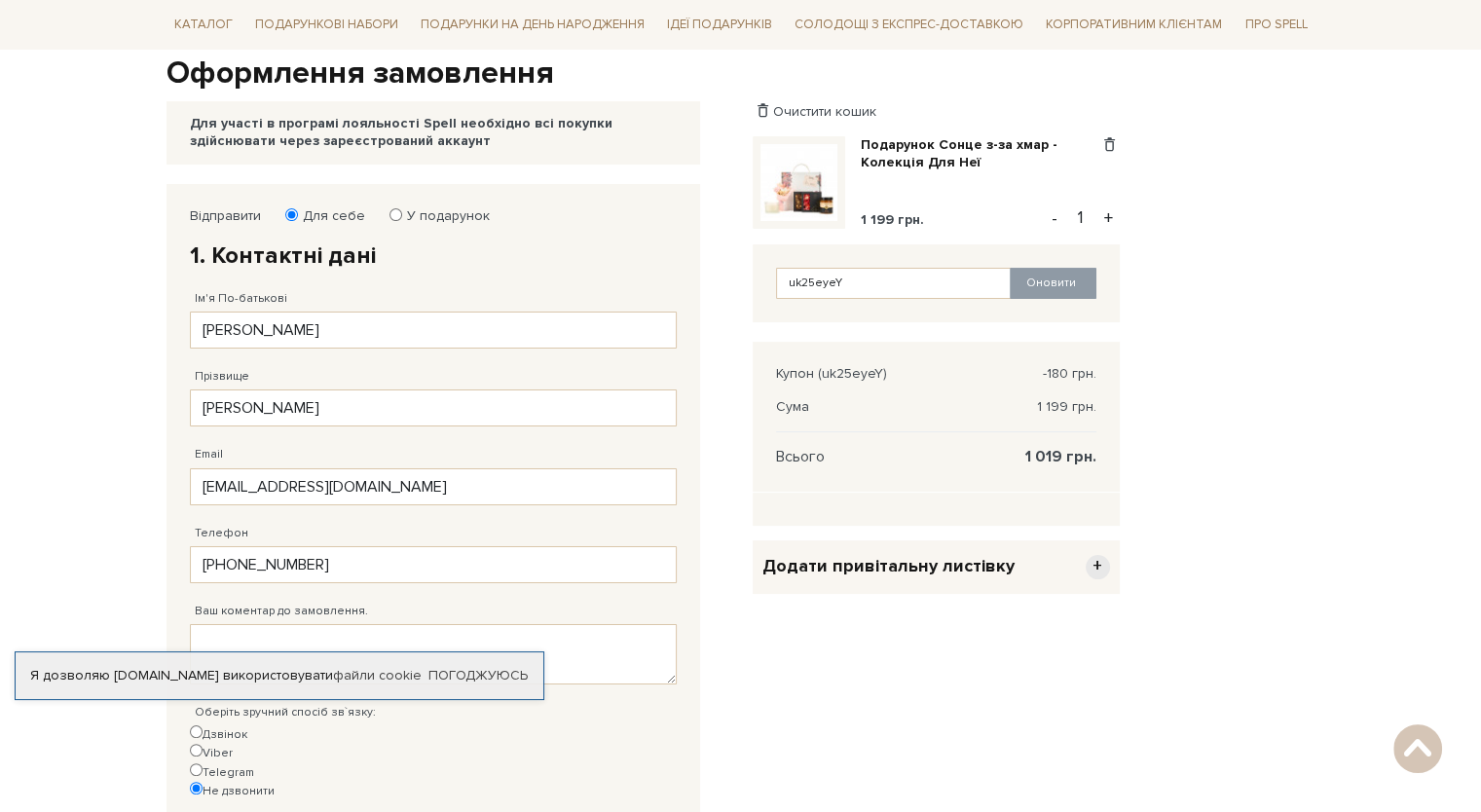
scroll to position [195, 0]
click at [1025, 577] on div "Додати привітальну листівку +" at bounding box center [936, 568] width 368 height 53
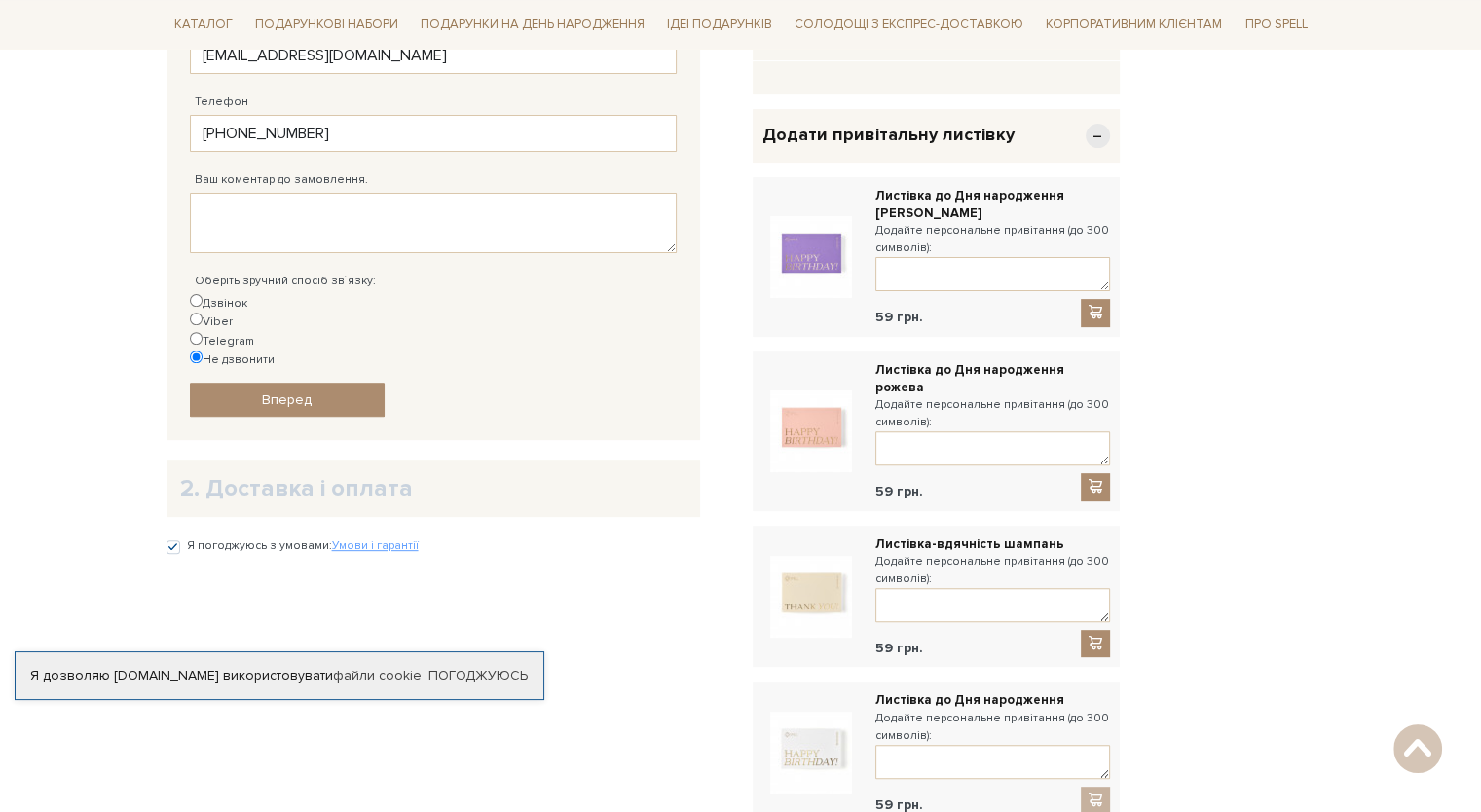
scroll to position [487, 0]
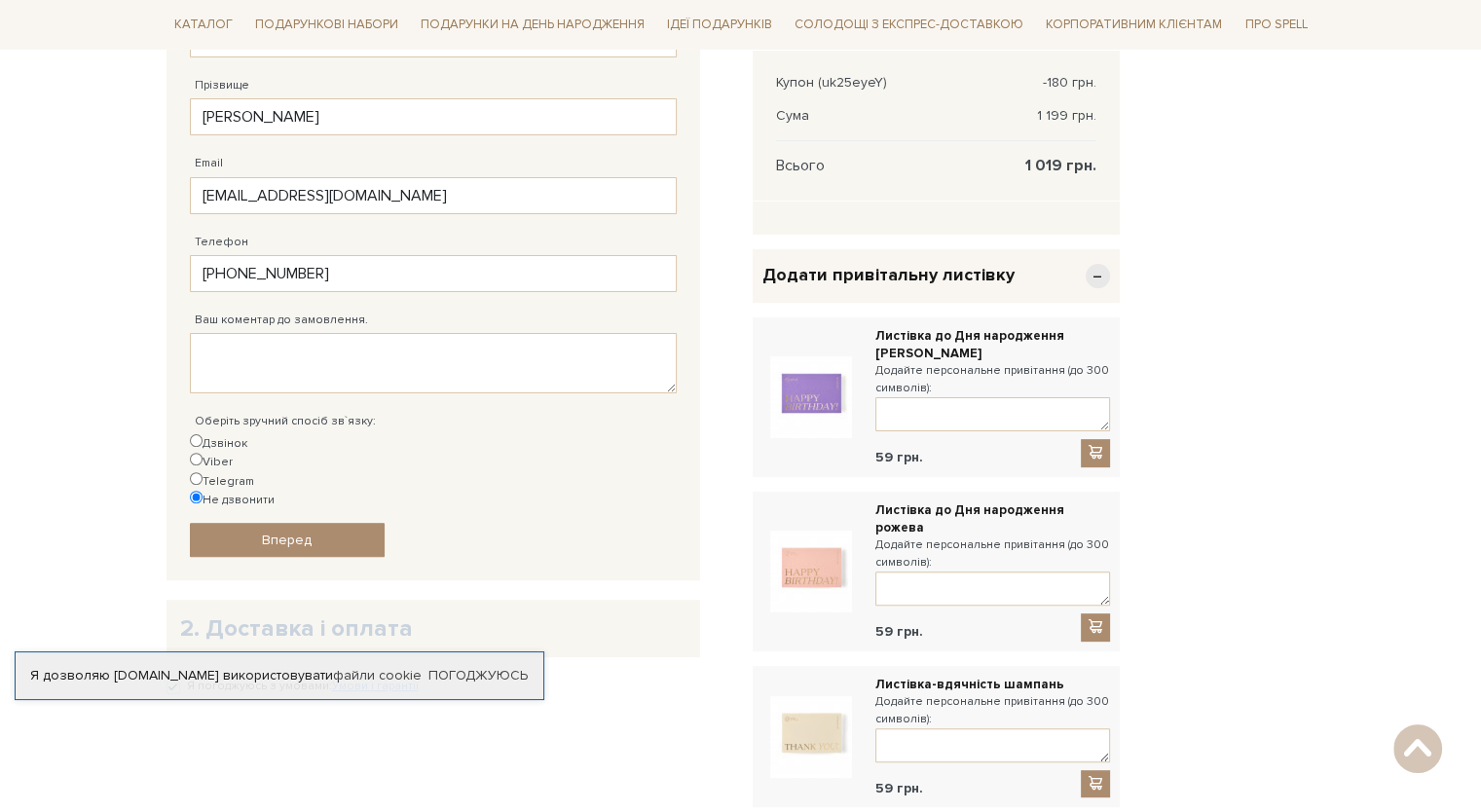
click at [1097, 271] on span "−" at bounding box center [1098, 275] width 25 height 25
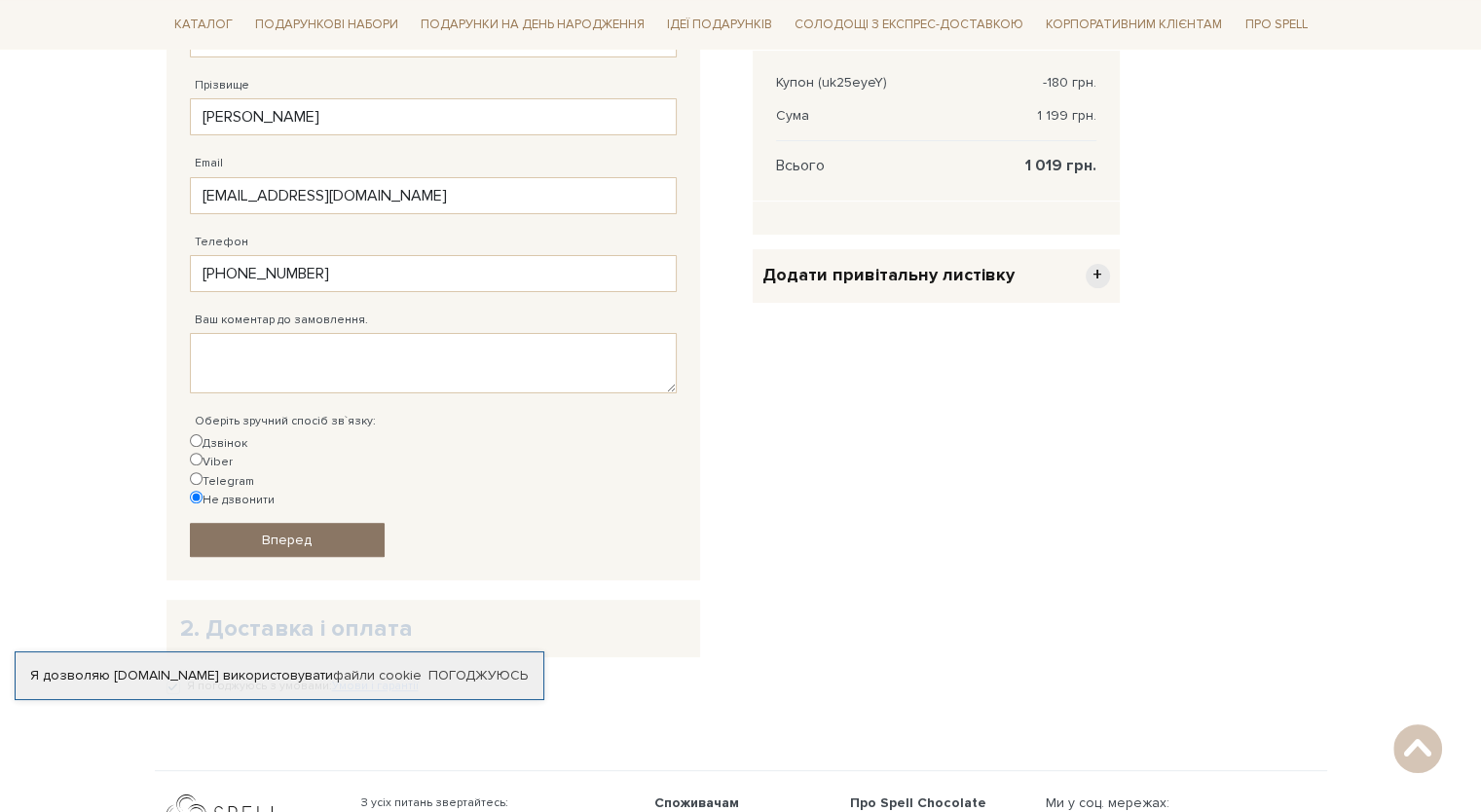
scroll to position [584, 0]
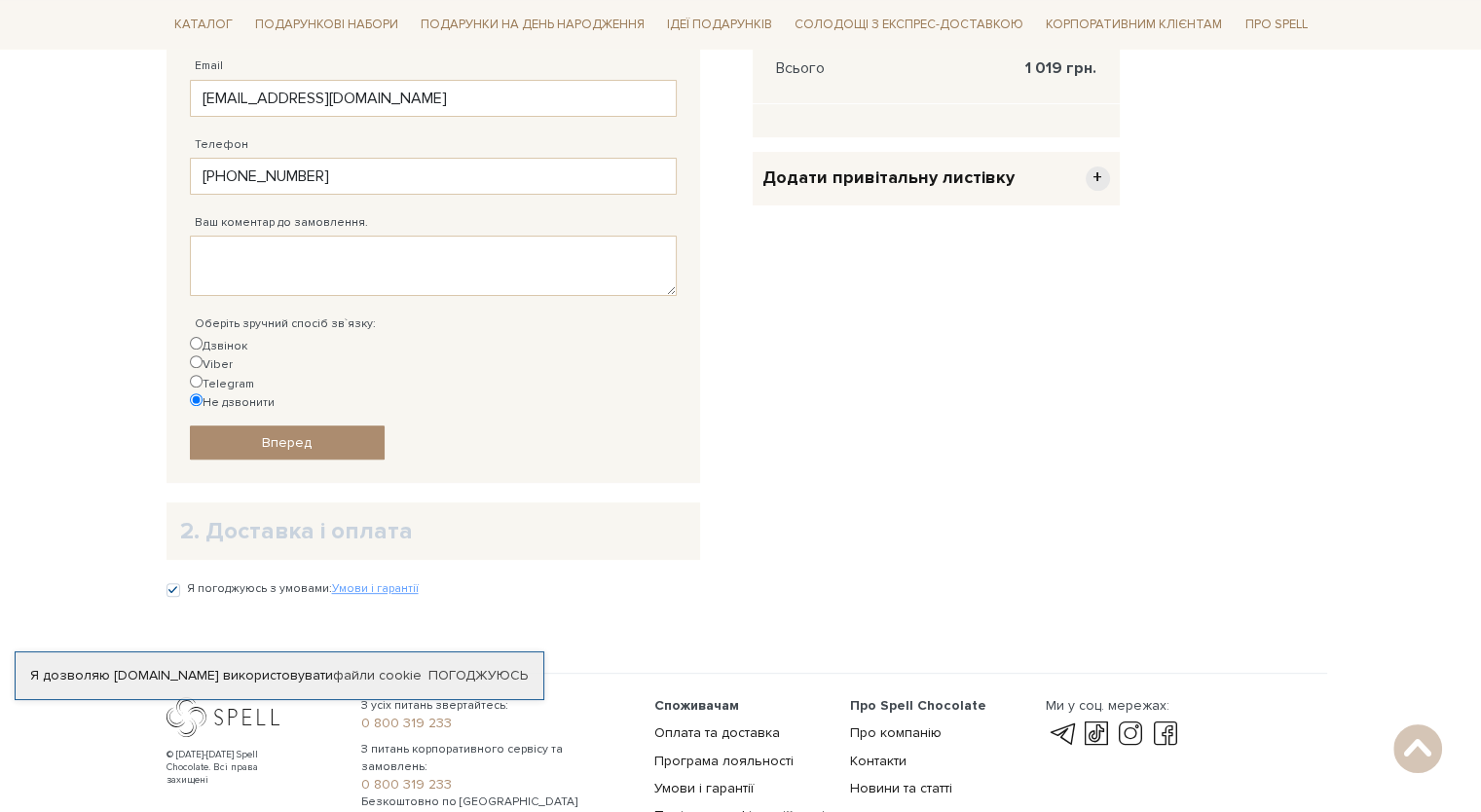
click at [1093, 170] on span "+" at bounding box center [1098, 178] width 25 height 25
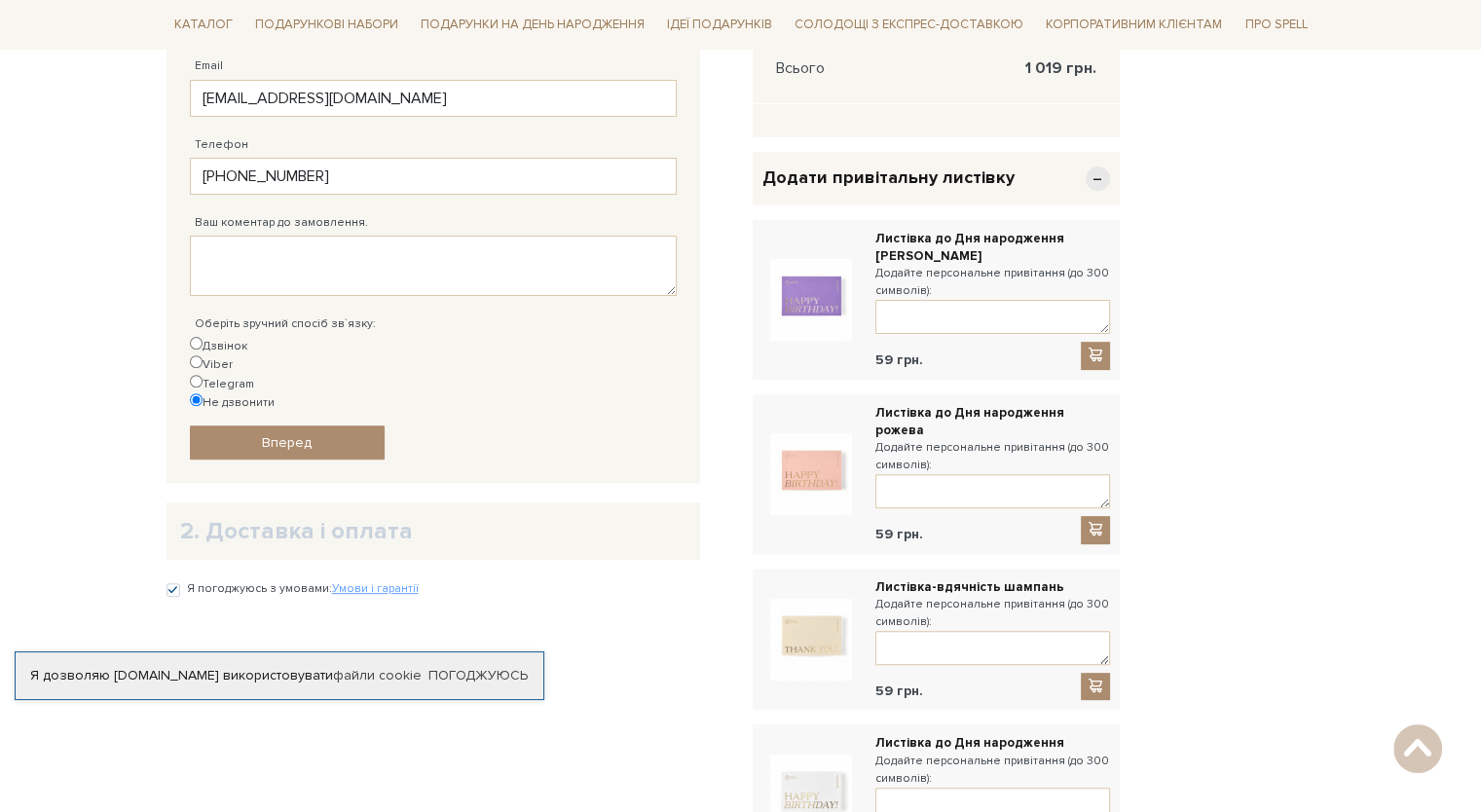
click at [1228, 382] on div "Відправити Для себе У подарунок 1. Контактні дані Ім'я По-батькові Яна Заповніт…" at bounding box center [741, 700] width 1173 height 1808
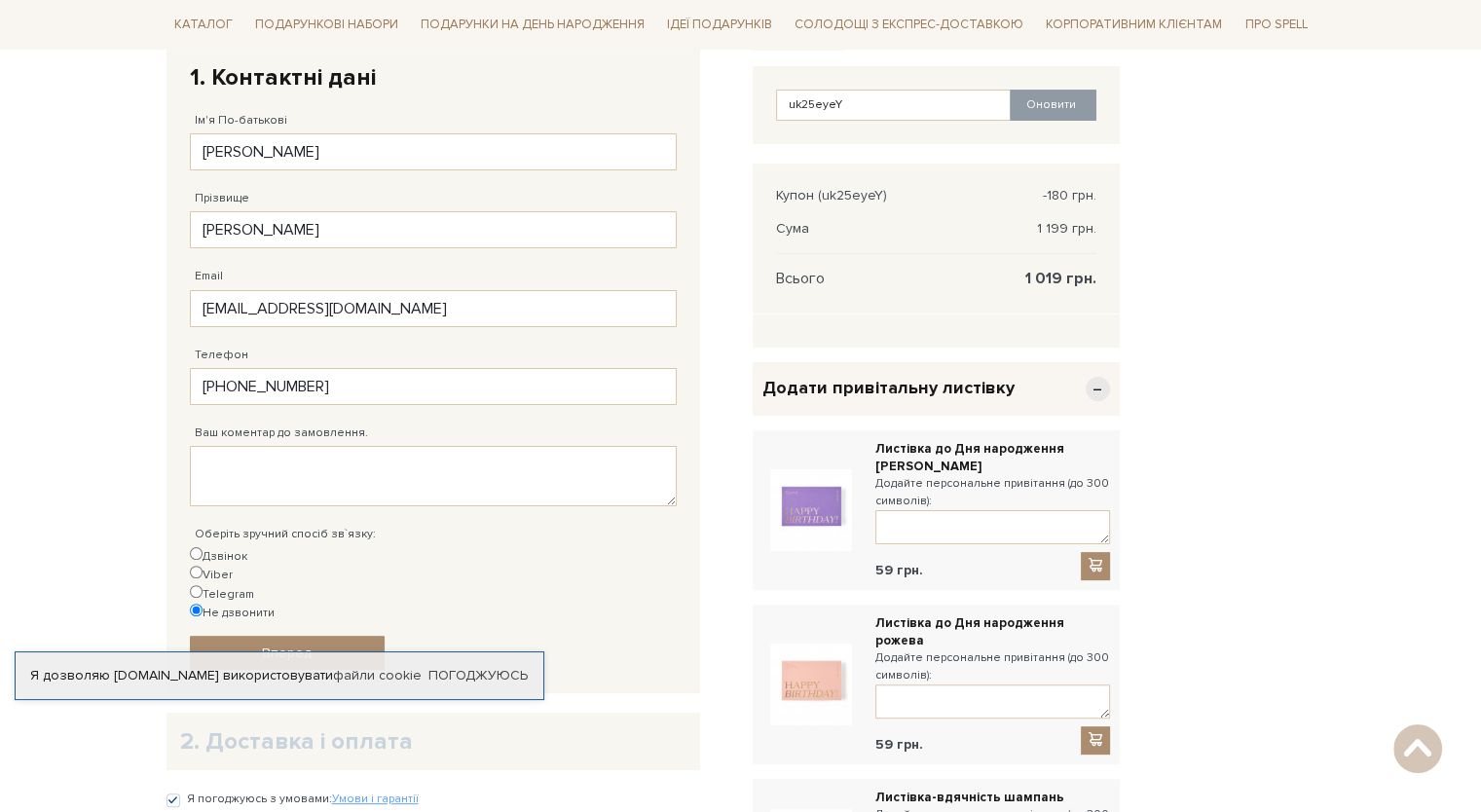
scroll to position [487, 0]
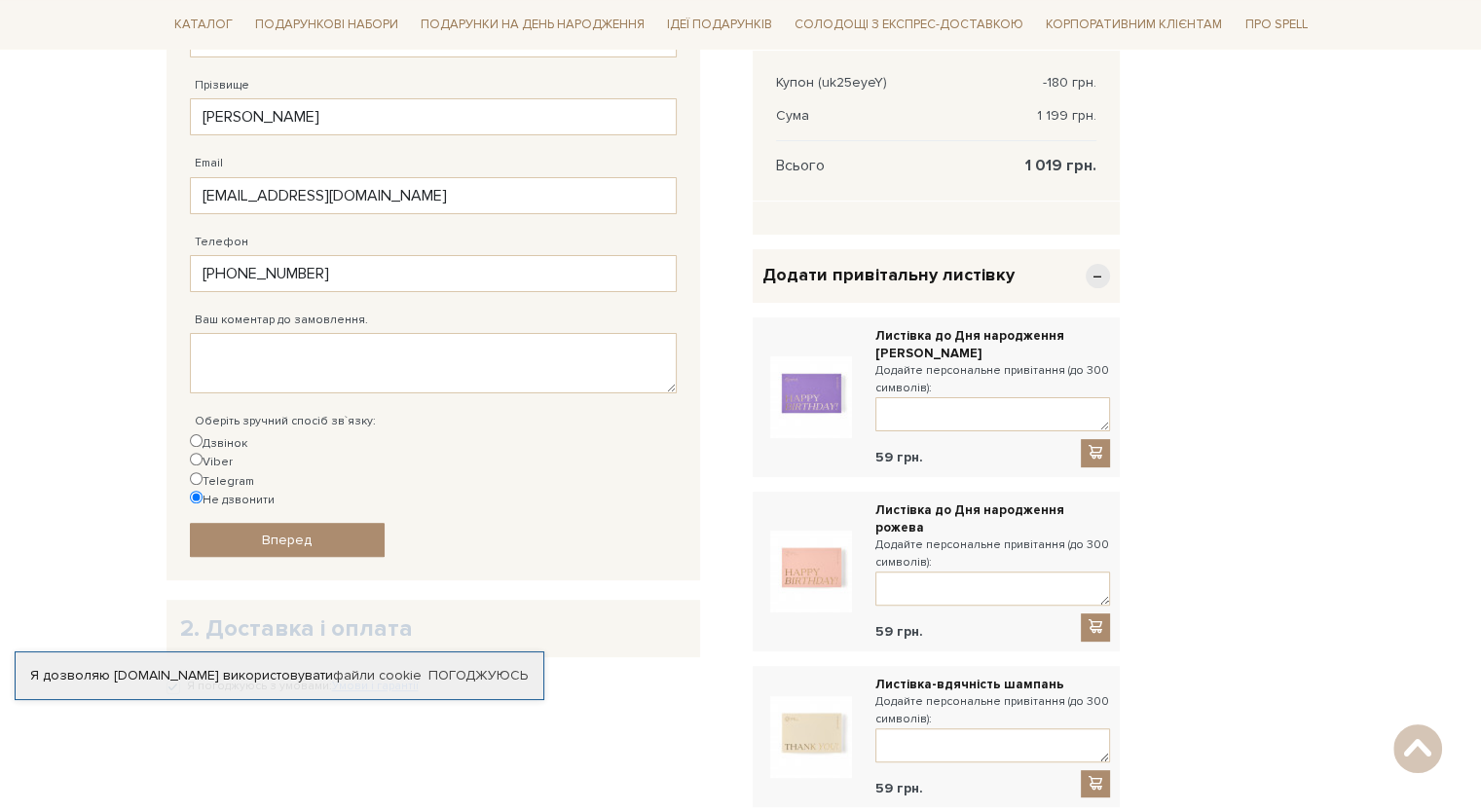
click at [1097, 273] on span "−" at bounding box center [1098, 275] width 25 height 25
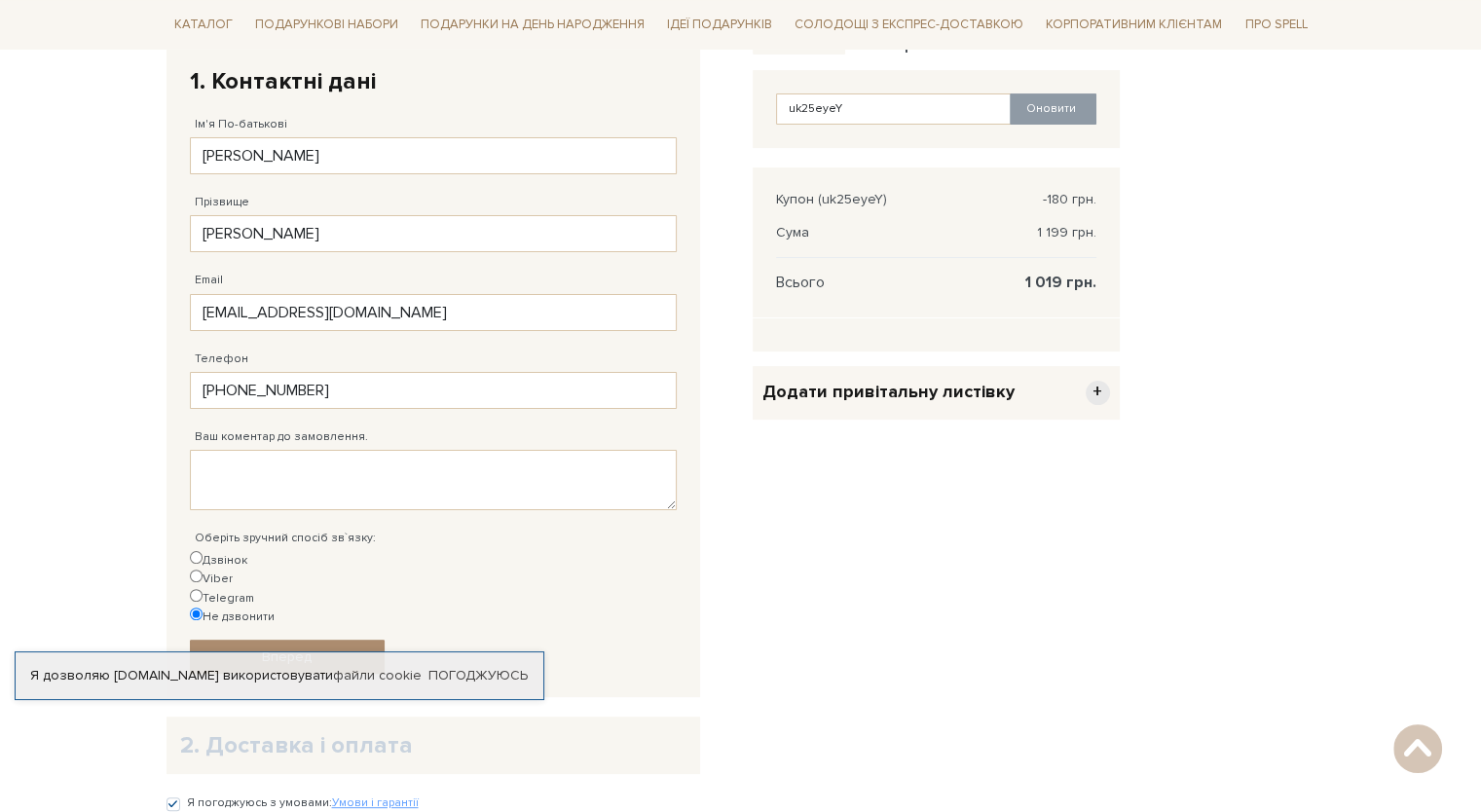
scroll to position [389, 0]
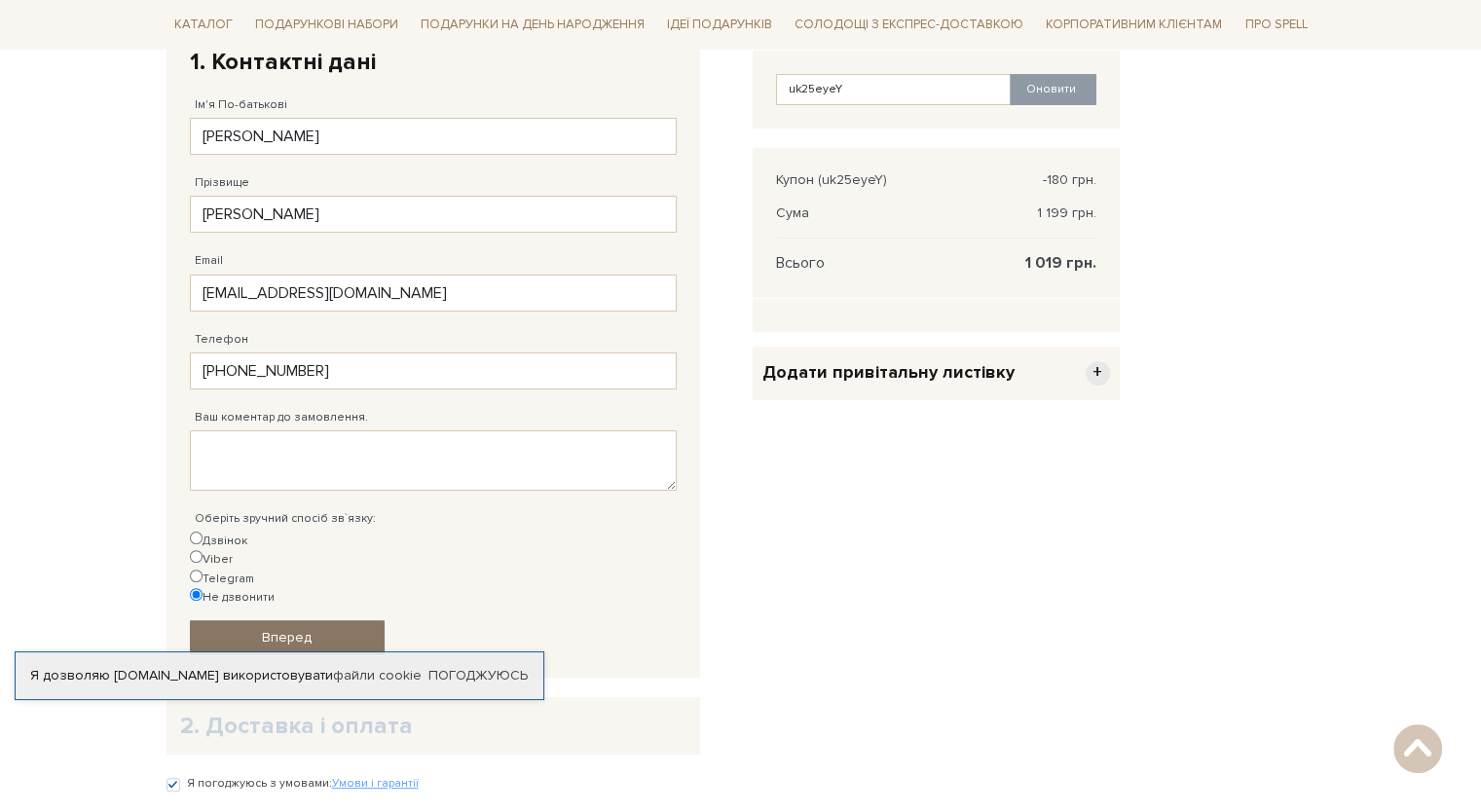
click at [316, 620] on link "Вперед" at bounding box center [287, 637] width 195 height 34
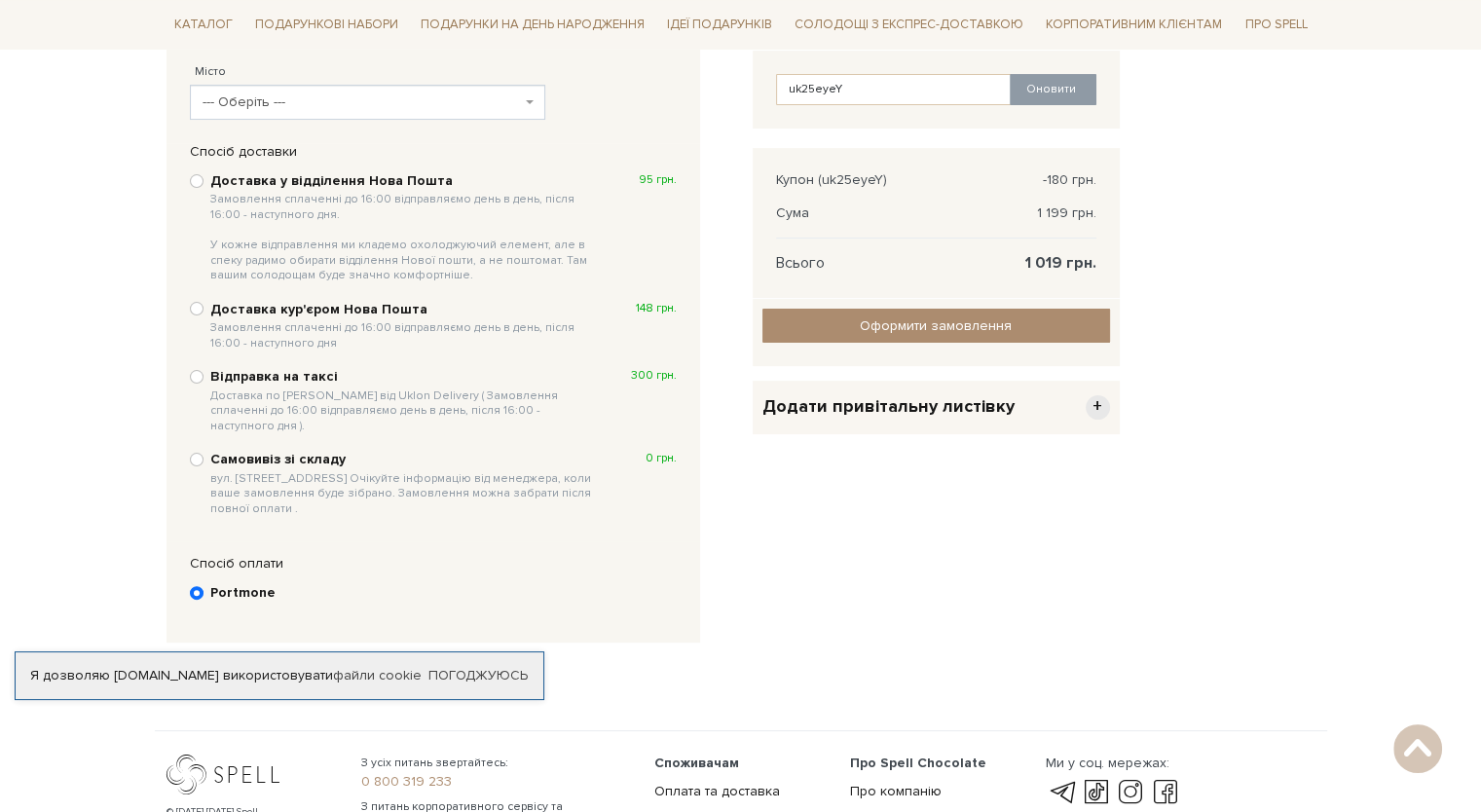
scroll to position [378, 0]
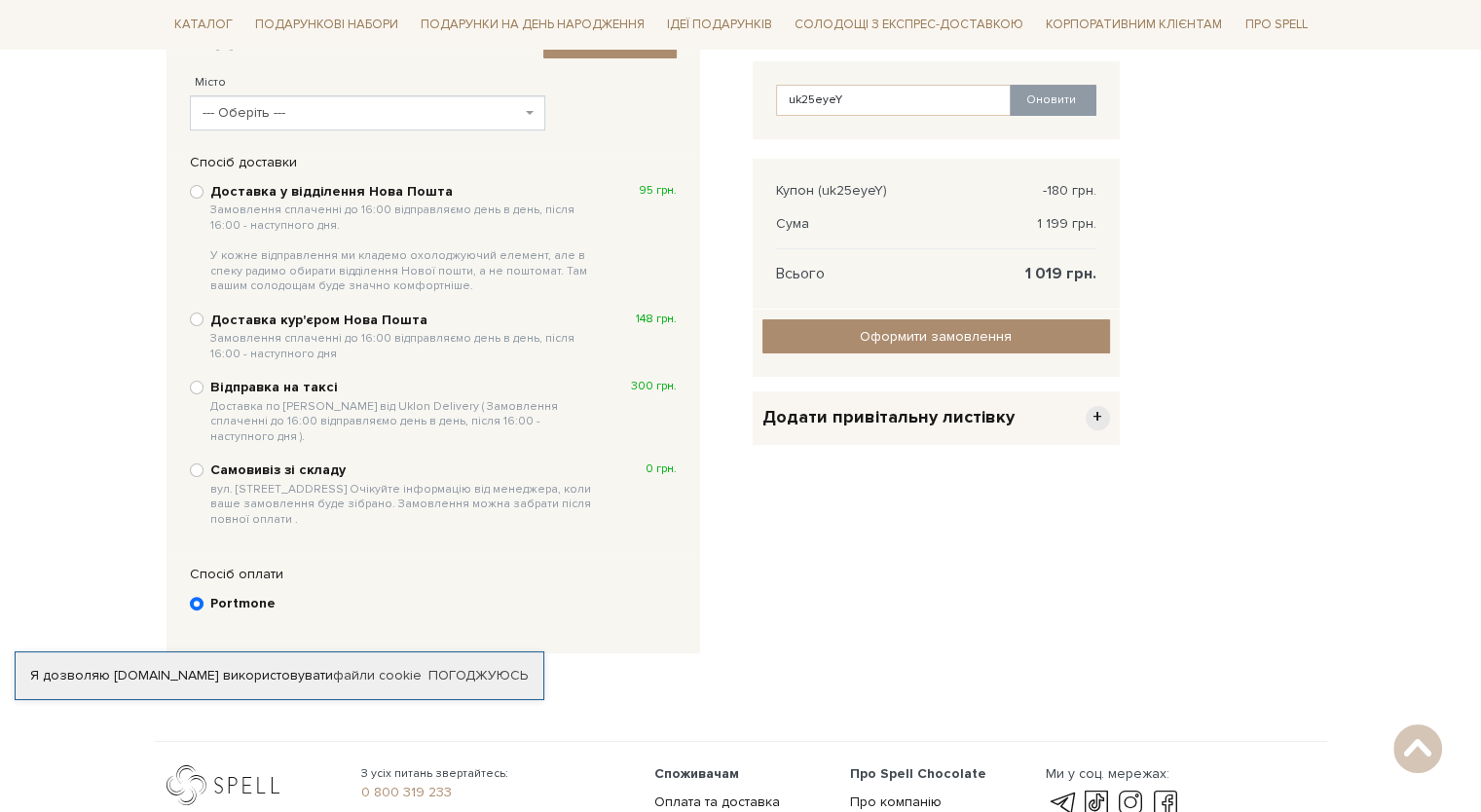
click at [308, 197] on b "Доставка у відділення Нова Пошта Замовлення сплаченні до 16:00 відправляємо ден…" at bounding box center [404, 239] width 388 height 111
click at [203, 197] on input "Доставка у відділення Нова Пошта Замовлення сплаченні до 16:00 відправляємо ден…" at bounding box center [197, 192] width 14 height 14
radio input "true"
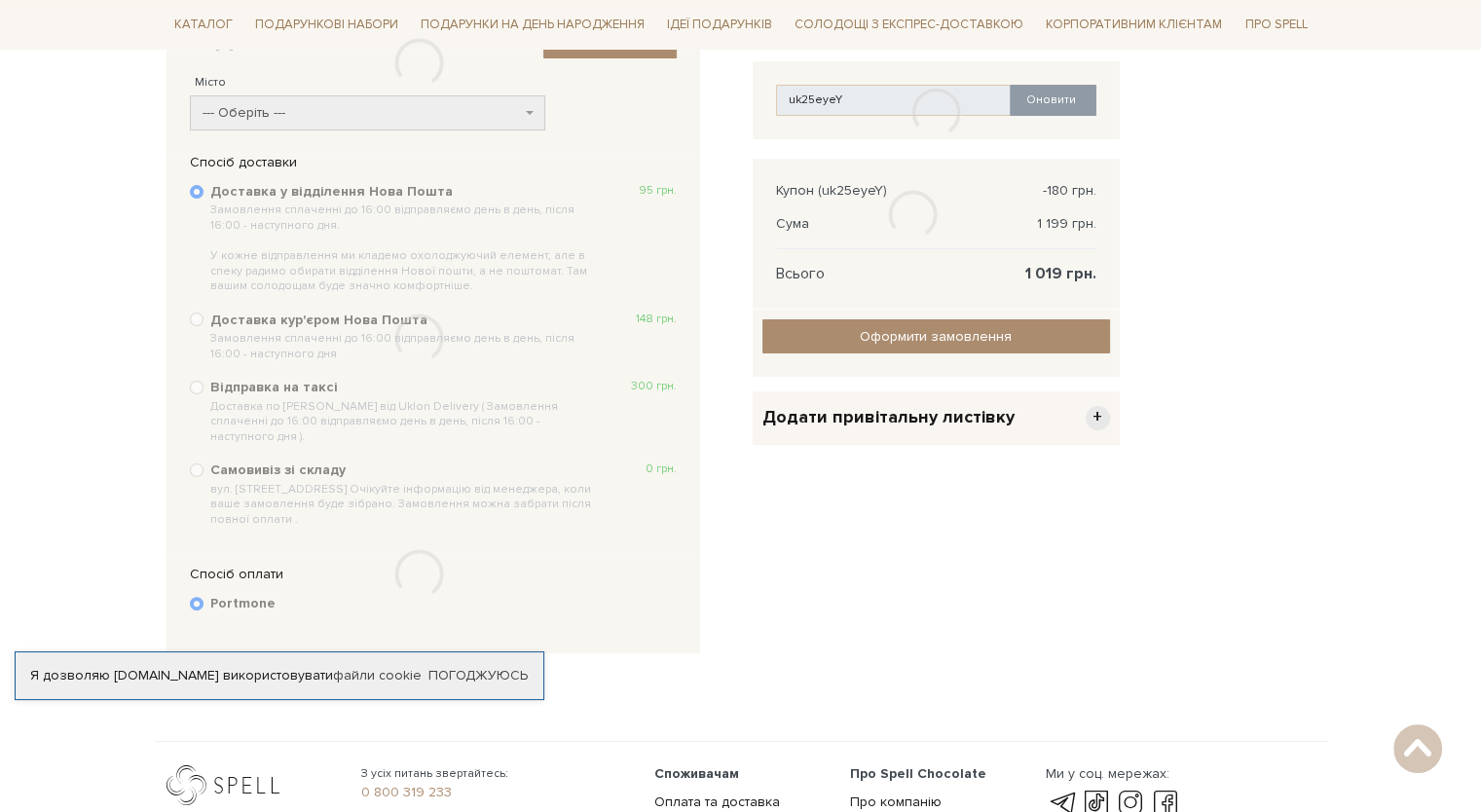
click at [331, 102] on div at bounding box center [418, 62] width 506 height 126
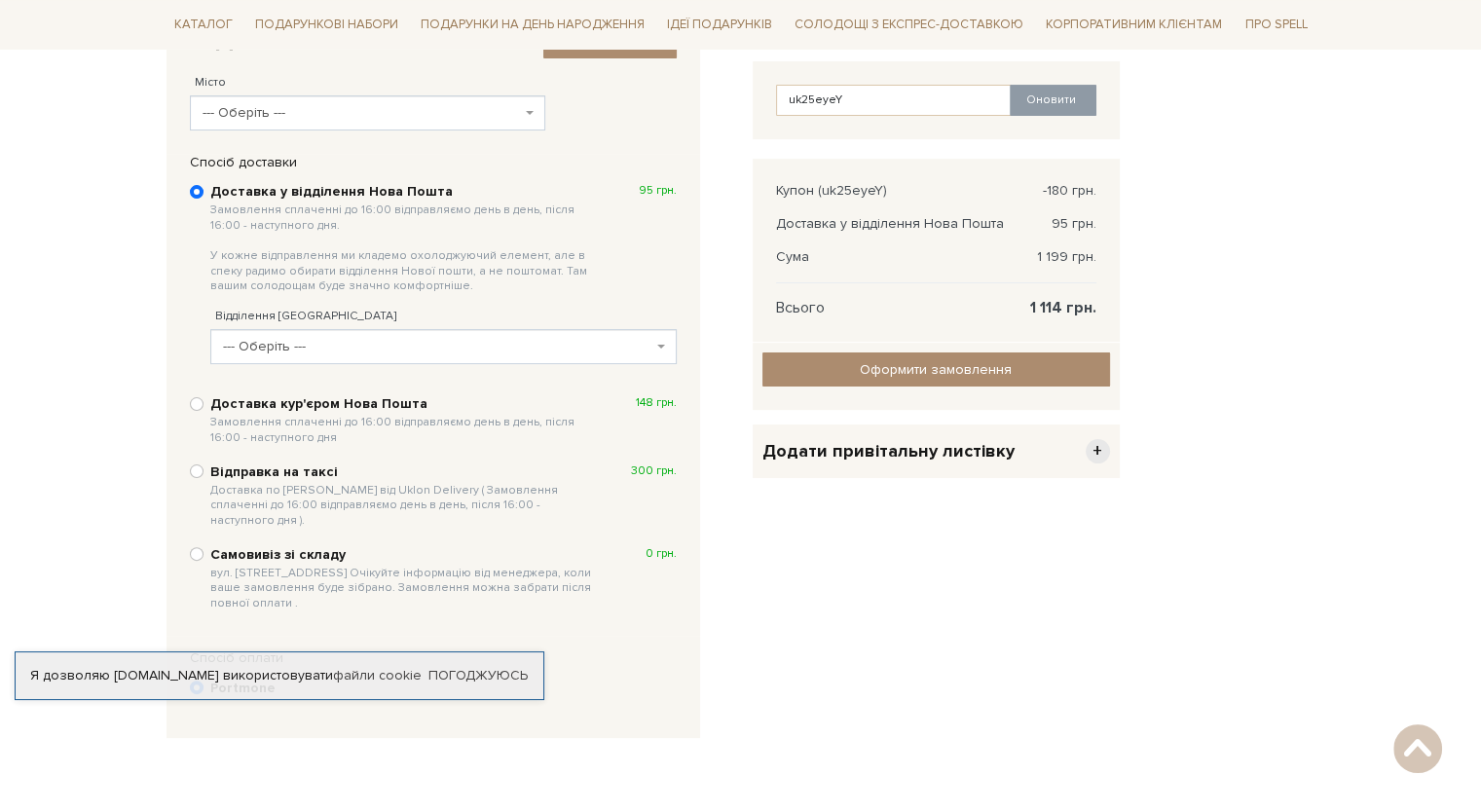
click at [332, 103] on span "--- Оберіть ---" at bounding box center [363, 113] width 319 height 20
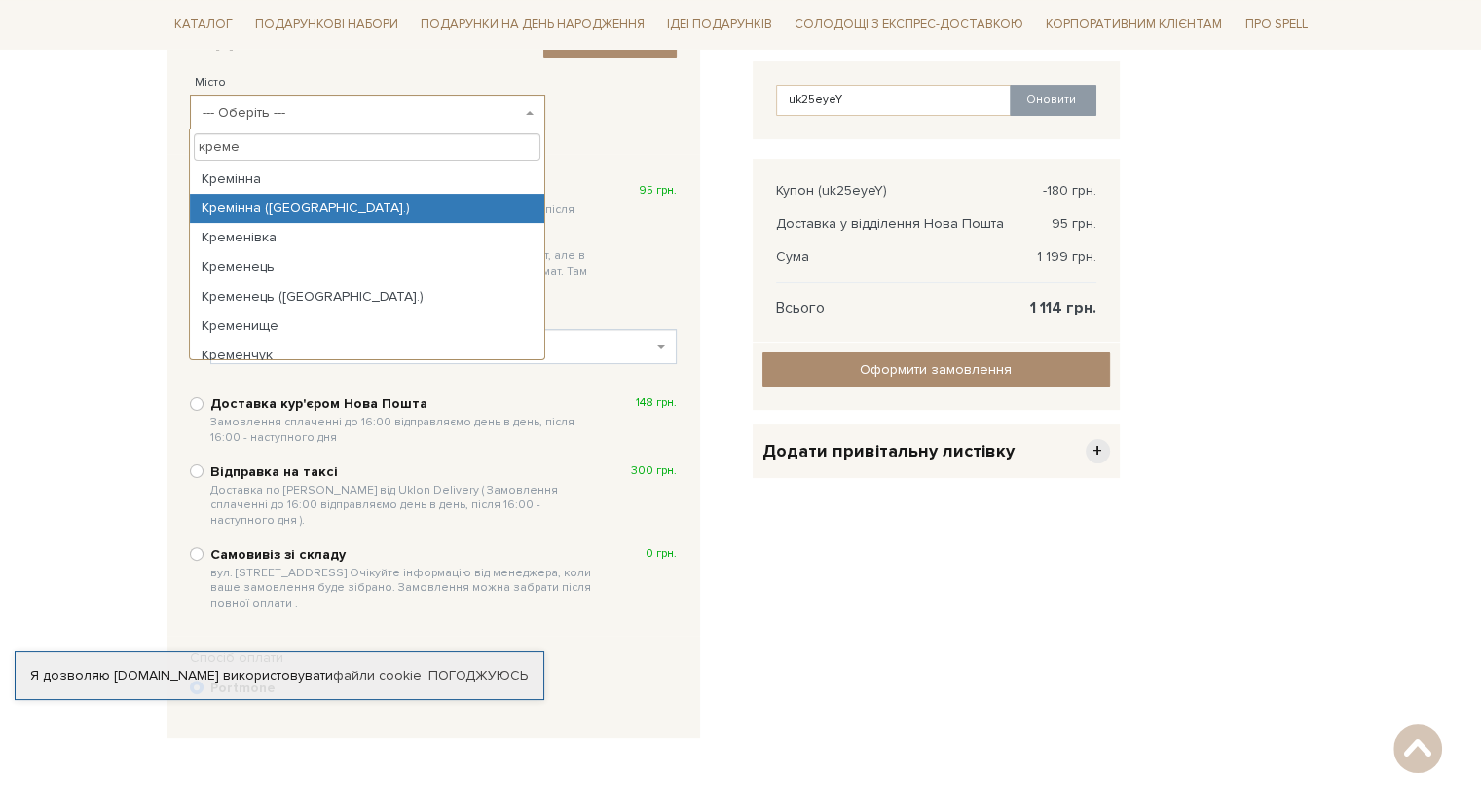
type input "кремен"
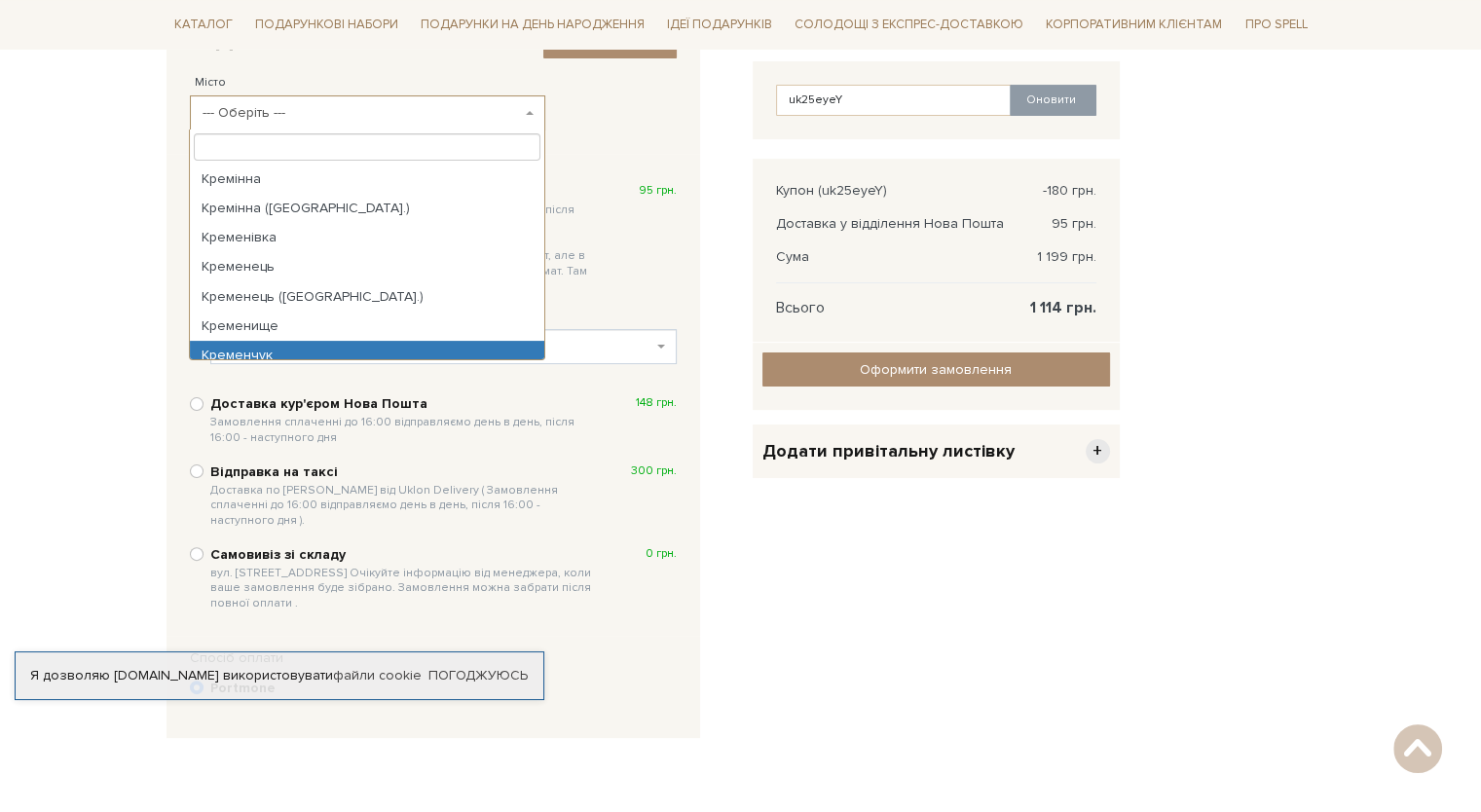
click at [371, 359] on span "--- Оберіть ---" at bounding box center [443, 346] width 467 height 35
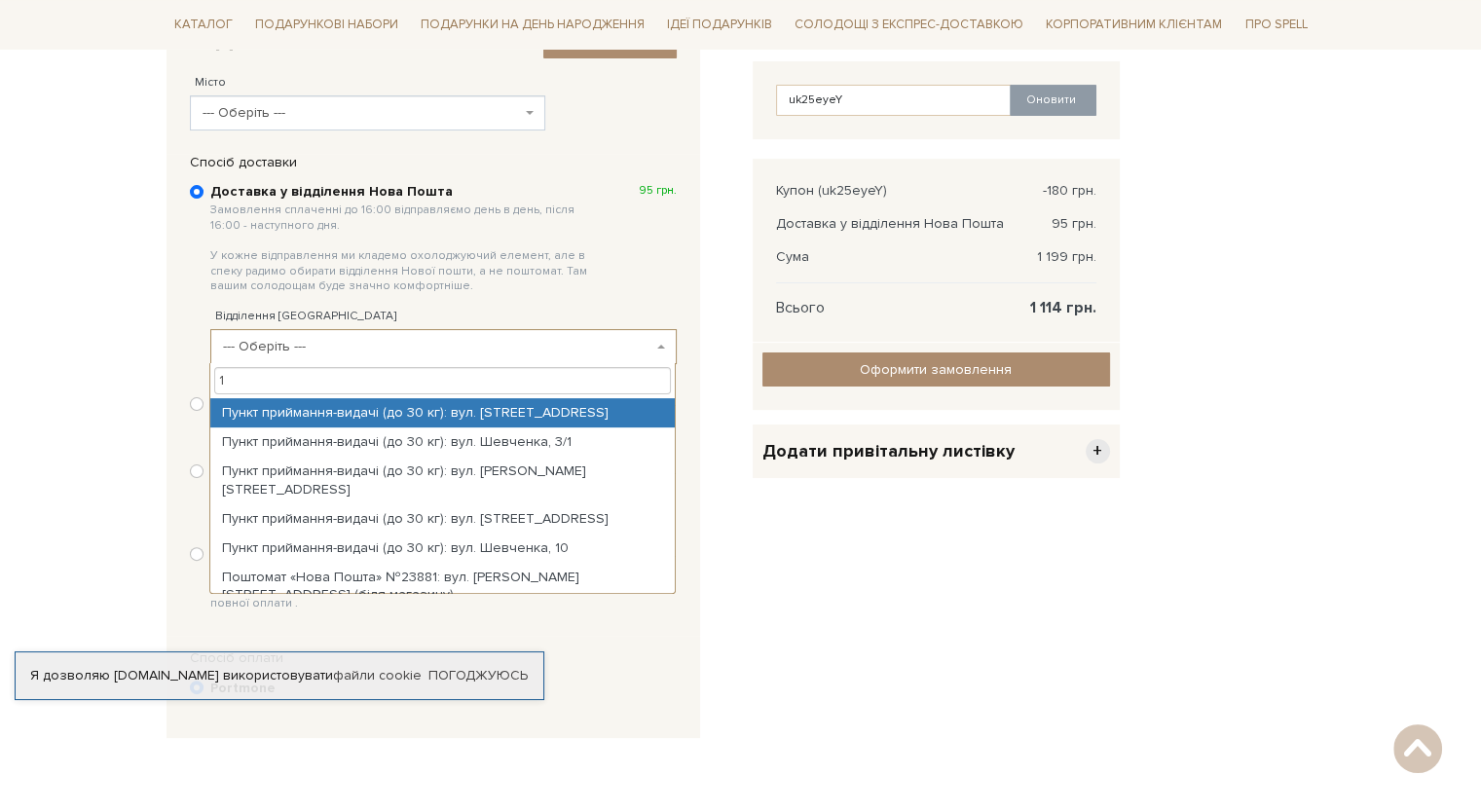
type input "18"
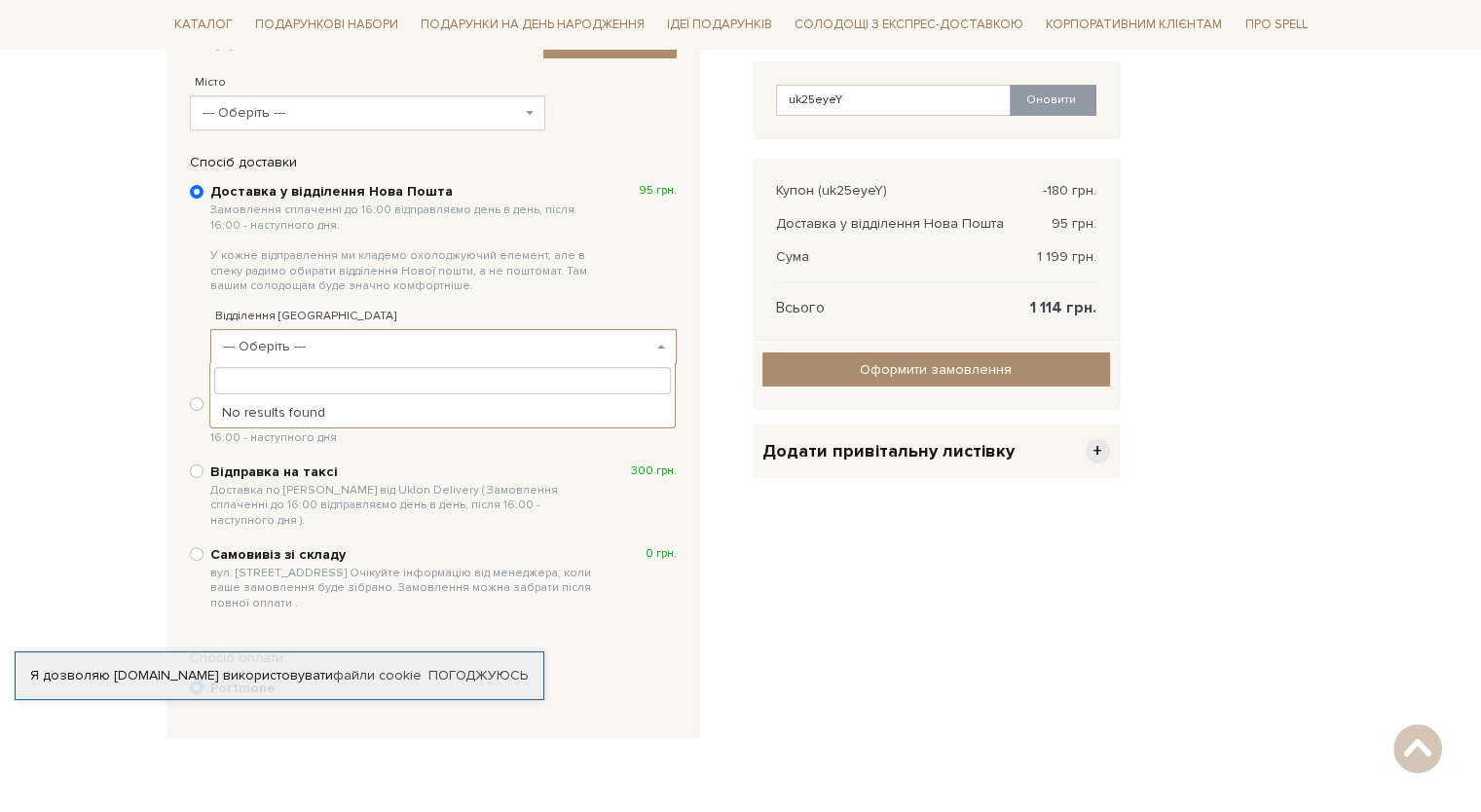
click at [327, 114] on span "--- Оберіть ---" at bounding box center [363, 113] width 319 height 20
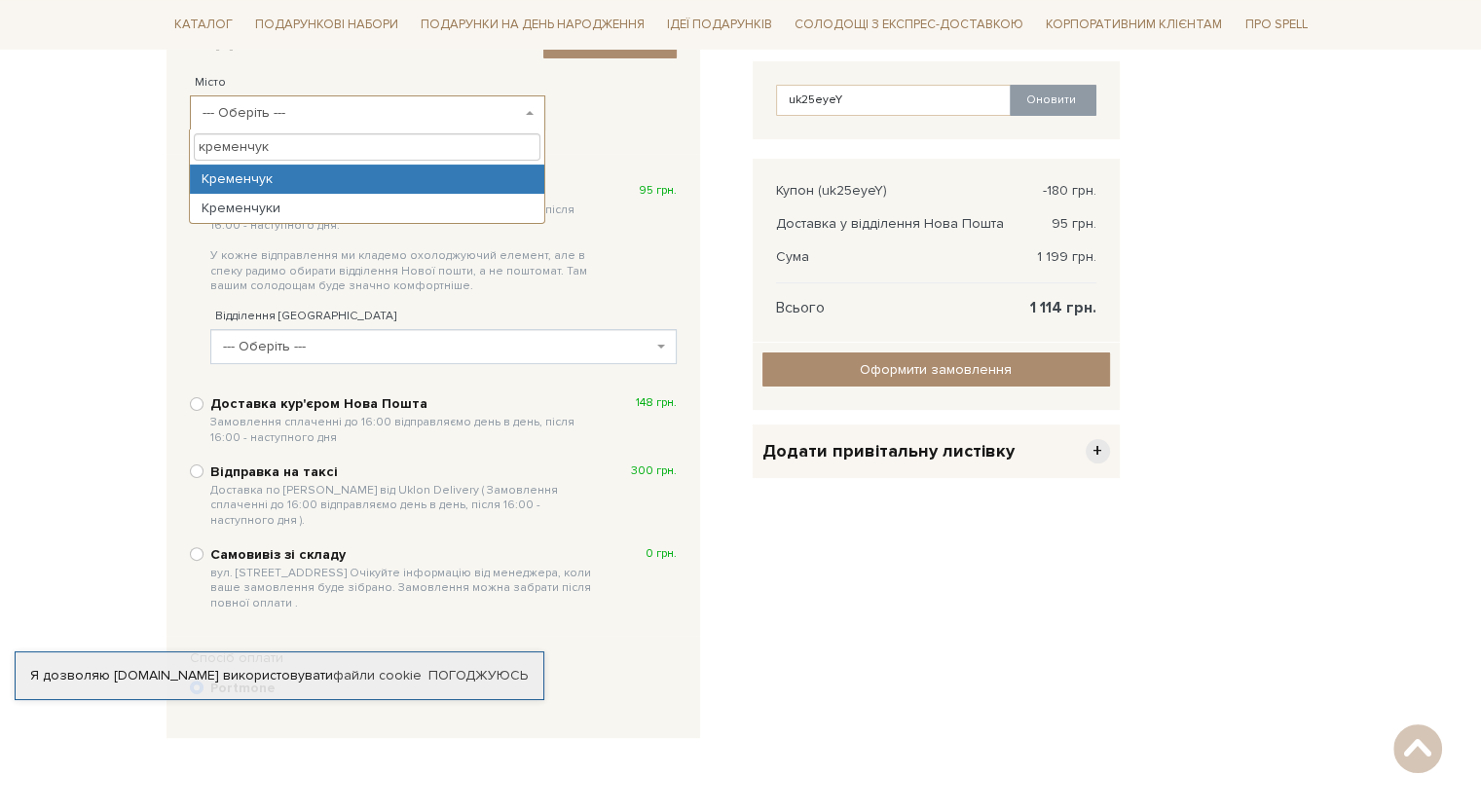
type input "кременчук"
select select "Кременчук"
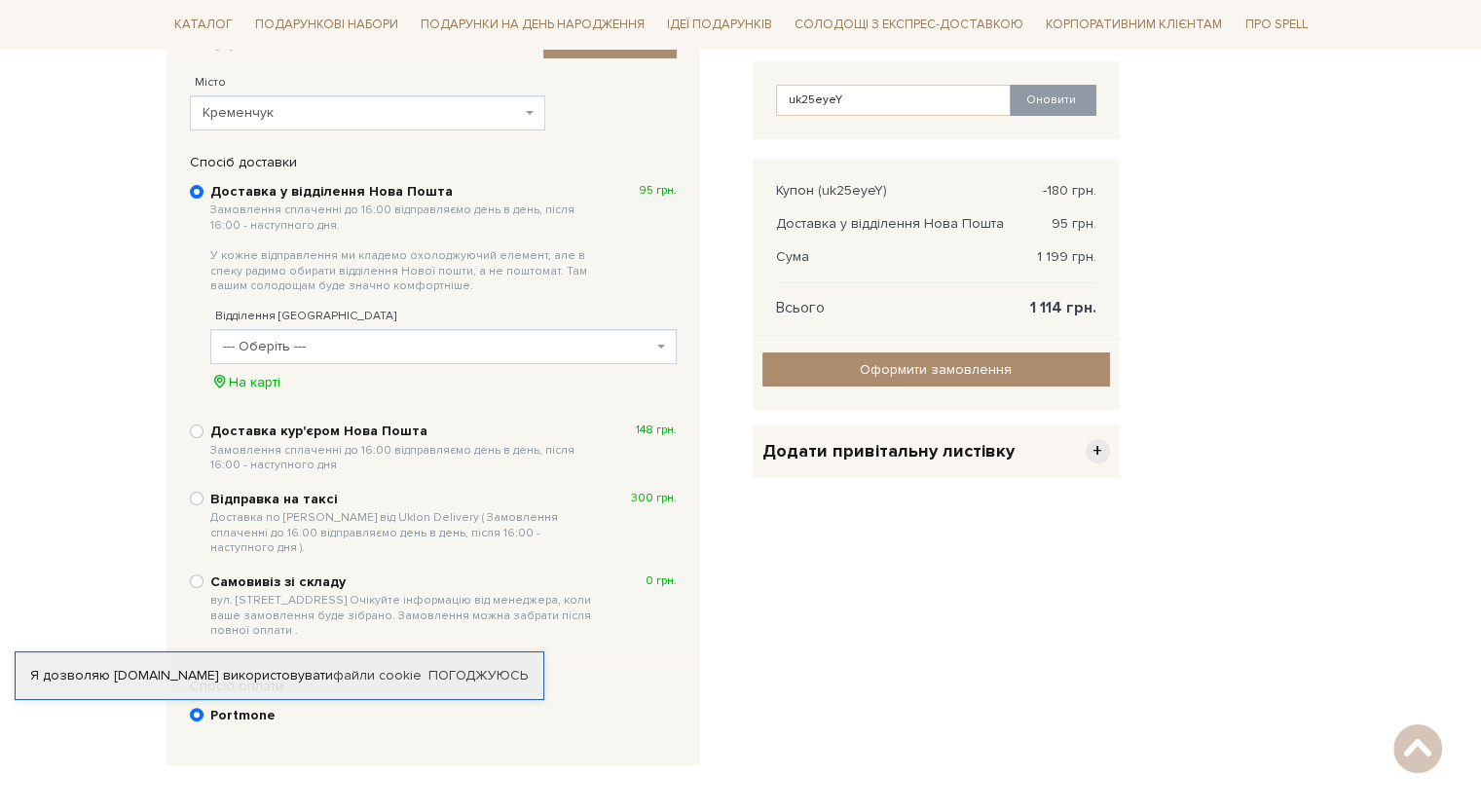
click at [327, 345] on span "--- Оберіть ---" at bounding box center [438, 347] width 430 height 20
drag, startPoint x: 335, startPoint y: 366, endPoint x: 327, endPoint y: 345, distance: 22.5
click at [327, 345] on span "--- Оберіть ---" at bounding box center [438, 347] width 430 height 20
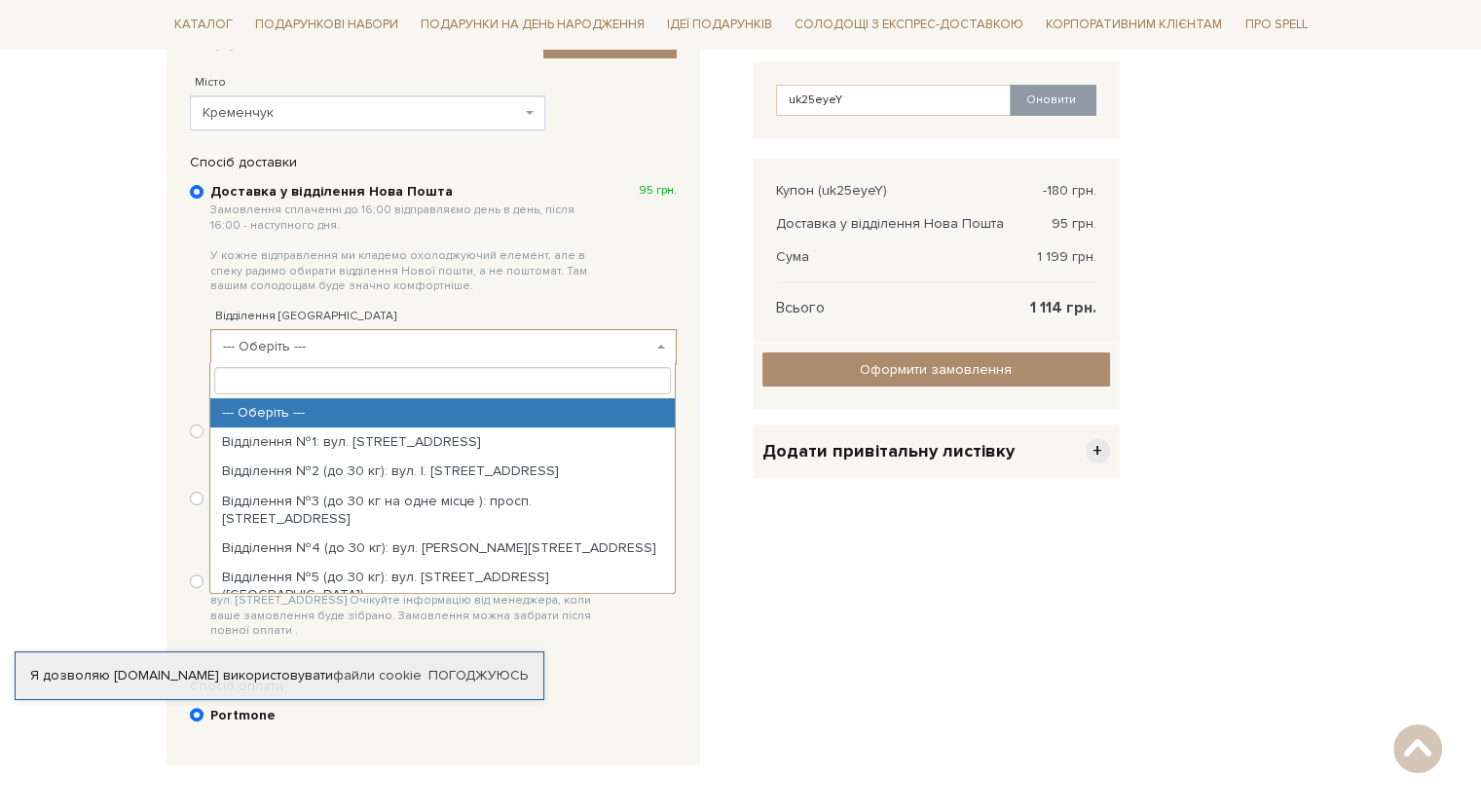
click at [327, 345] on span "--- Оберіть ---" at bounding box center [438, 347] width 430 height 20
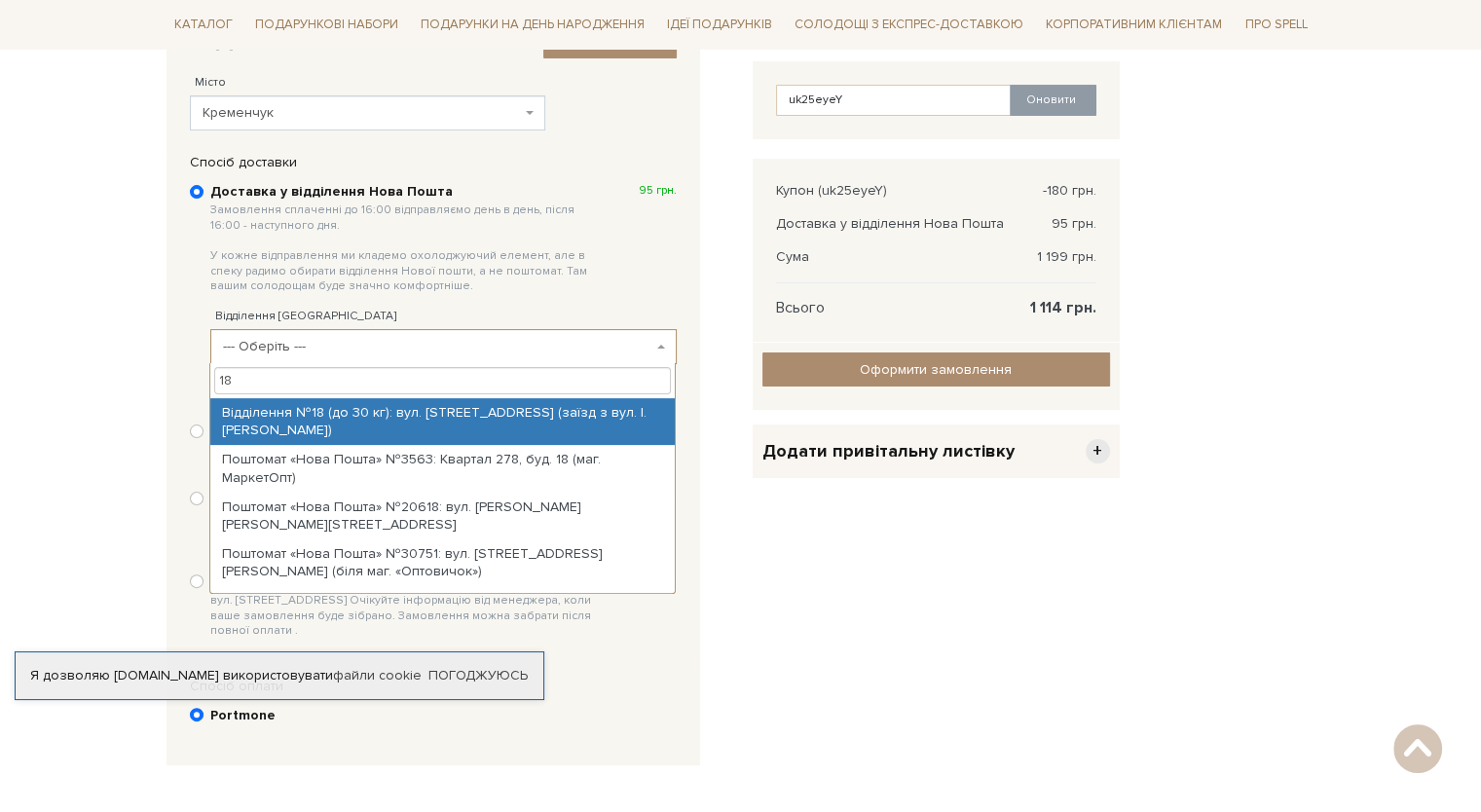
type input "18"
select select "Відділення №18 (до 30 кг): вул. Соборна, 23 (заїзд з вул. І. Сердюка)"
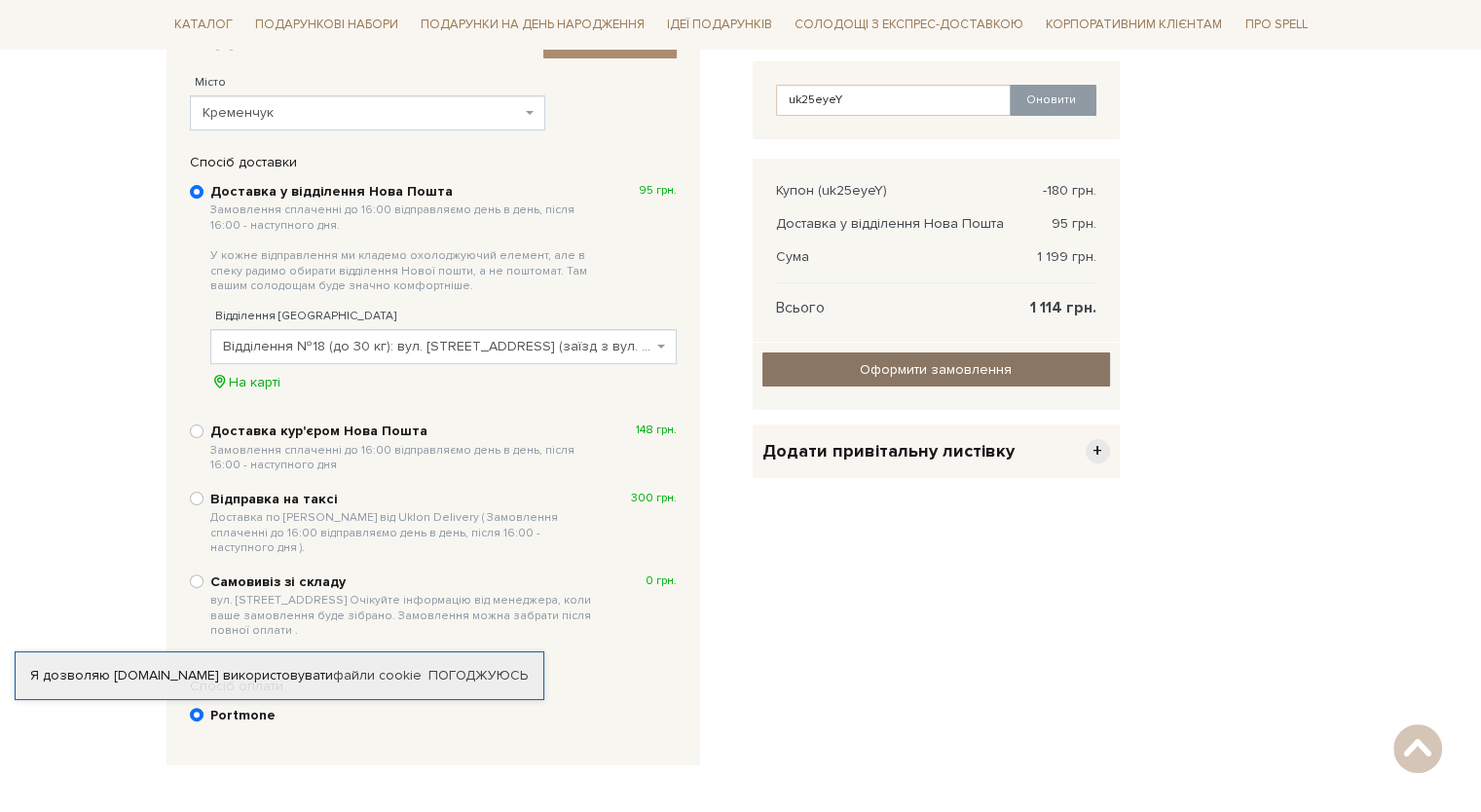
click at [856, 355] on input "Оформити замовлення" at bounding box center [936, 369] width 348 height 34
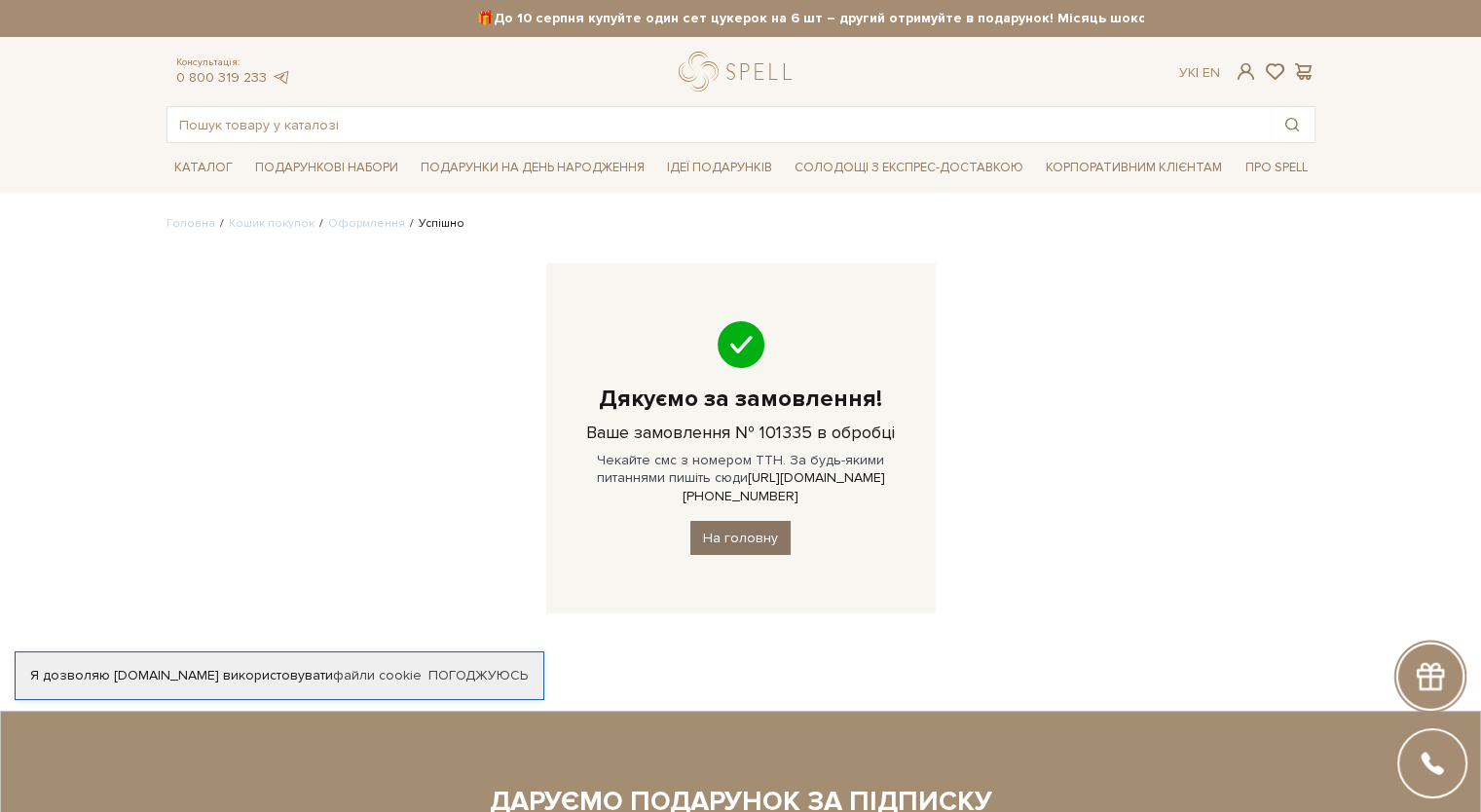
click at [760, 521] on link "На головну" at bounding box center [740, 538] width 100 height 34
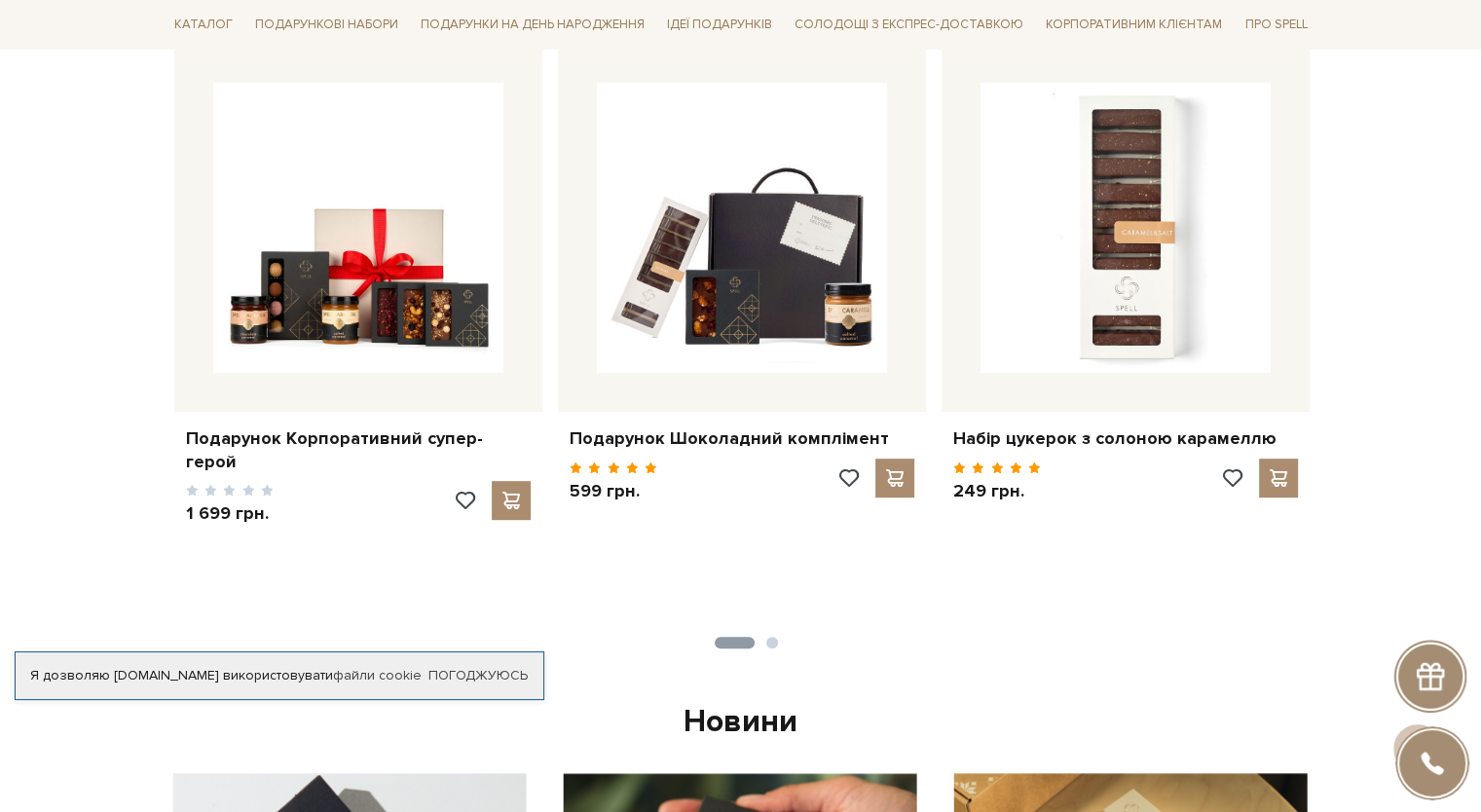
scroll to position [973, 0]
